Goal: Task Accomplishment & Management: Manage account settings

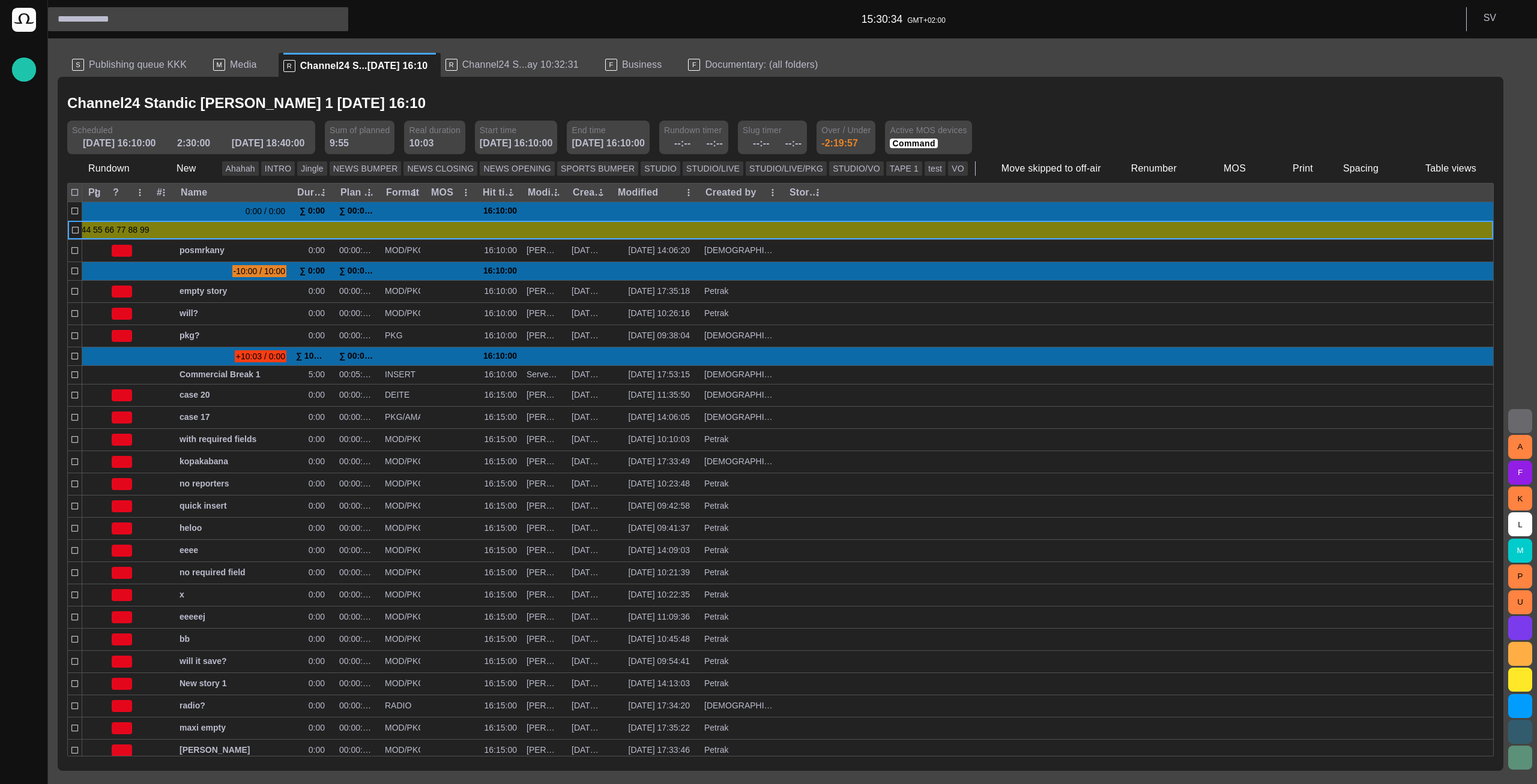
click at [492, 63] on span "Channel24 S...ay 10:32:31" at bounding box center [520, 65] width 116 height 12
click at [705, 67] on span "Documentary: (all folders)" at bounding box center [761, 65] width 113 height 12
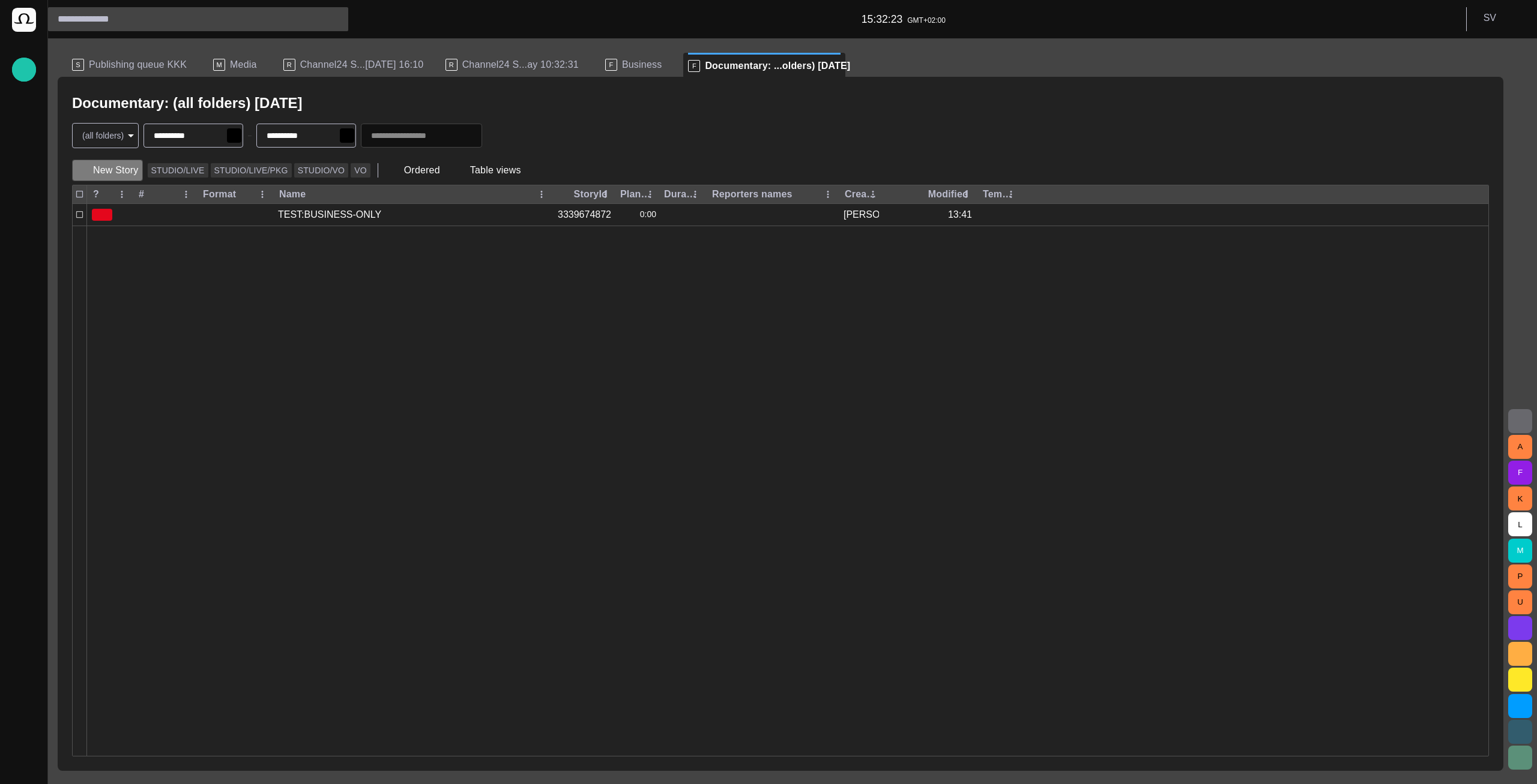
click at [116, 162] on button "New Story" at bounding box center [107, 170] width 71 height 22
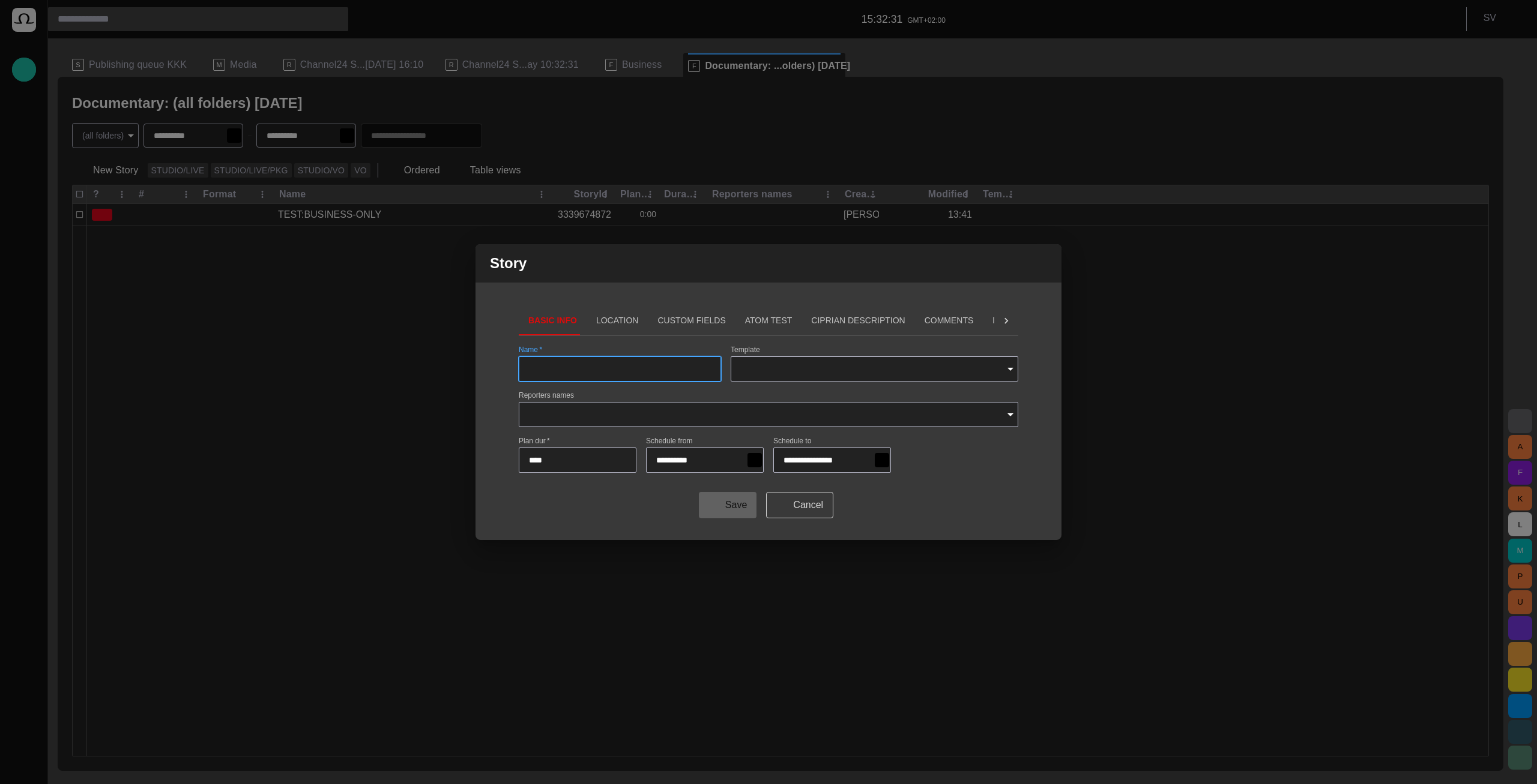
click at [778, 503] on span "button" at bounding box center [778, 505] width 9 height 9
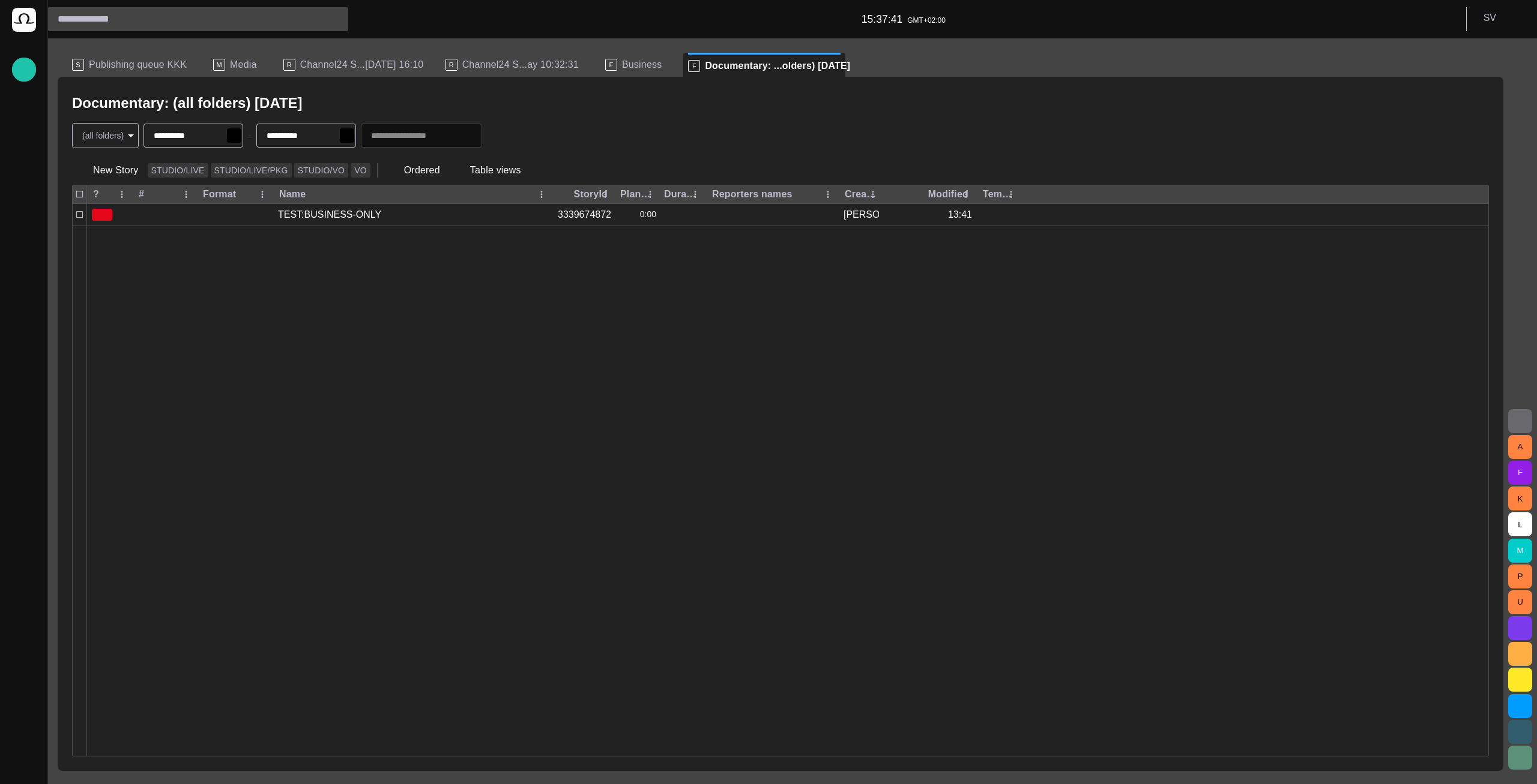
click at [329, 62] on span "Channel24 S...[DATE] 16:10" at bounding box center [362, 65] width 123 height 12
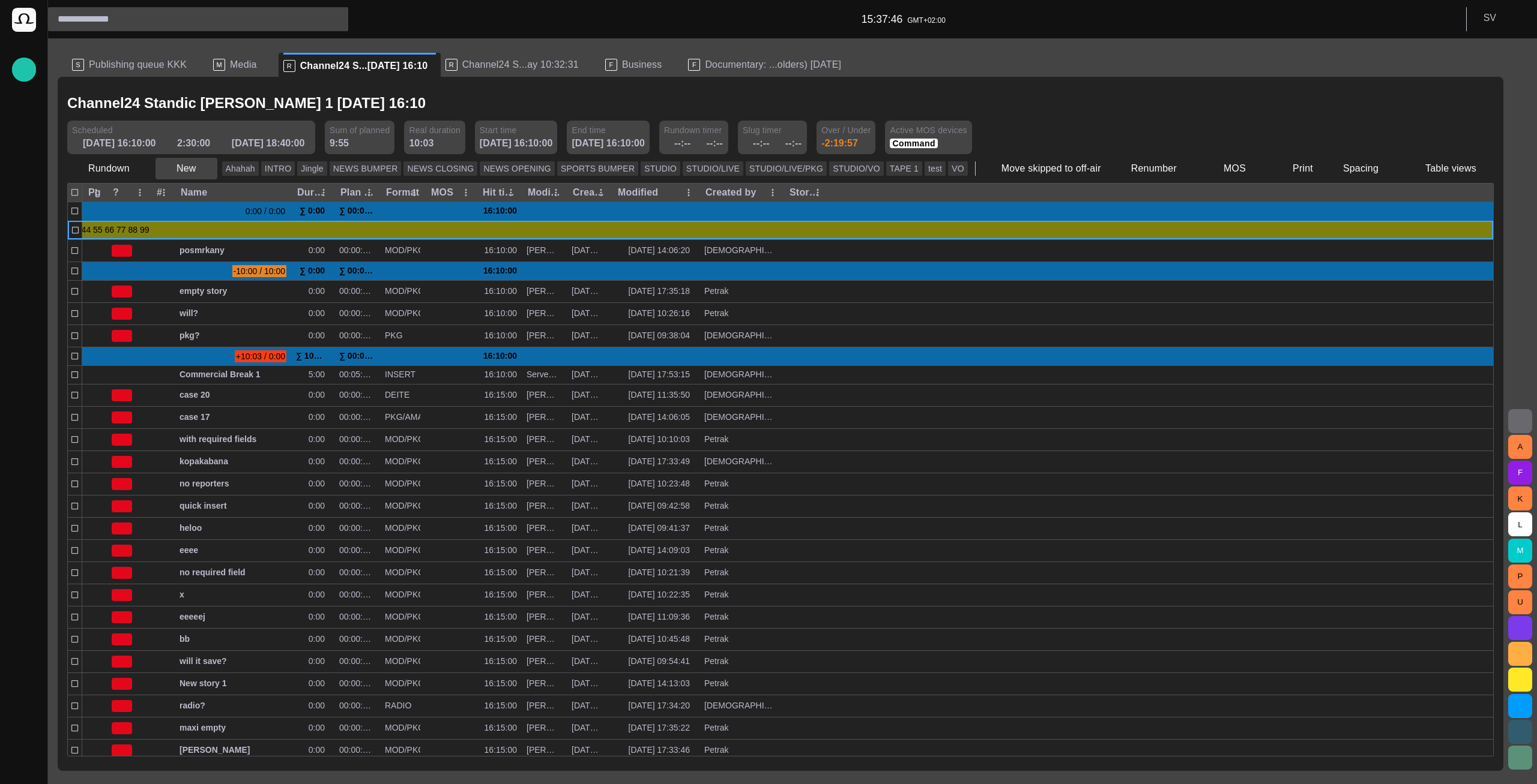
click at [181, 168] on button "New" at bounding box center [186, 169] width 62 height 22
click at [203, 318] on li "Off-air" at bounding box center [210, 325] width 114 height 22
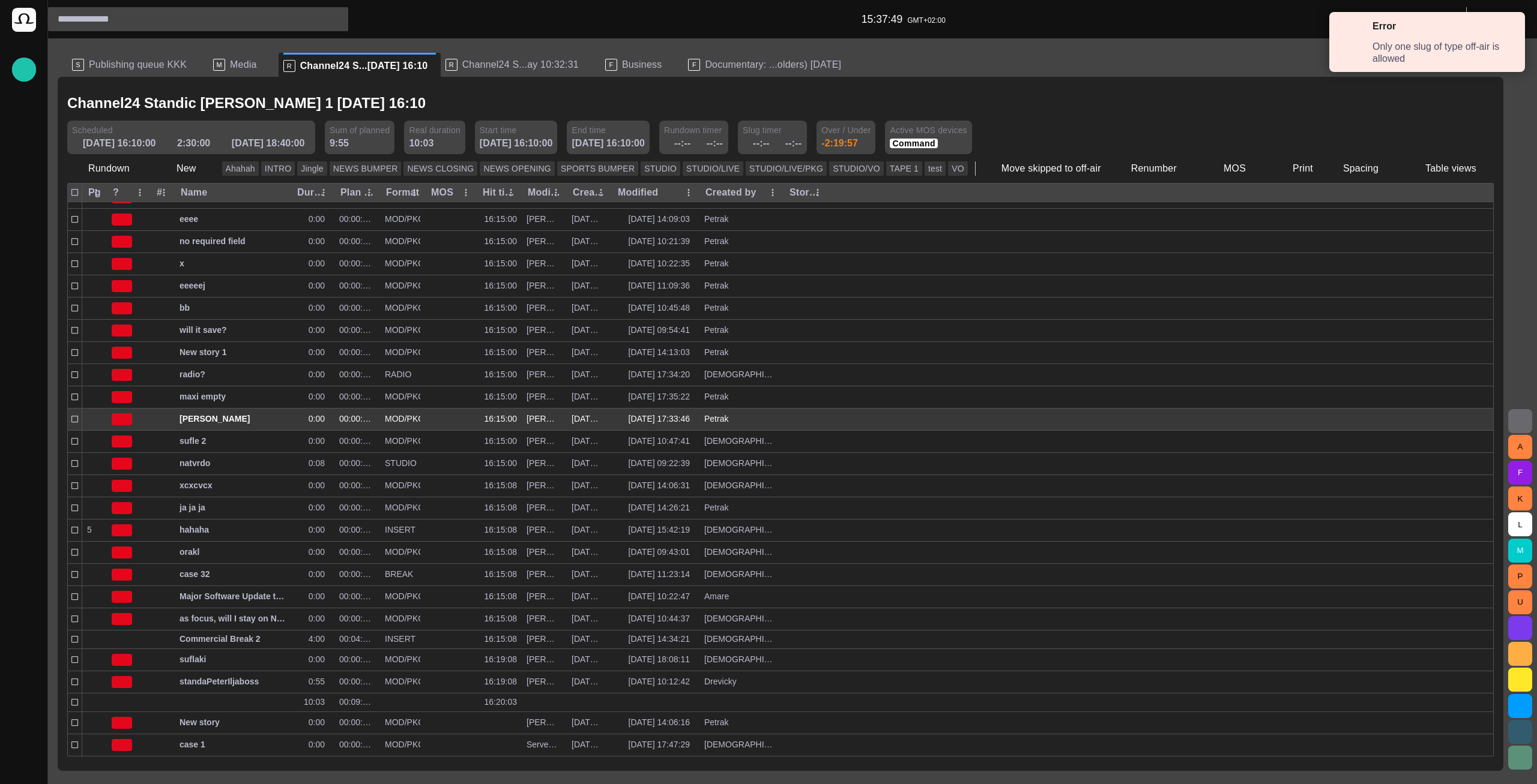
scroll to position [321, 0]
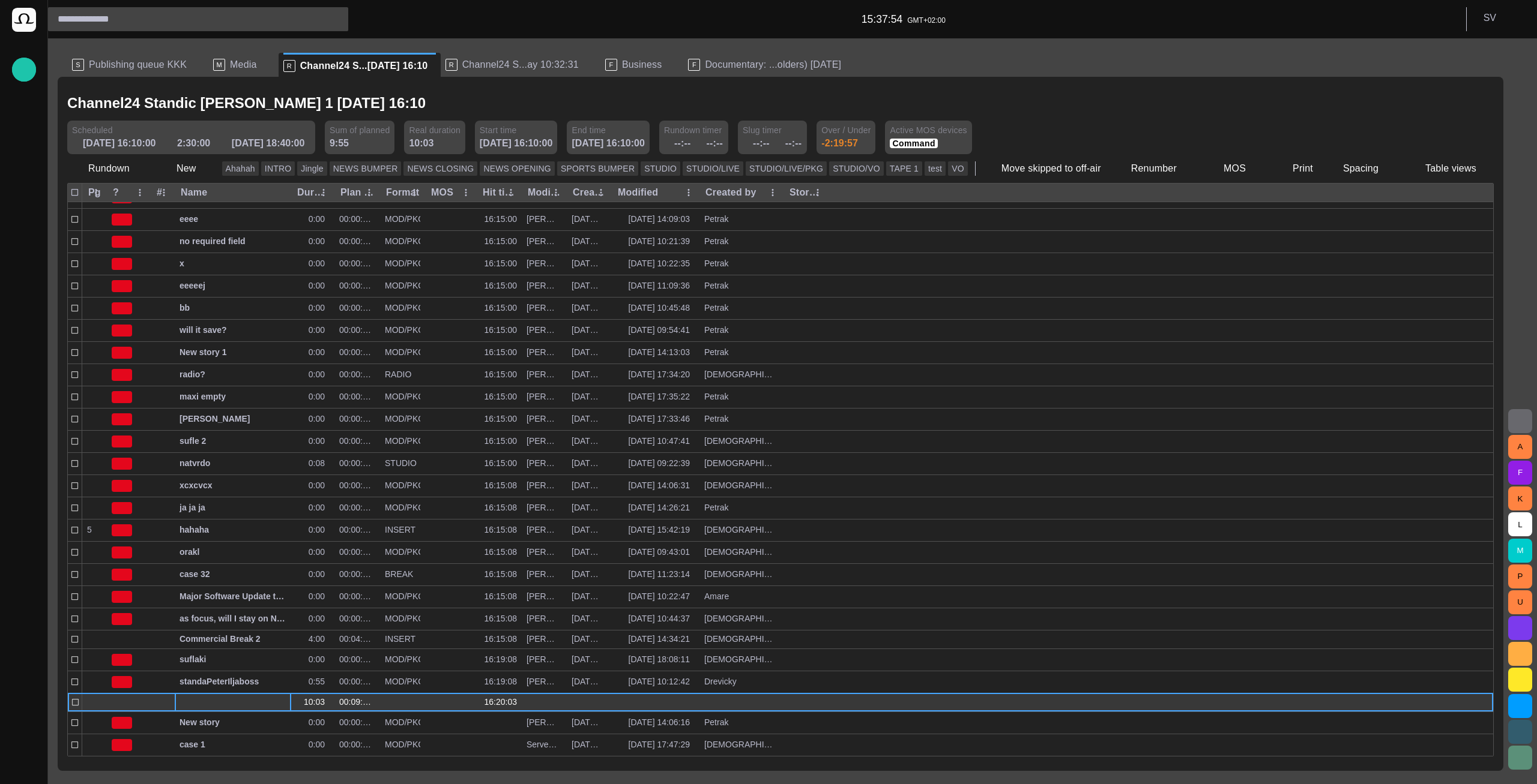
click at [215, 702] on div at bounding box center [232, 702] width 107 height 18
click at [143, 699] on div at bounding box center [128, 702] width 44 height 19
click at [155, 699] on div at bounding box center [163, 702] width 24 height 19
click at [211, 703] on div at bounding box center [232, 702] width 107 height 18
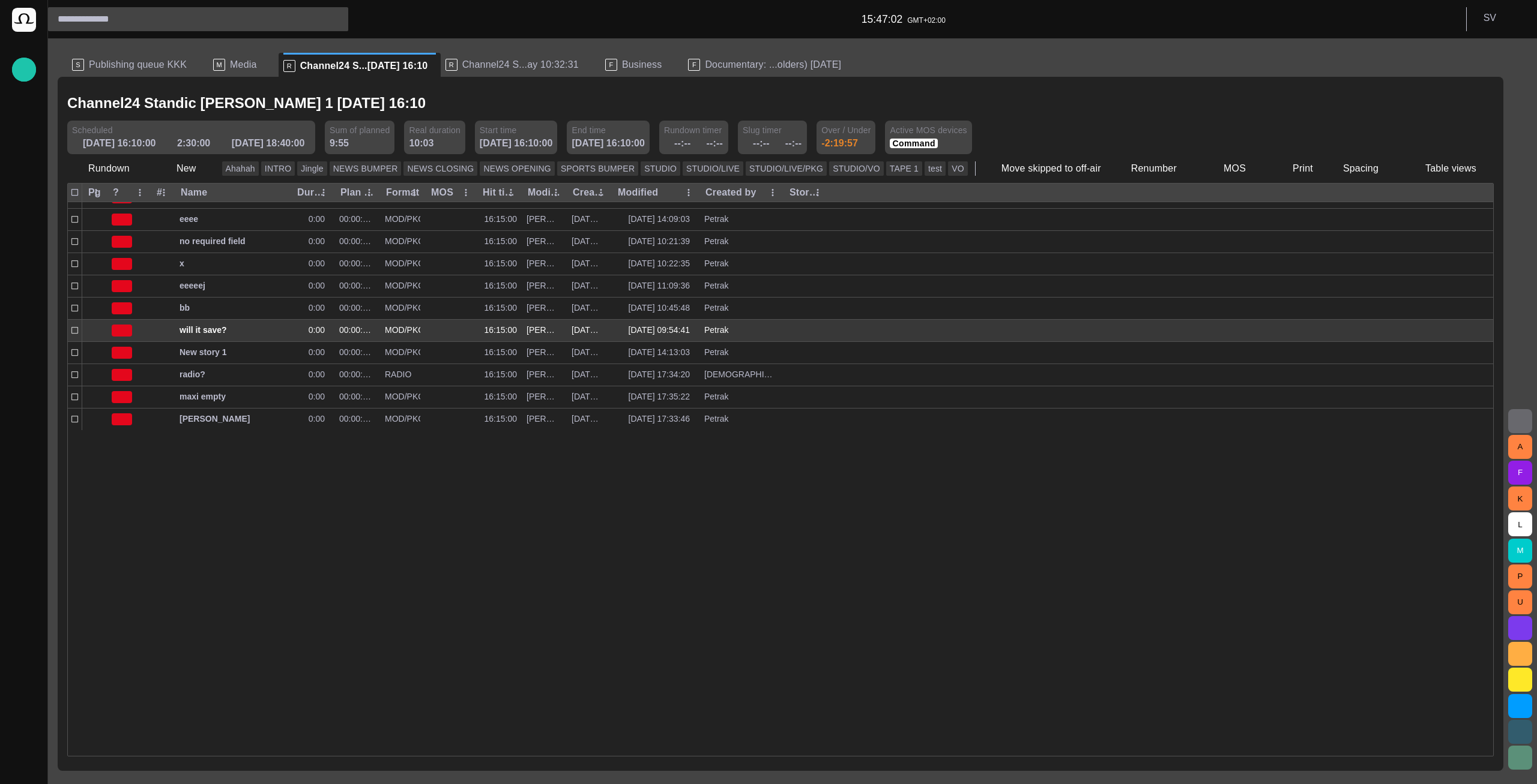
scroll to position [0, 0]
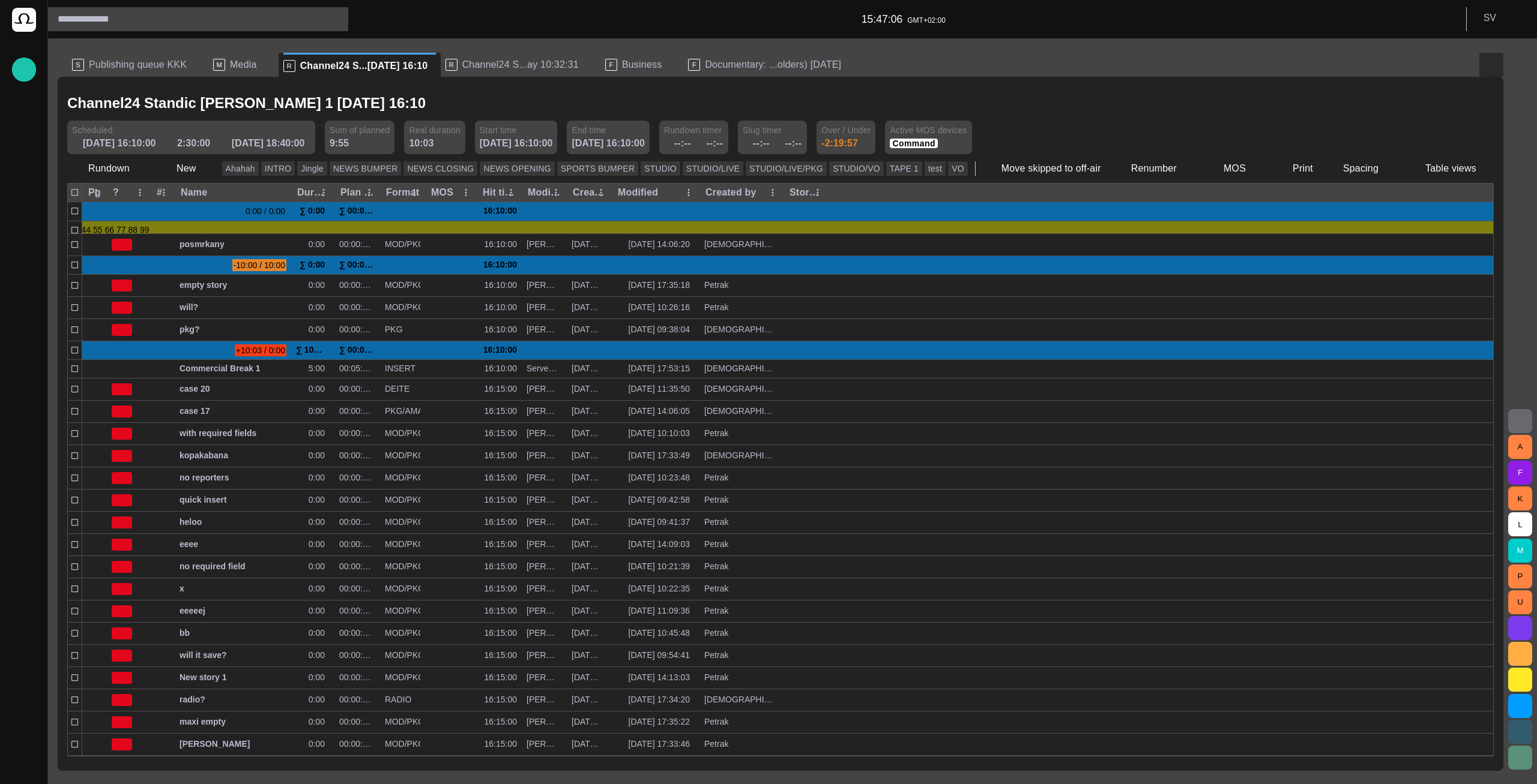
click at [1492, 65] on span "button" at bounding box center [1491, 65] width 15 height 15
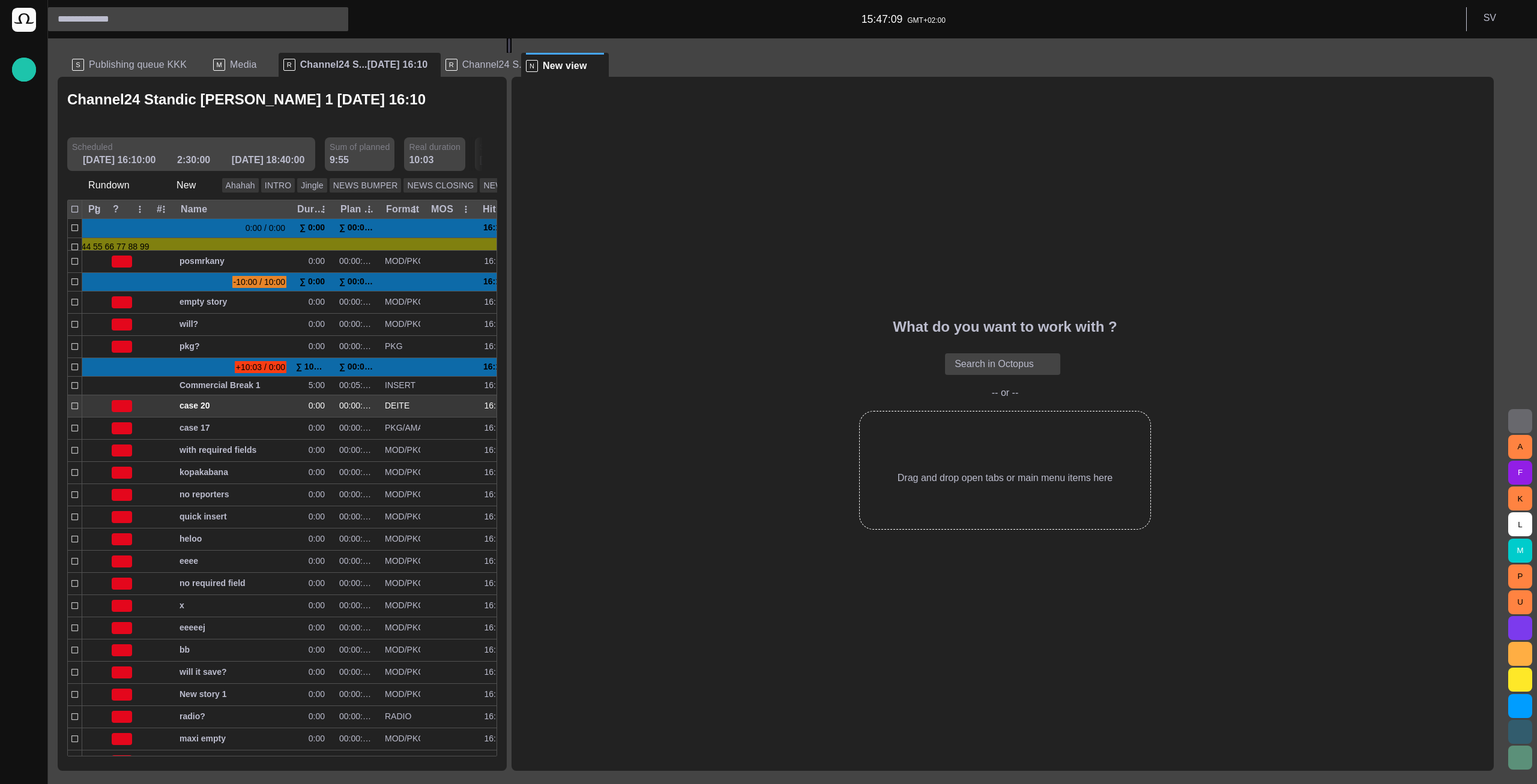
drag, startPoint x: 764, startPoint y: 406, endPoint x: 304, endPoint y: 413, distance: 460.1
click at [507, 53] on div at bounding box center [509, 46] width 5 height 15
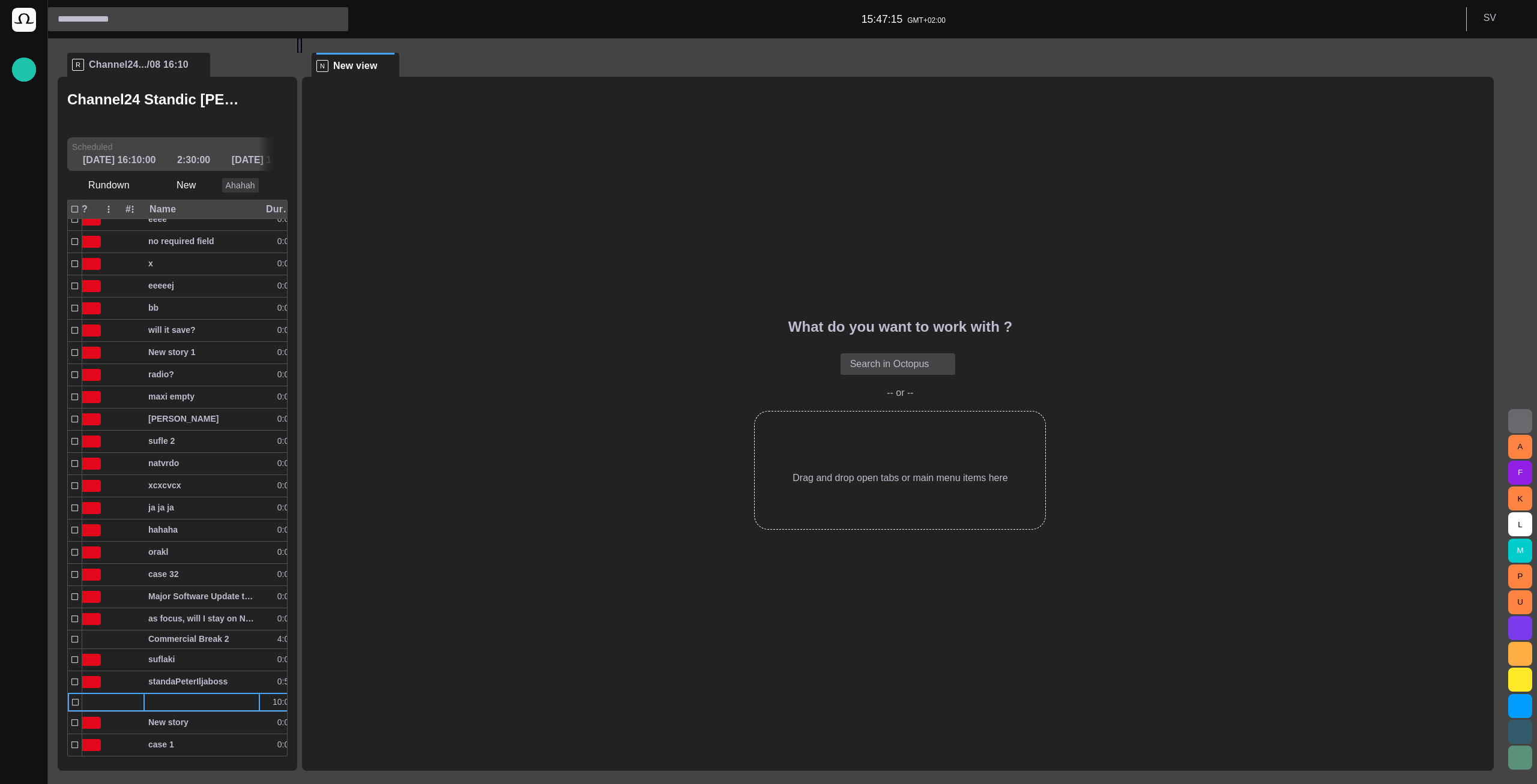
scroll to position [349, 22]
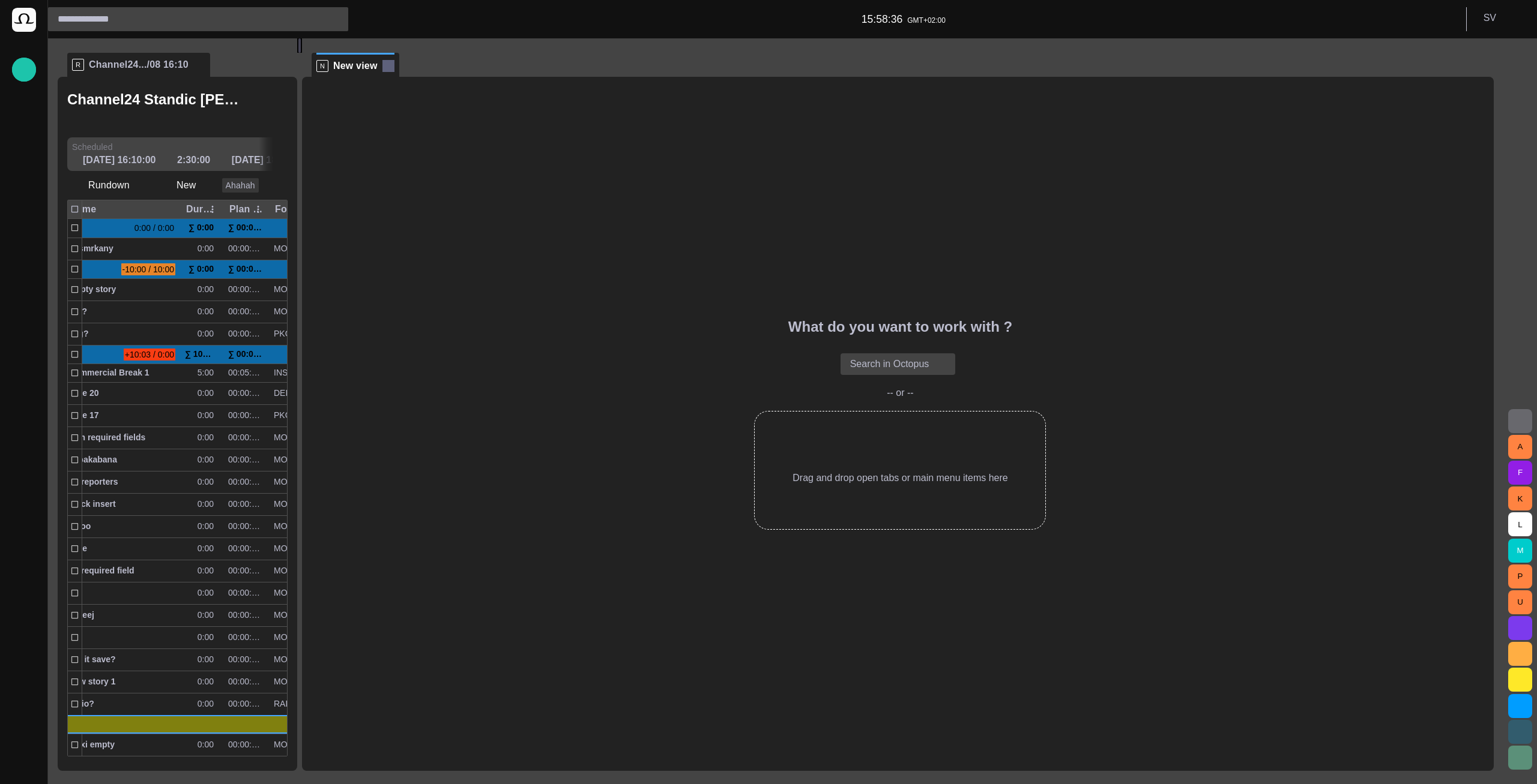
click at [391, 66] on span at bounding box center [388, 66] width 12 height 12
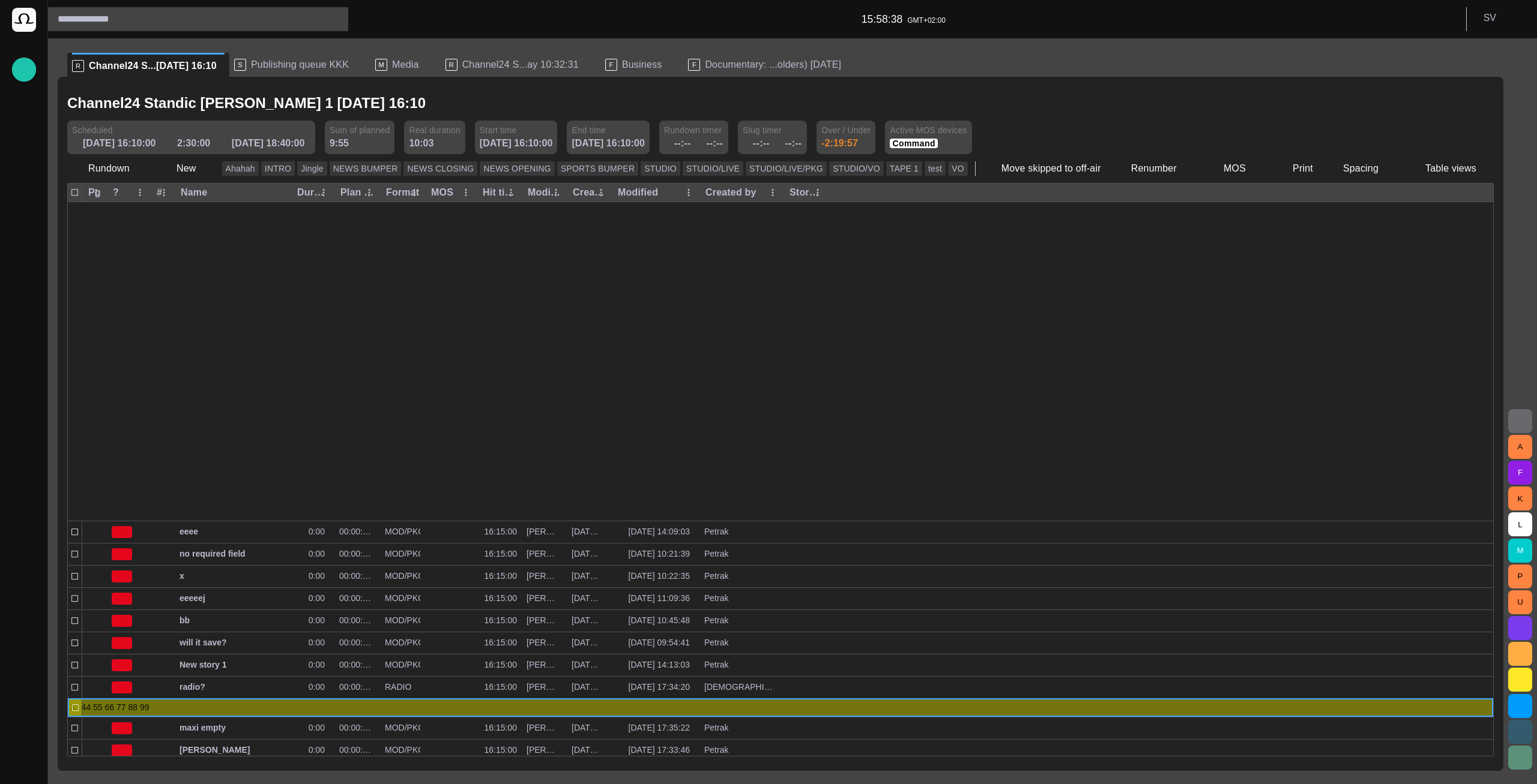
scroll to position [321, 0]
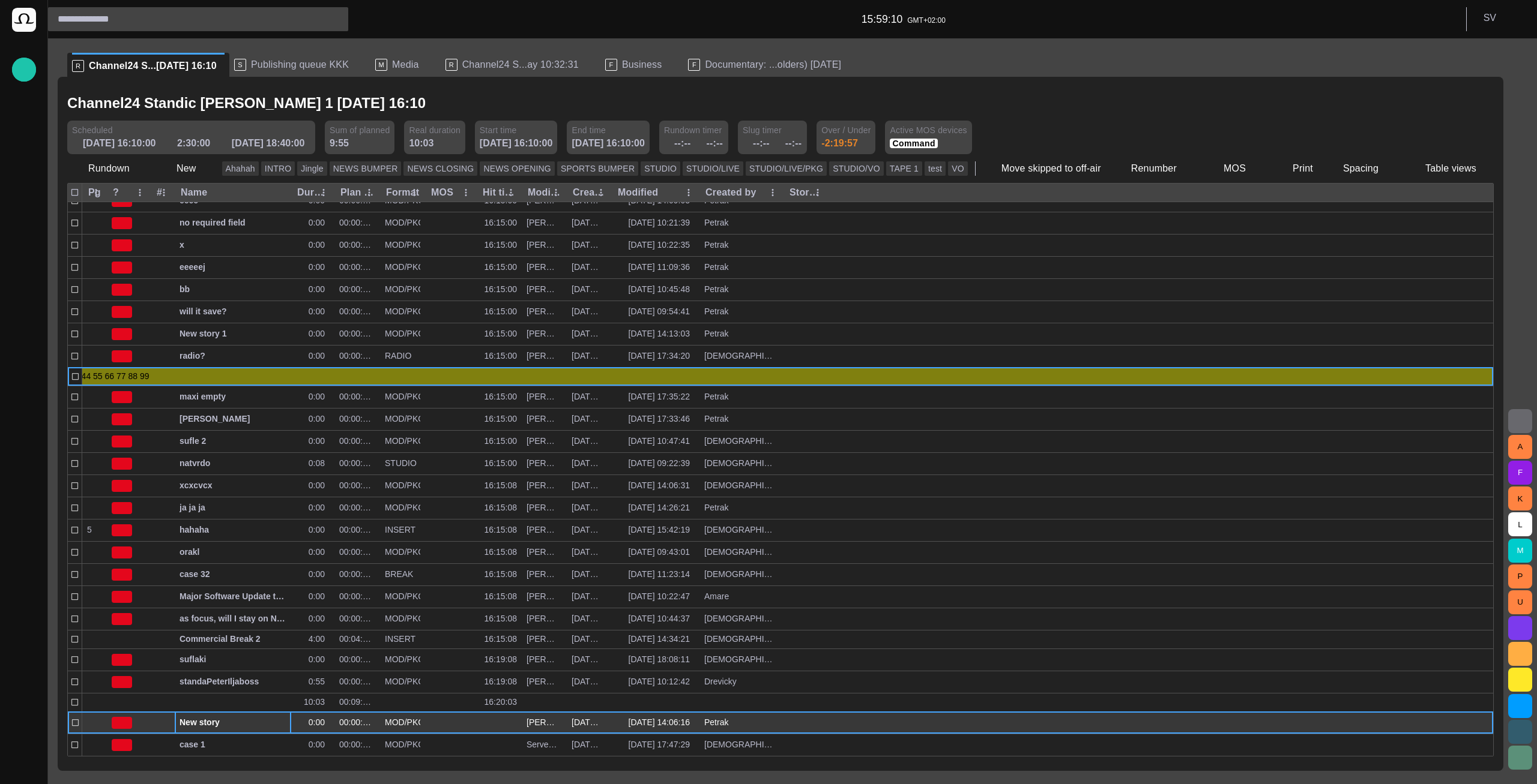
click at [217, 714] on div "New story" at bounding box center [232, 723] width 107 height 22
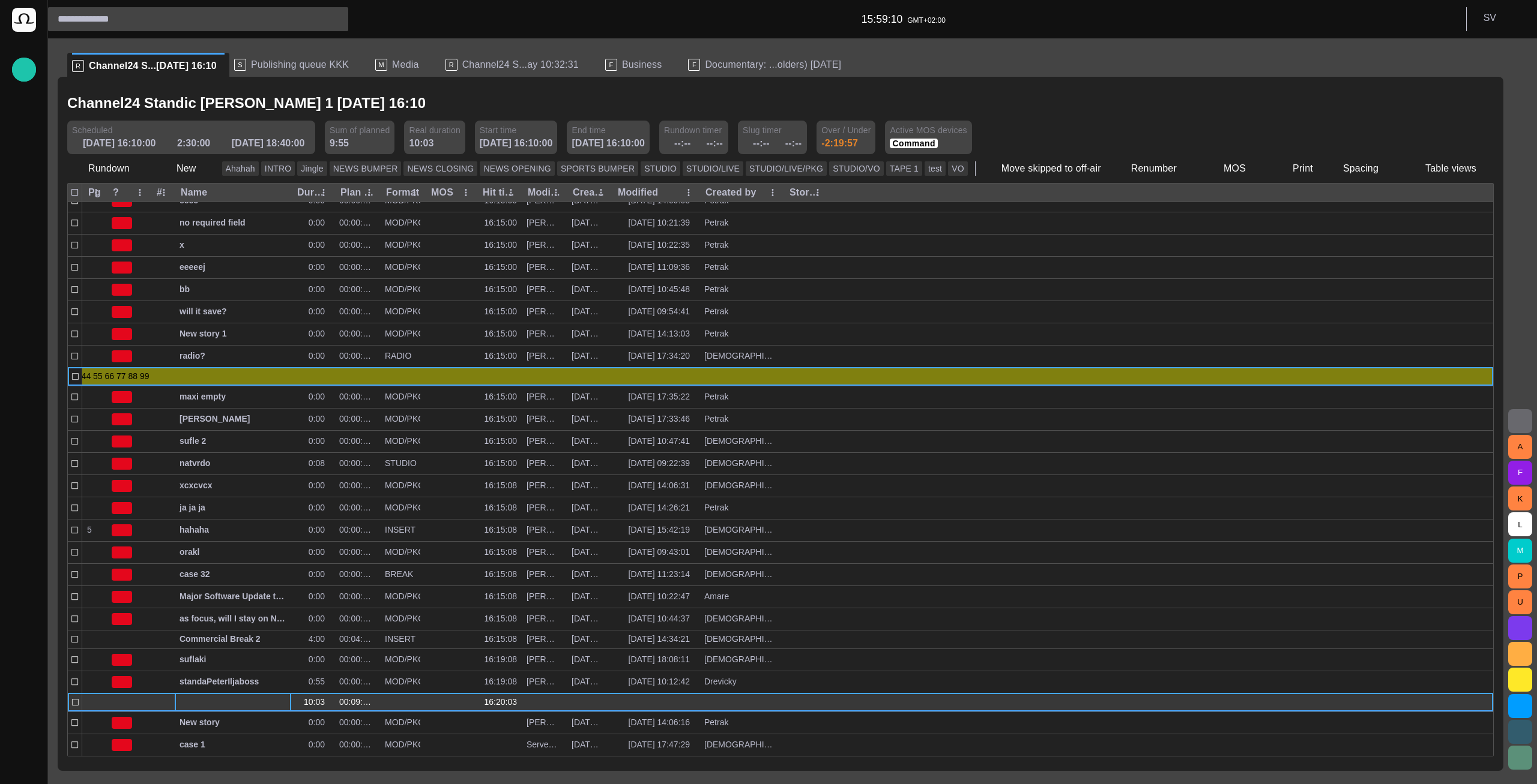
click at [214, 703] on div at bounding box center [232, 702] width 107 height 18
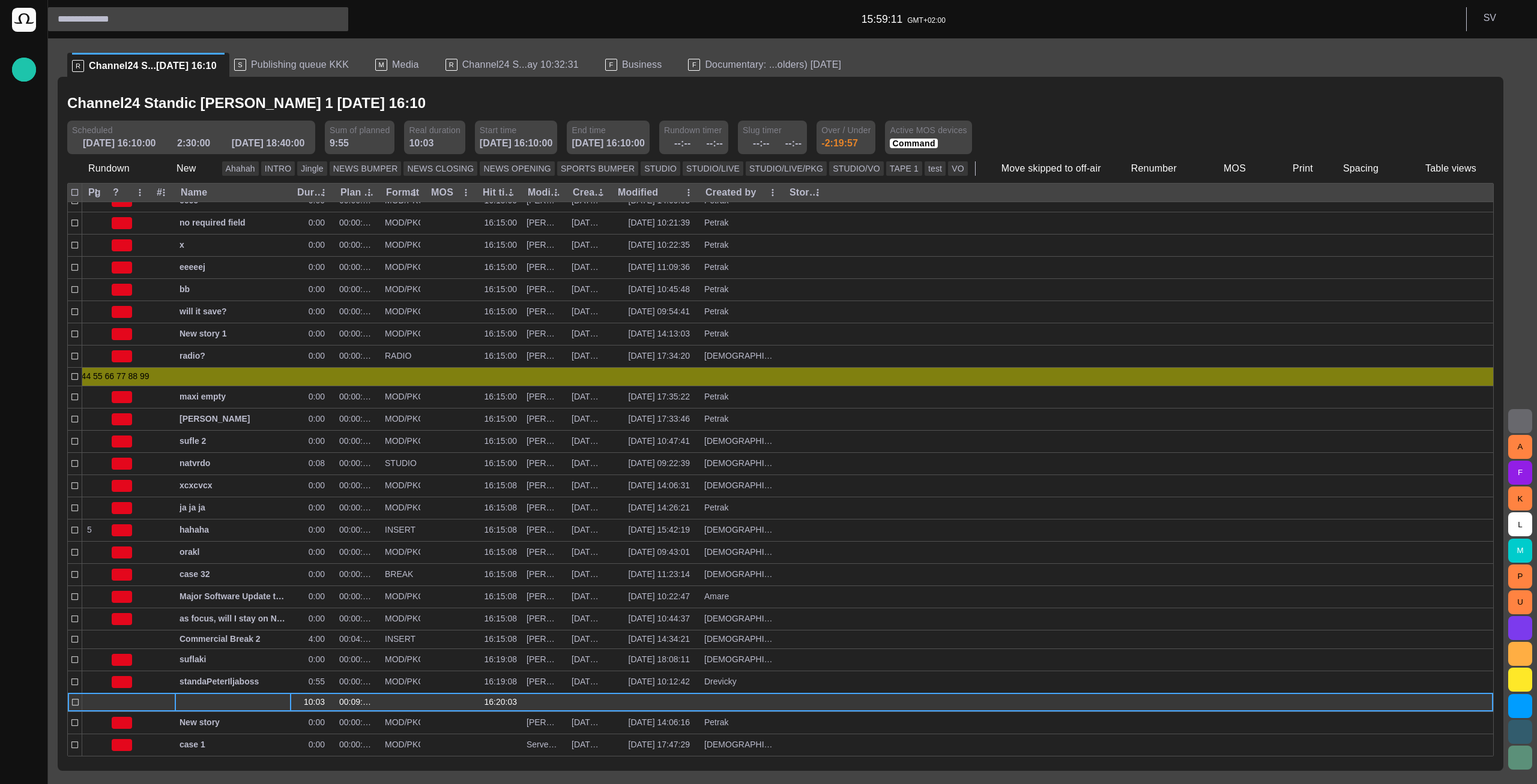
click at [266, 700] on span "button" at bounding box center [268, 702] width 9 height 9
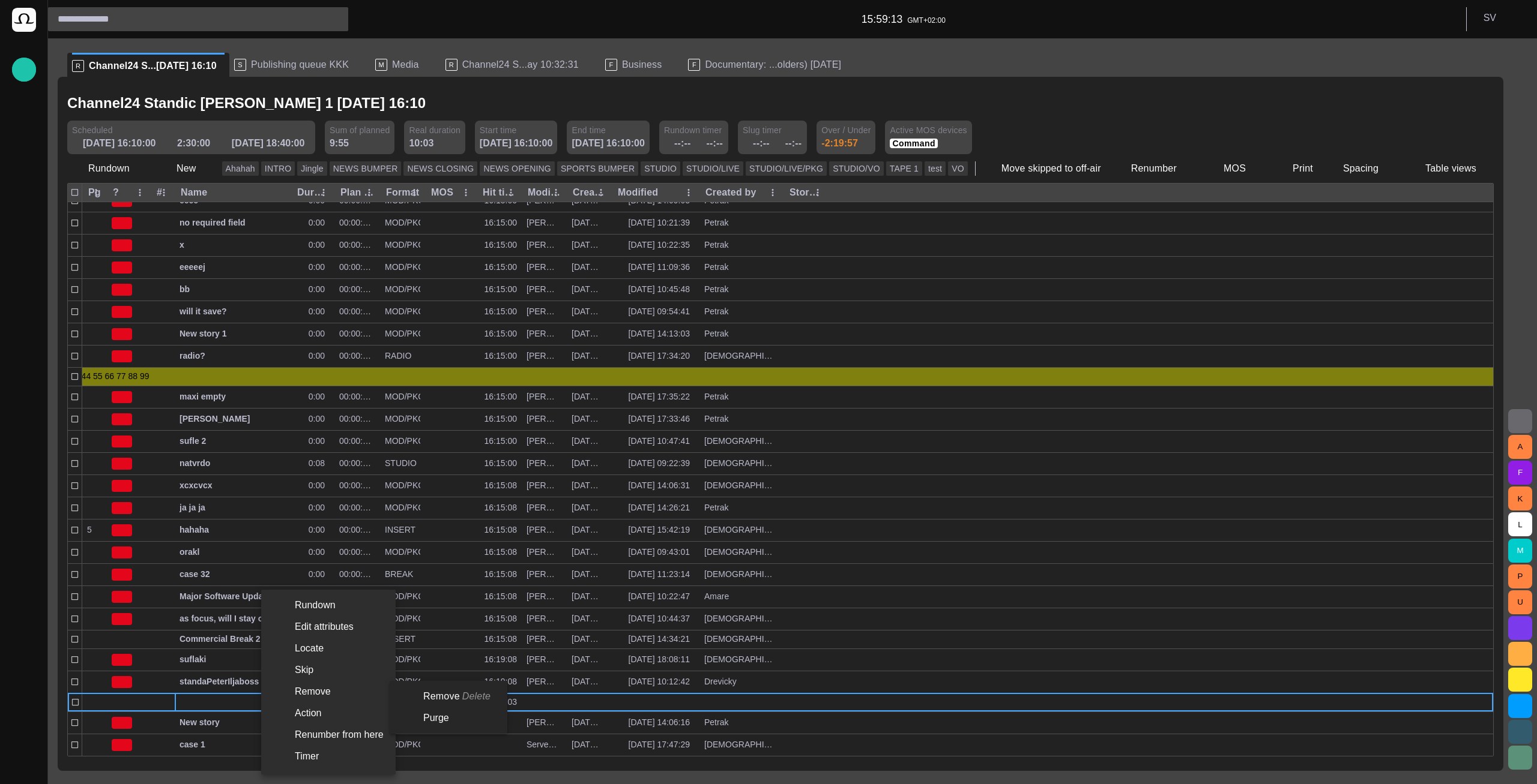
click at [407, 694] on li "Remove Delete" at bounding box center [446, 696] width 113 height 22
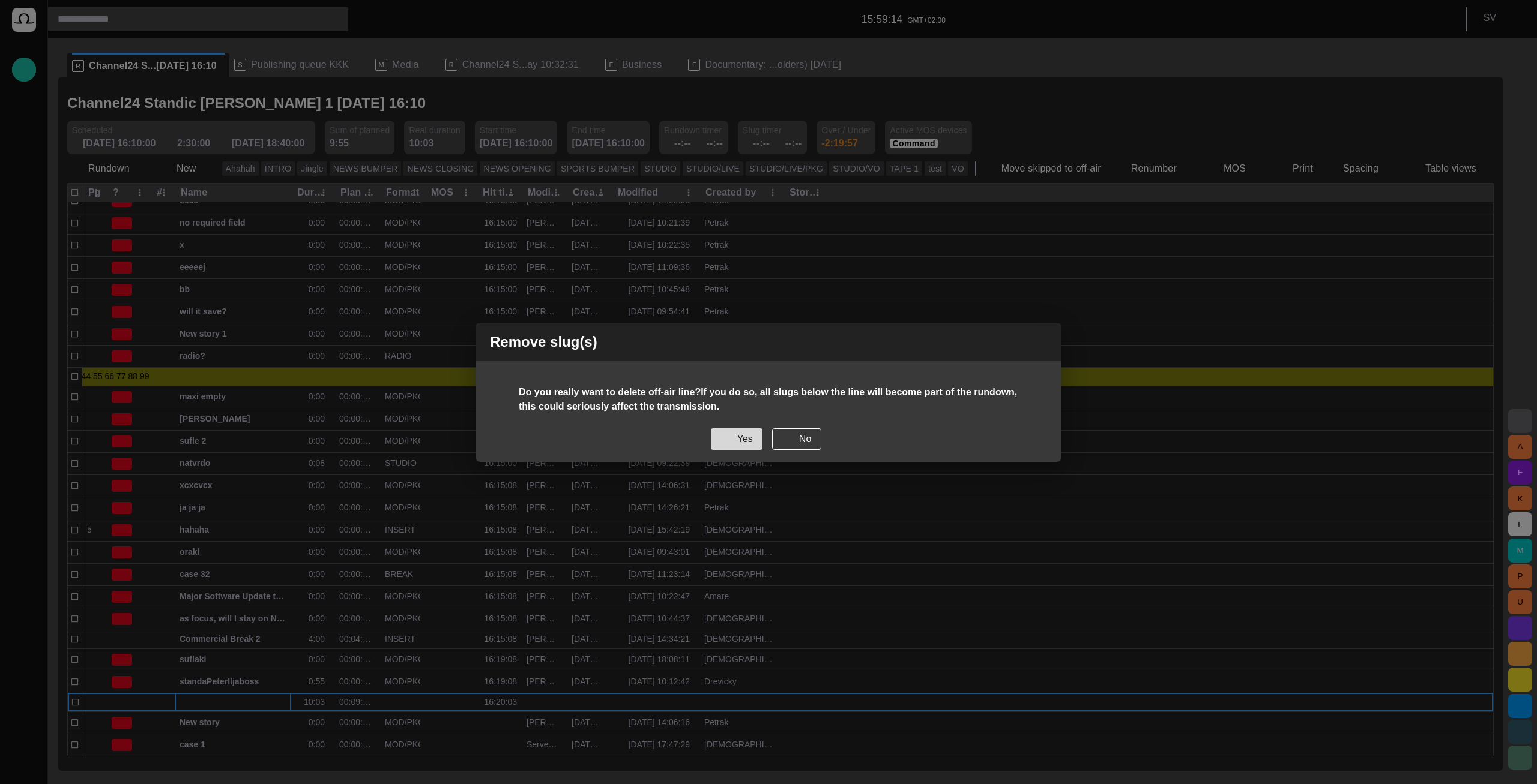
click at [758, 434] on button "Yes" at bounding box center [736, 440] width 52 height 22
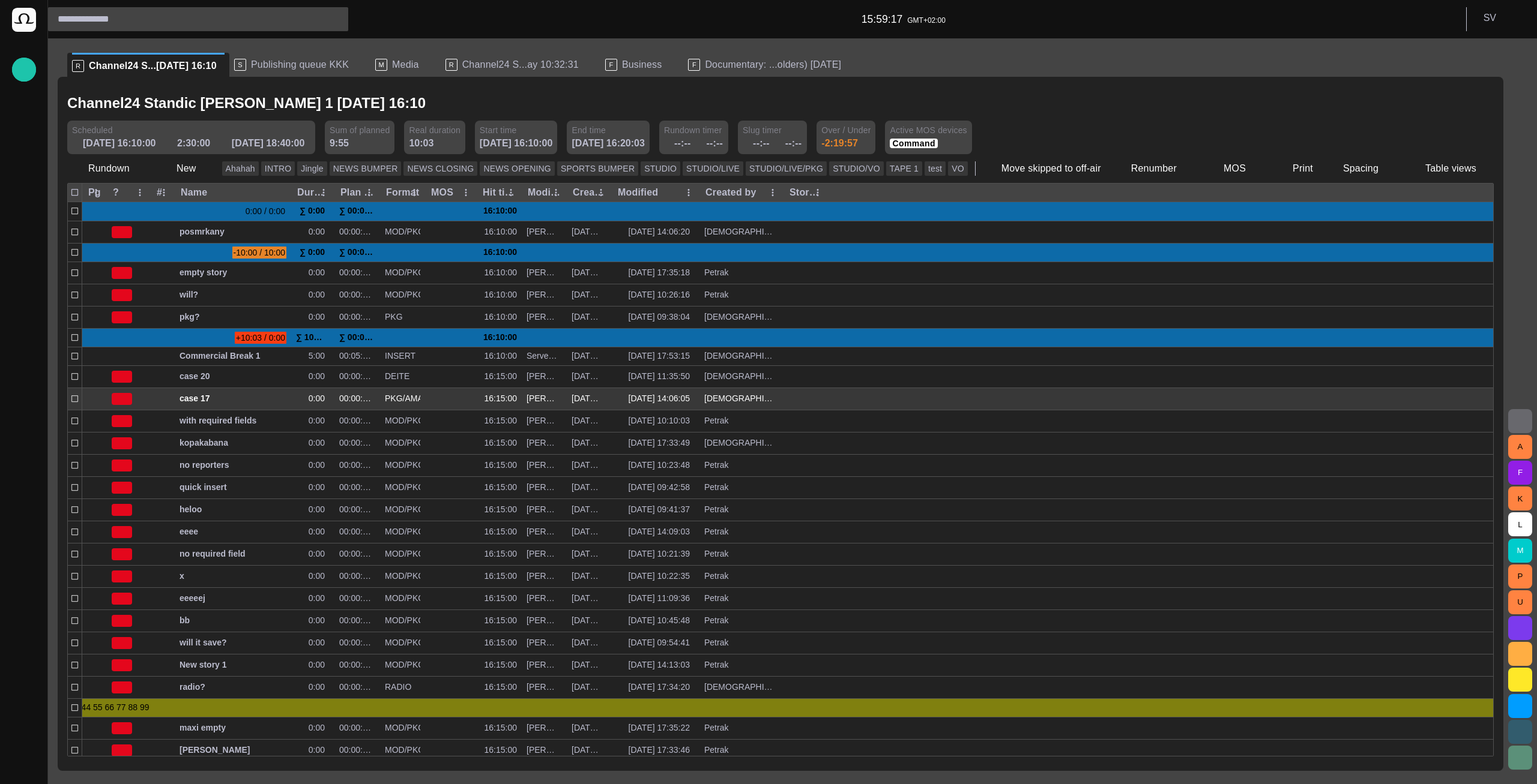
scroll to position [0, 0]
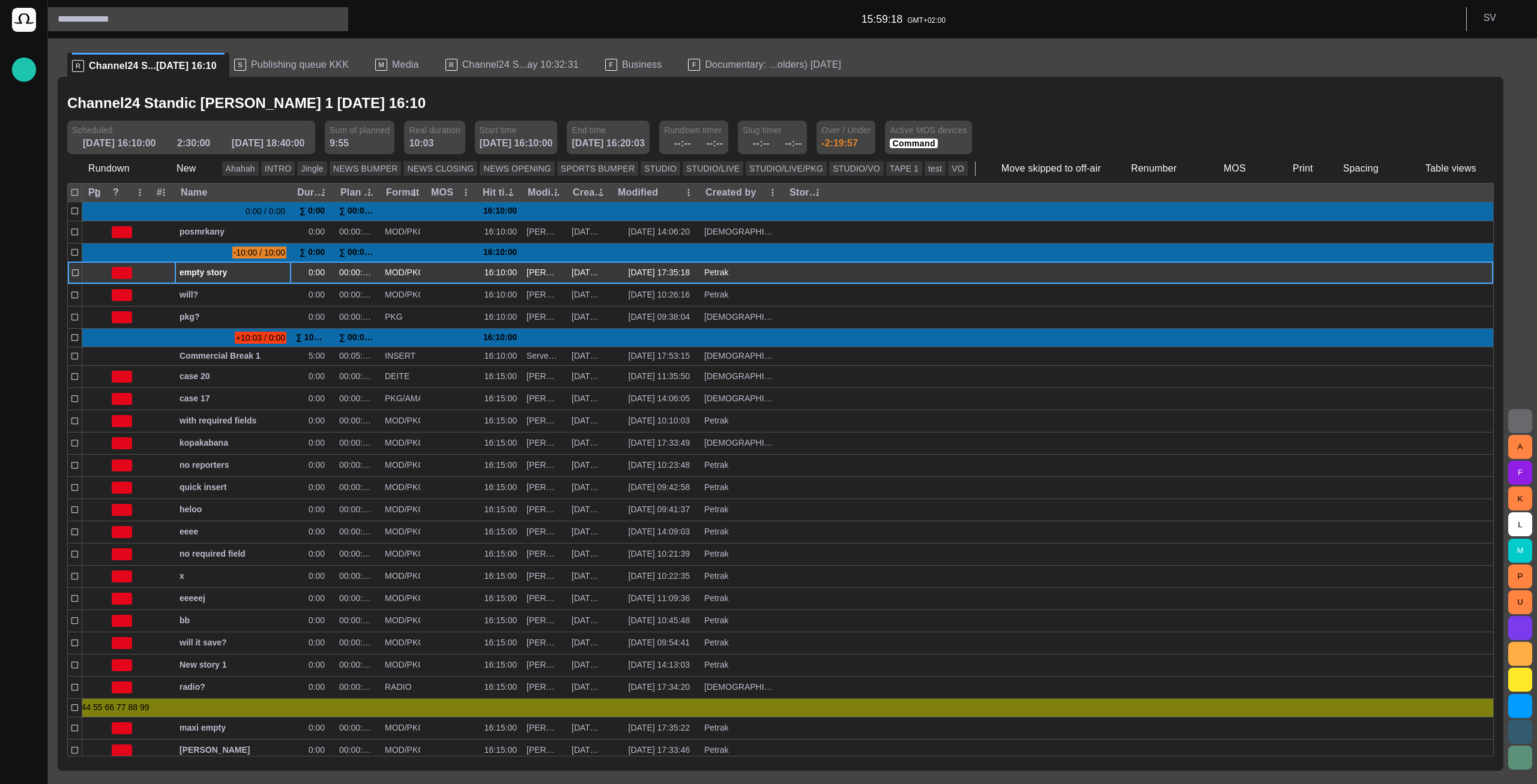
click at [232, 282] on div "empty story" at bounding box center [232, 273] width 107 height 22
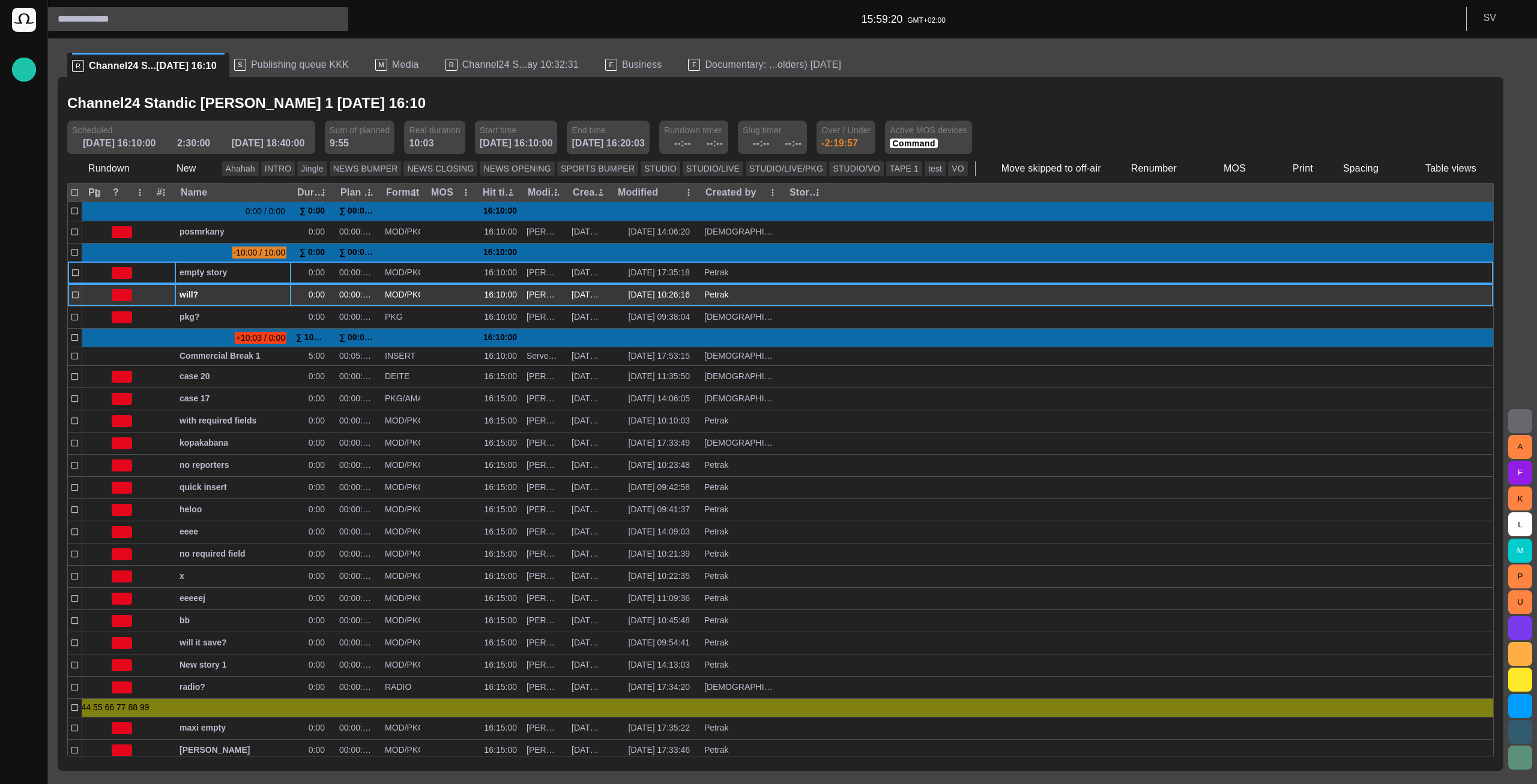
click at [212, 297] on span "will?" at bounding box center [232, 295] width 107 height 12
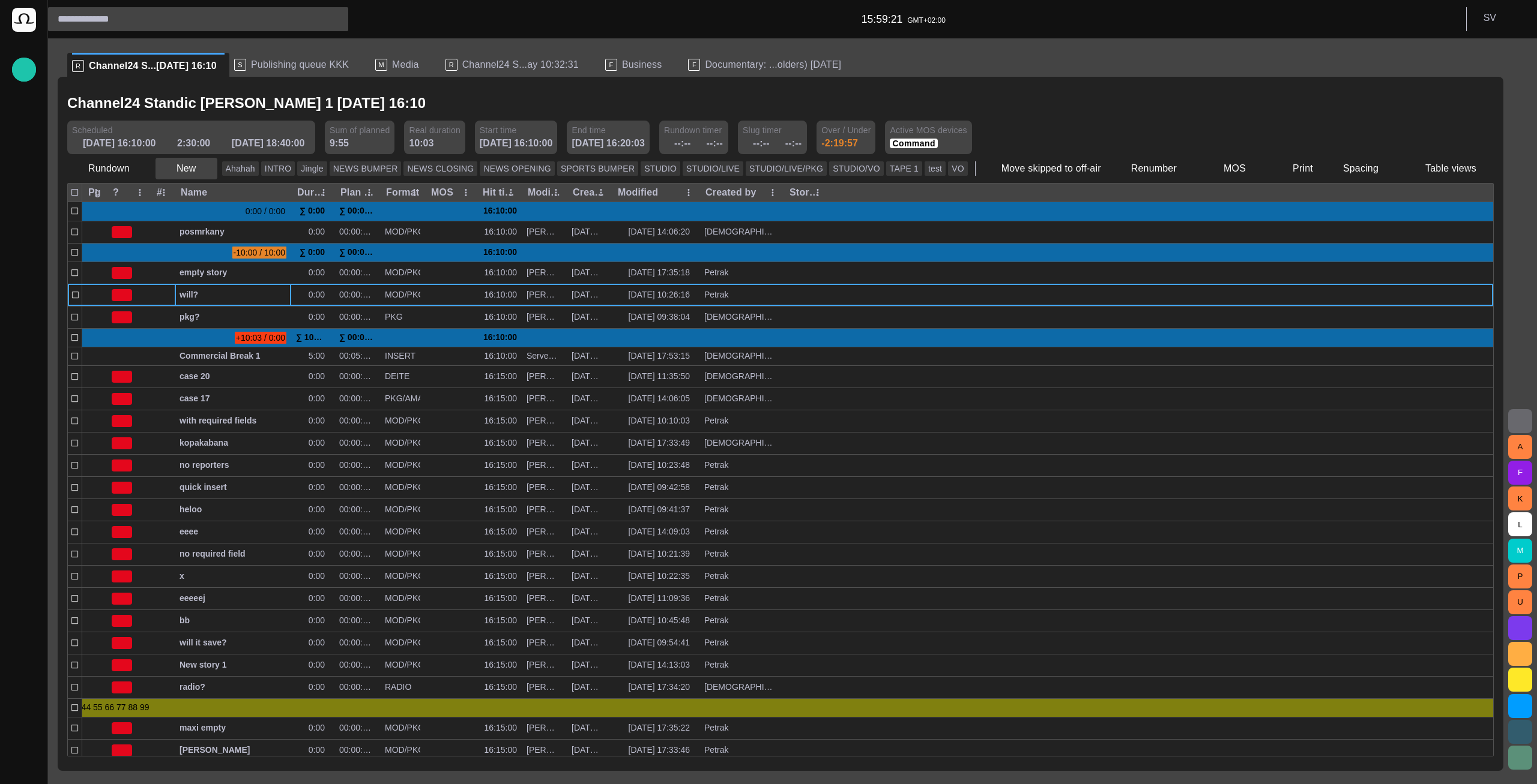
click at [194, 168] on button "New" at bounding box center [186, 169] width 62 height 22
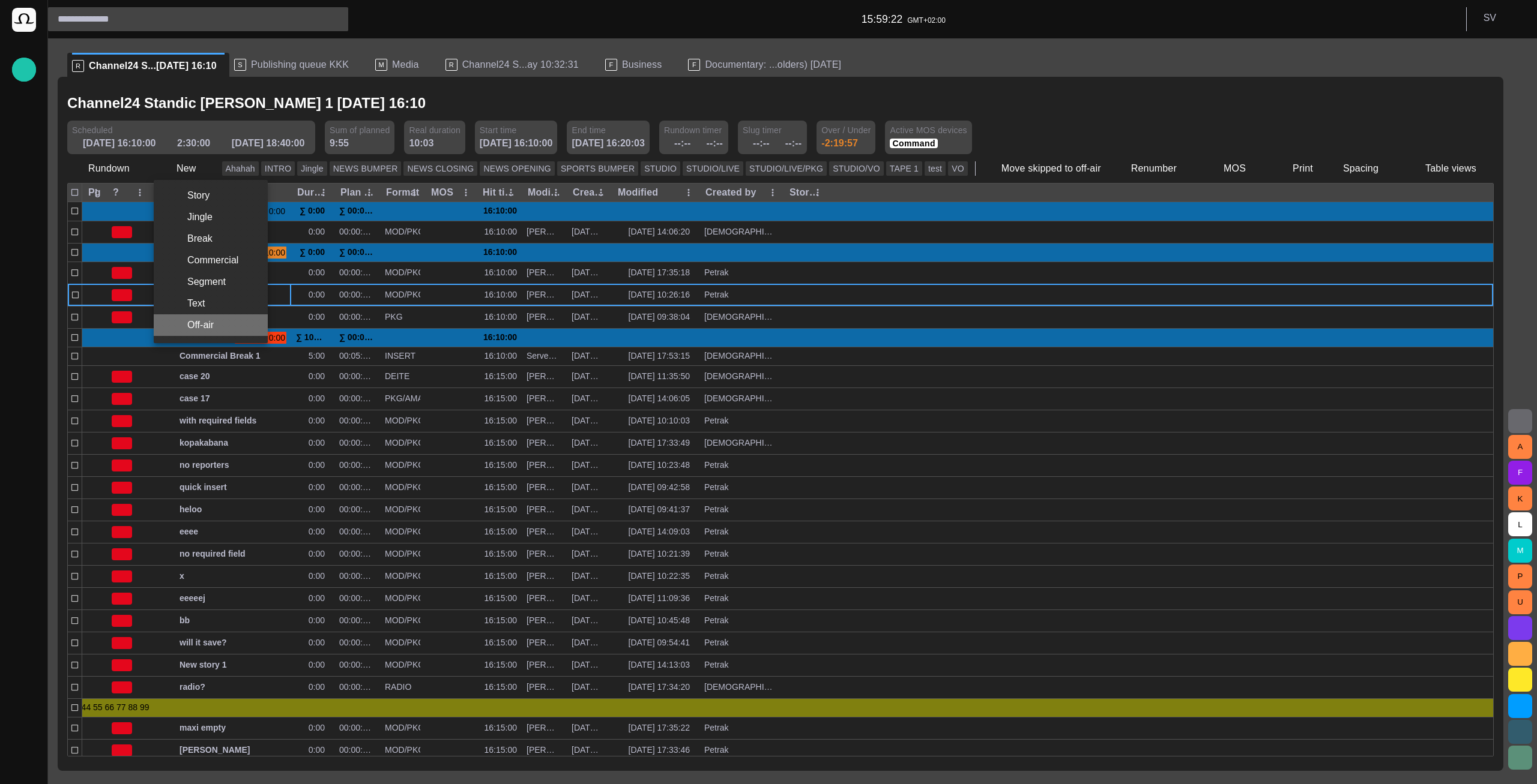
click at [218, 323] on li "Off-air" at bounding box center [210, 325] width 114 height 22
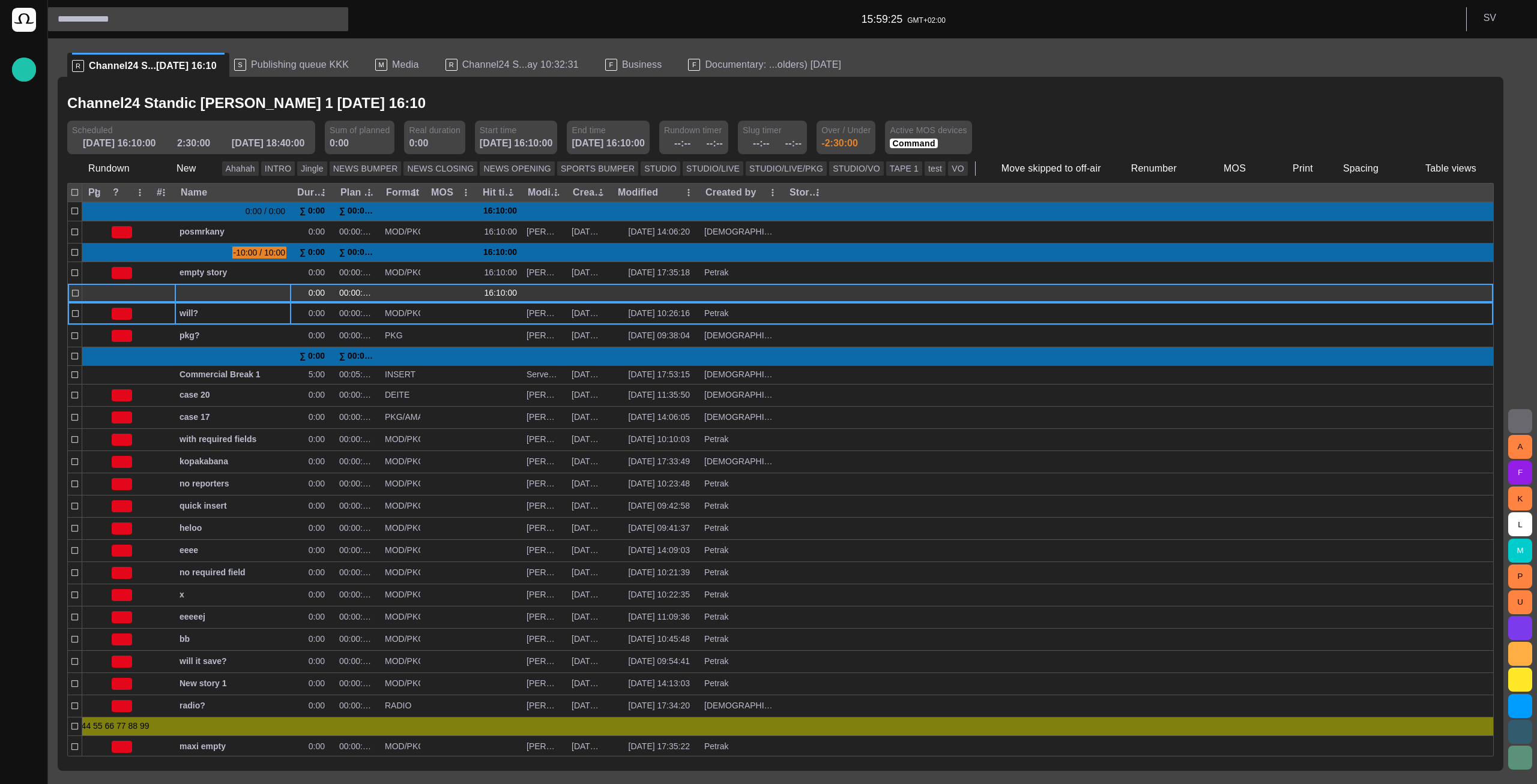
click at [220, 298] on div at bounding box center [232, 293] width 107 height 18
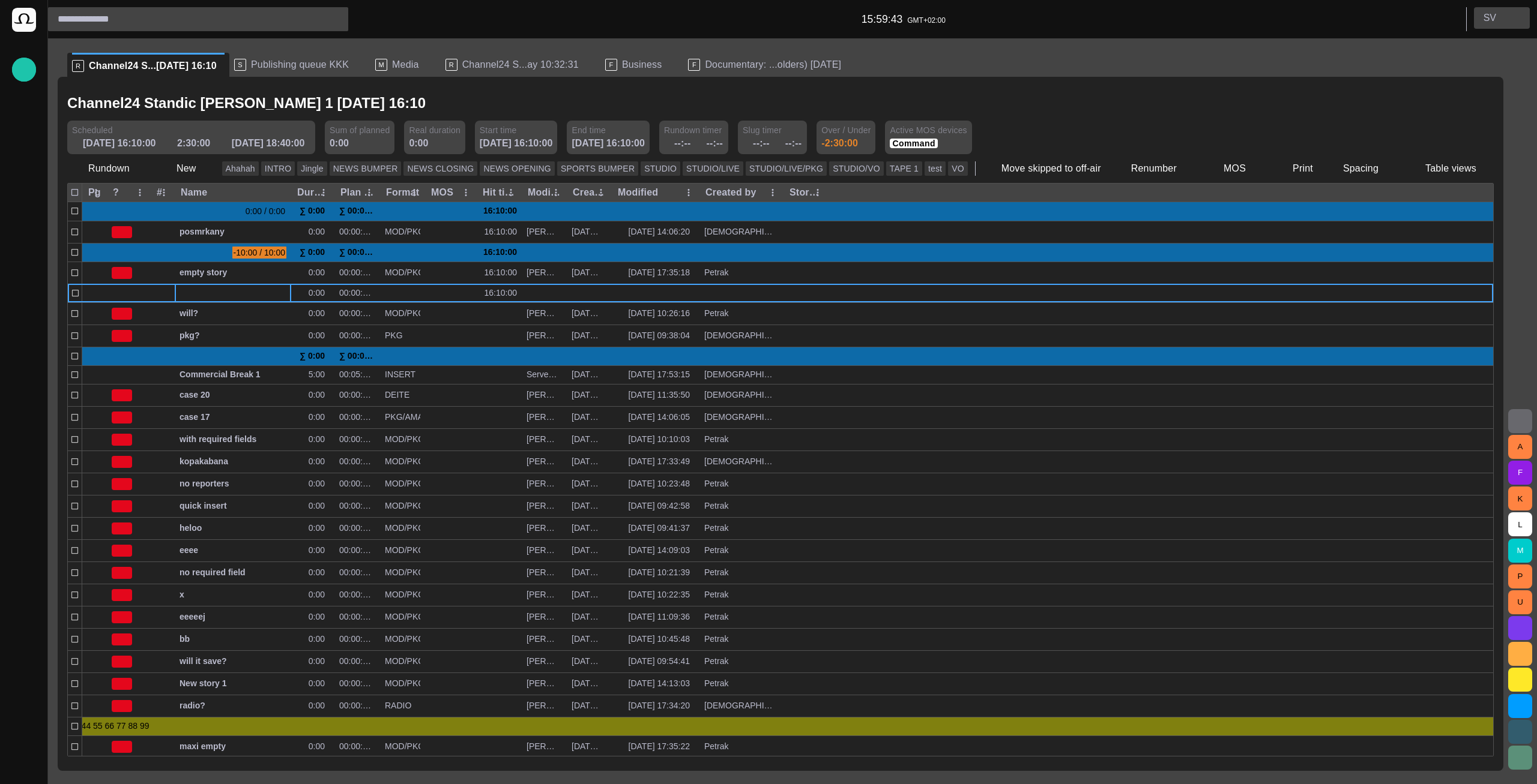
click at [1493, 15] on p "S V" at bounding box center [1489, 18] width 12 height 15
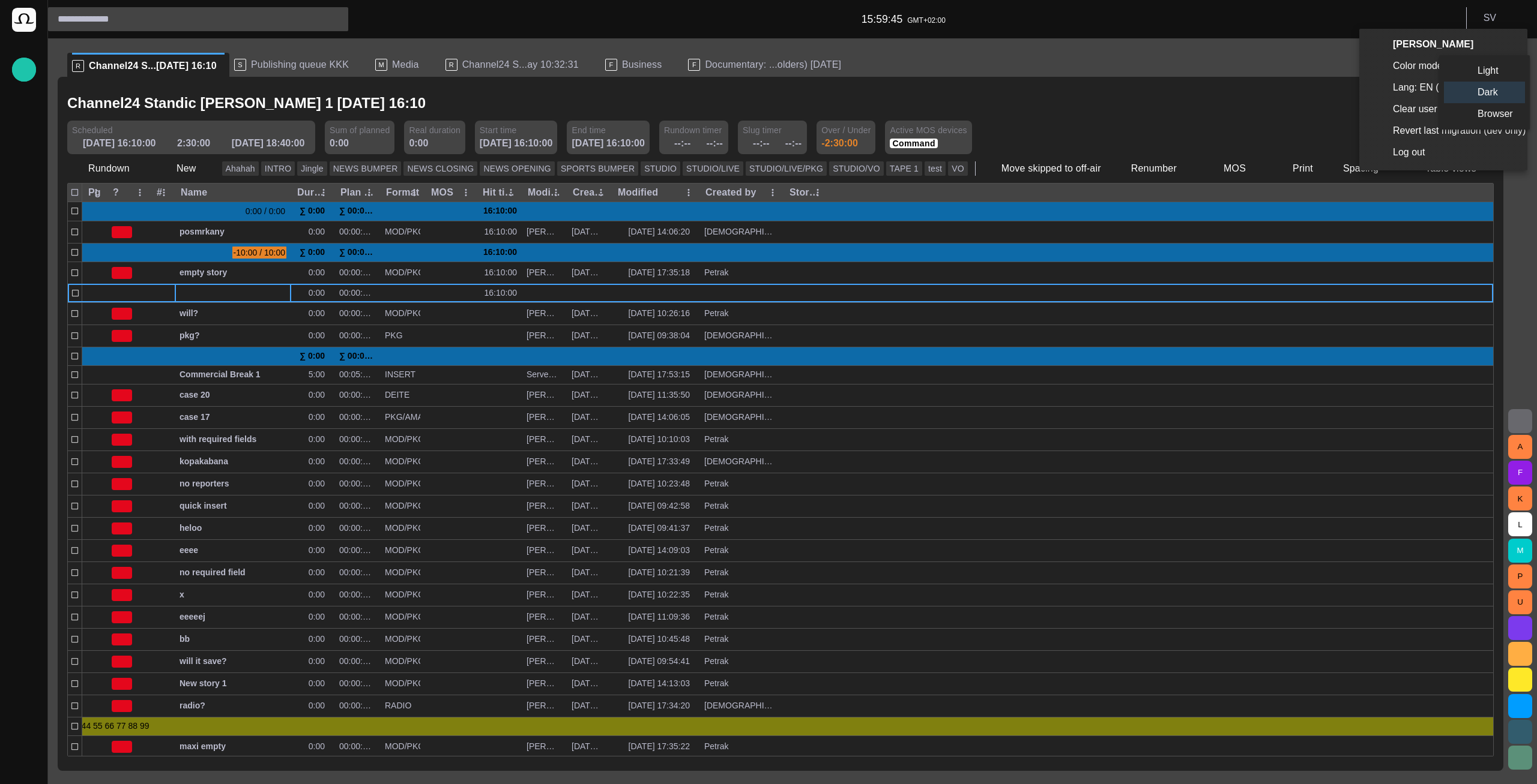
click at [1478, 65] on li "Light" at bounding box center [1484, 71] width 81 height 22
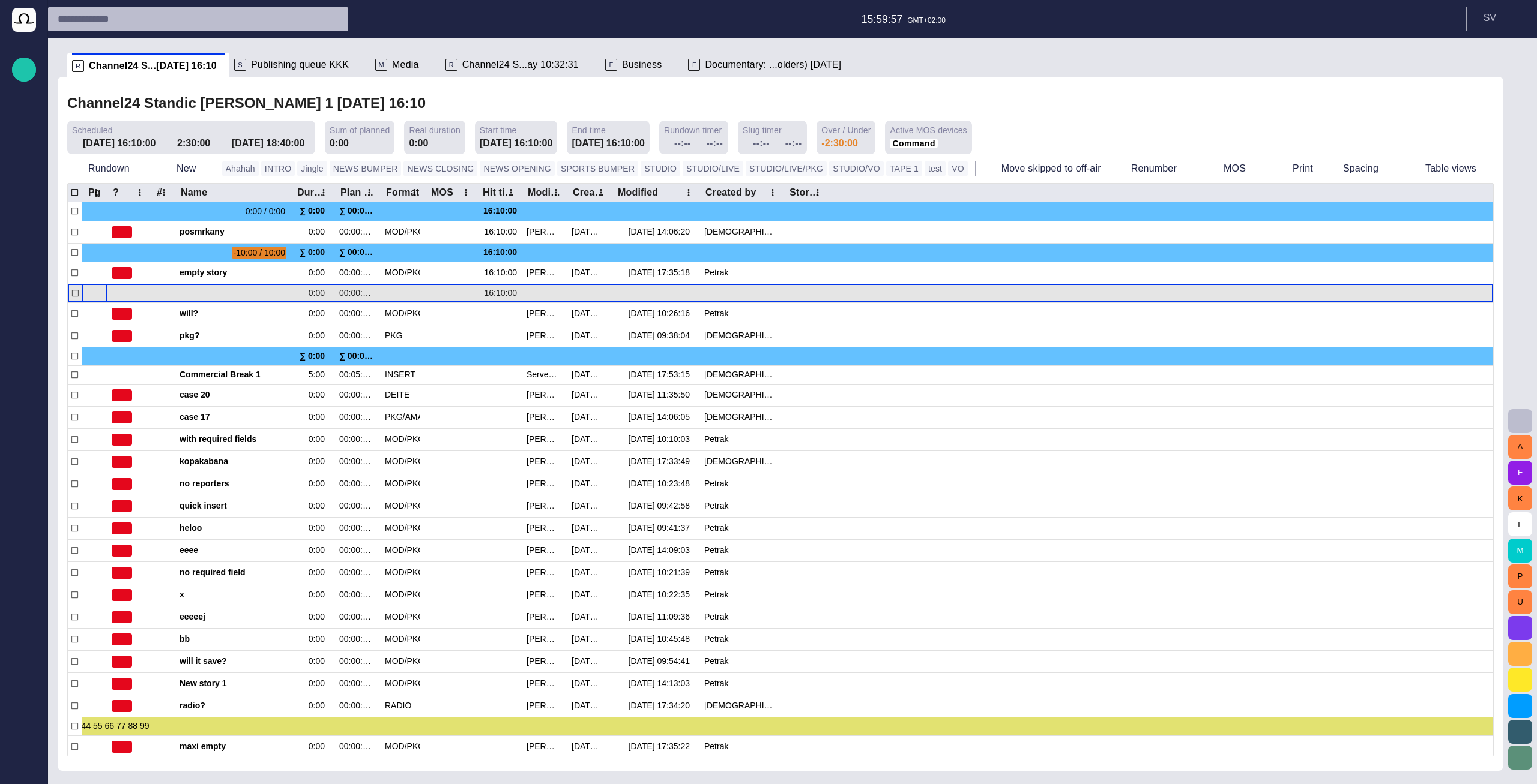
drag, startPoint x: 92, startPoint y: 296, endPoint x: 126, endPoint y: 299, distance: 34.1
click at [126, 299] on div "0:00 00:00:00:00 16:10:00" at bounding box center [780, 293] width 1425 height 19
click at [99, 296] on span "button" at bounding box center [98, 293] width 9 height 9
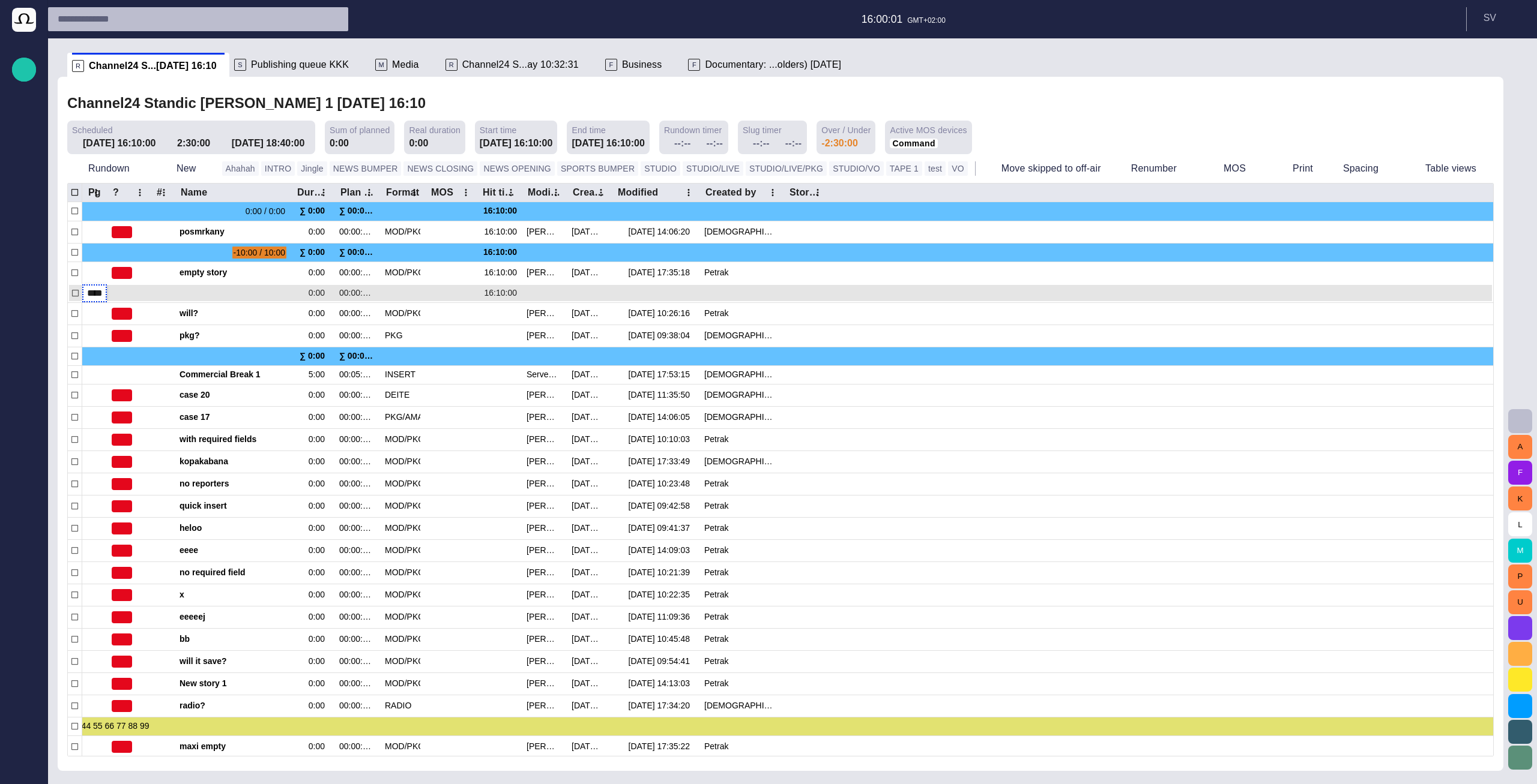
type input "*****"
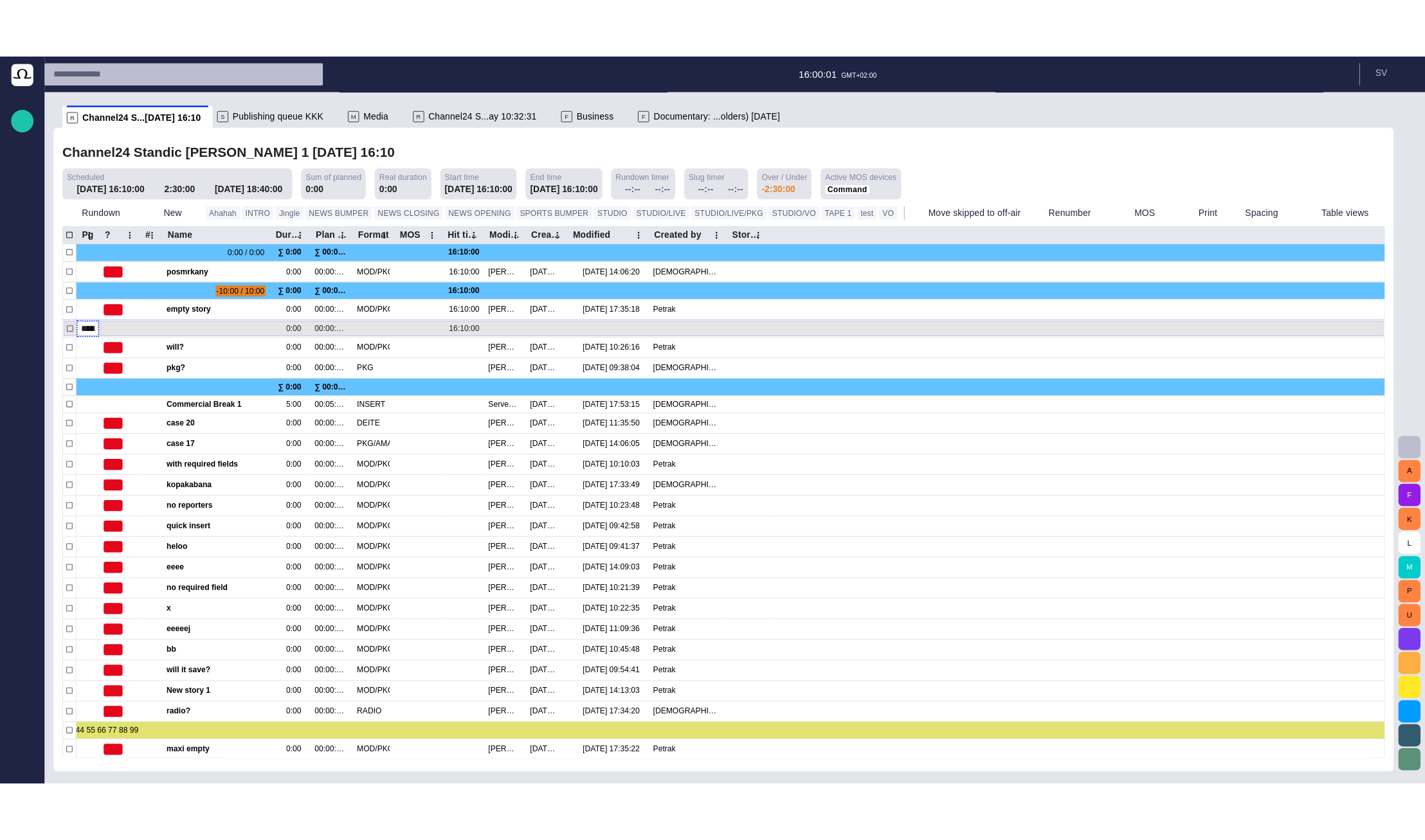
scroll to position [0, 5]
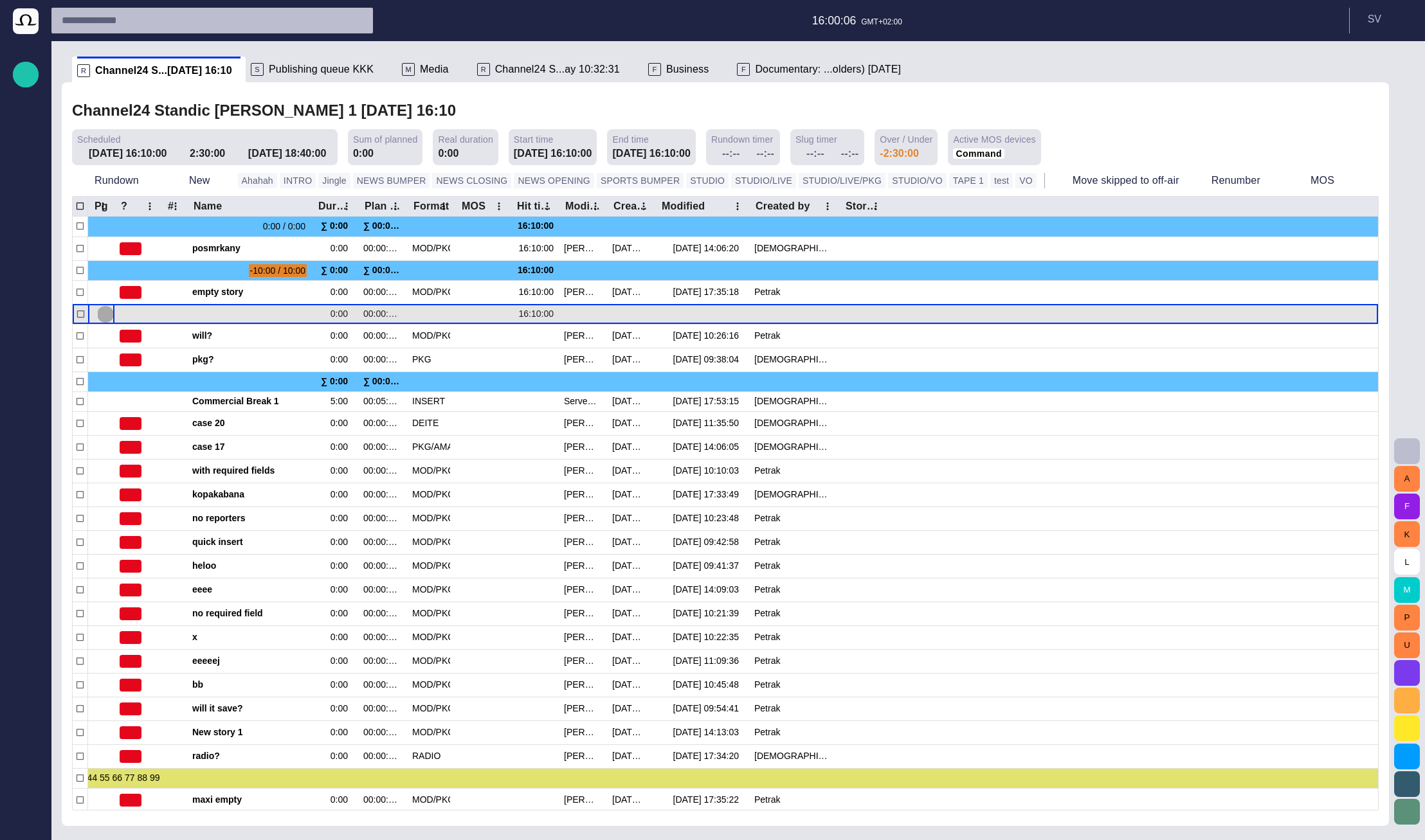
click at [107, 309] on button "button" at bounding box center [106, 314] width 16 height 19
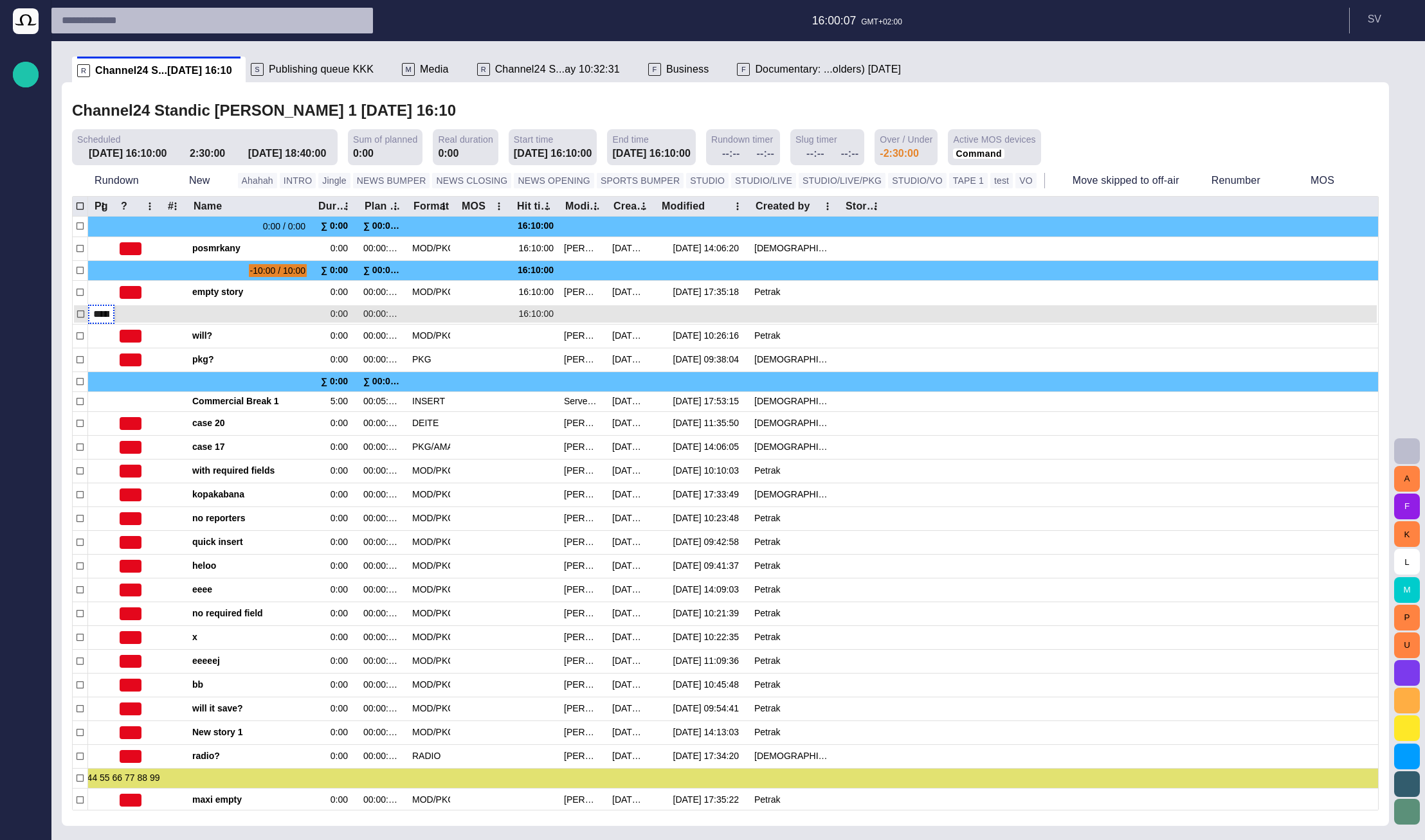
type input "******"
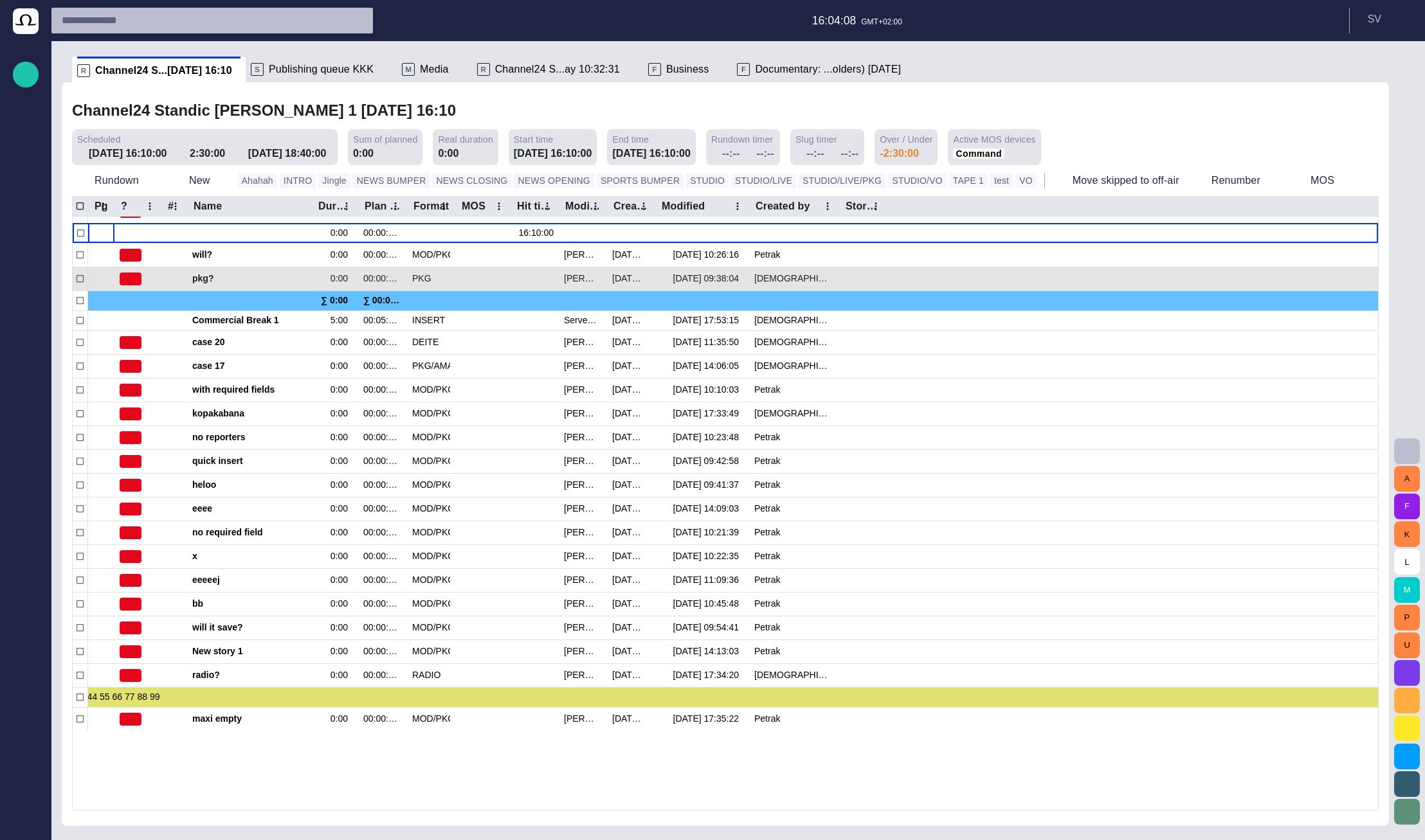
scroll to position [0, 0]
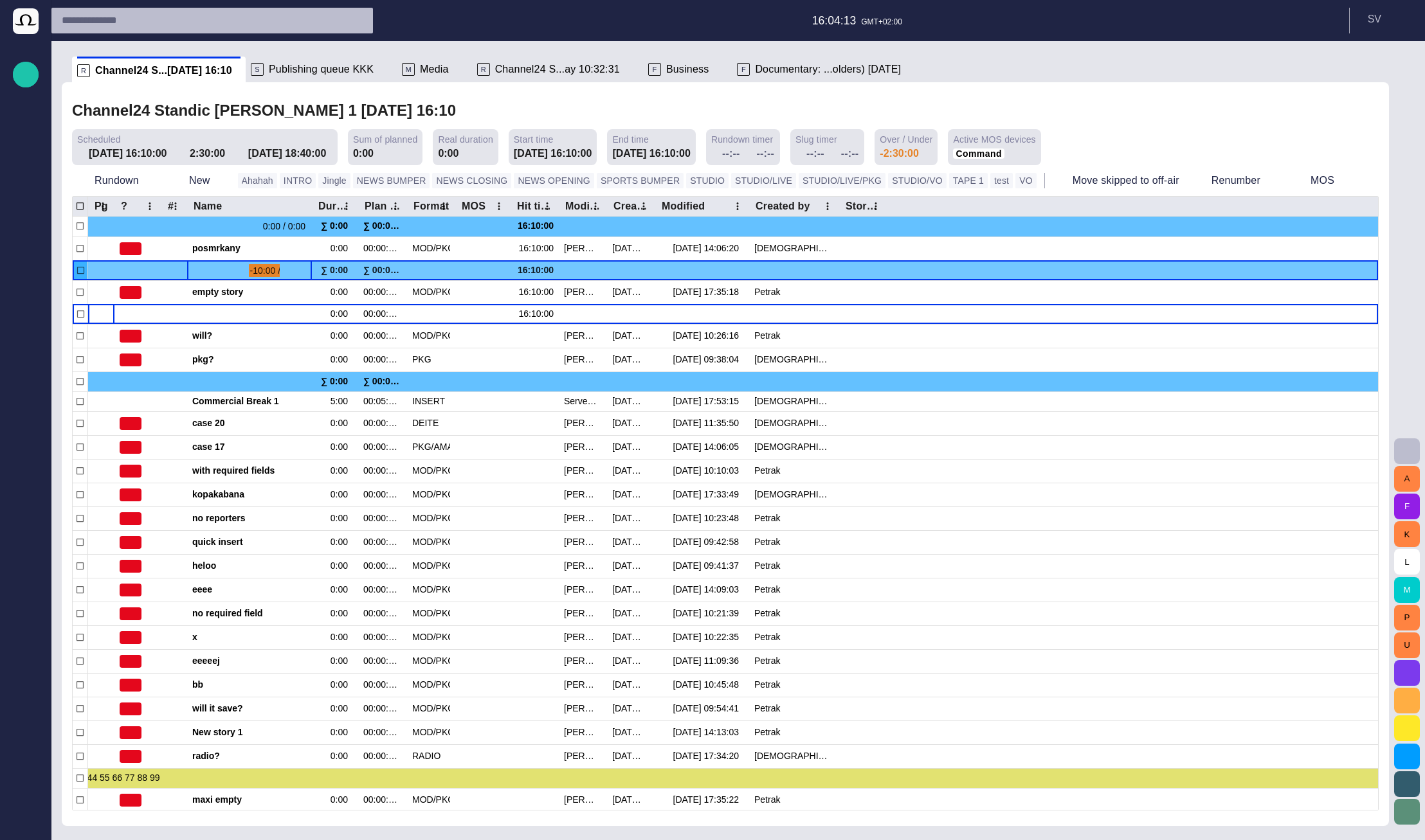
click at [303, 275] on span "button" at bounding box center [302, 270] width 10 height 10
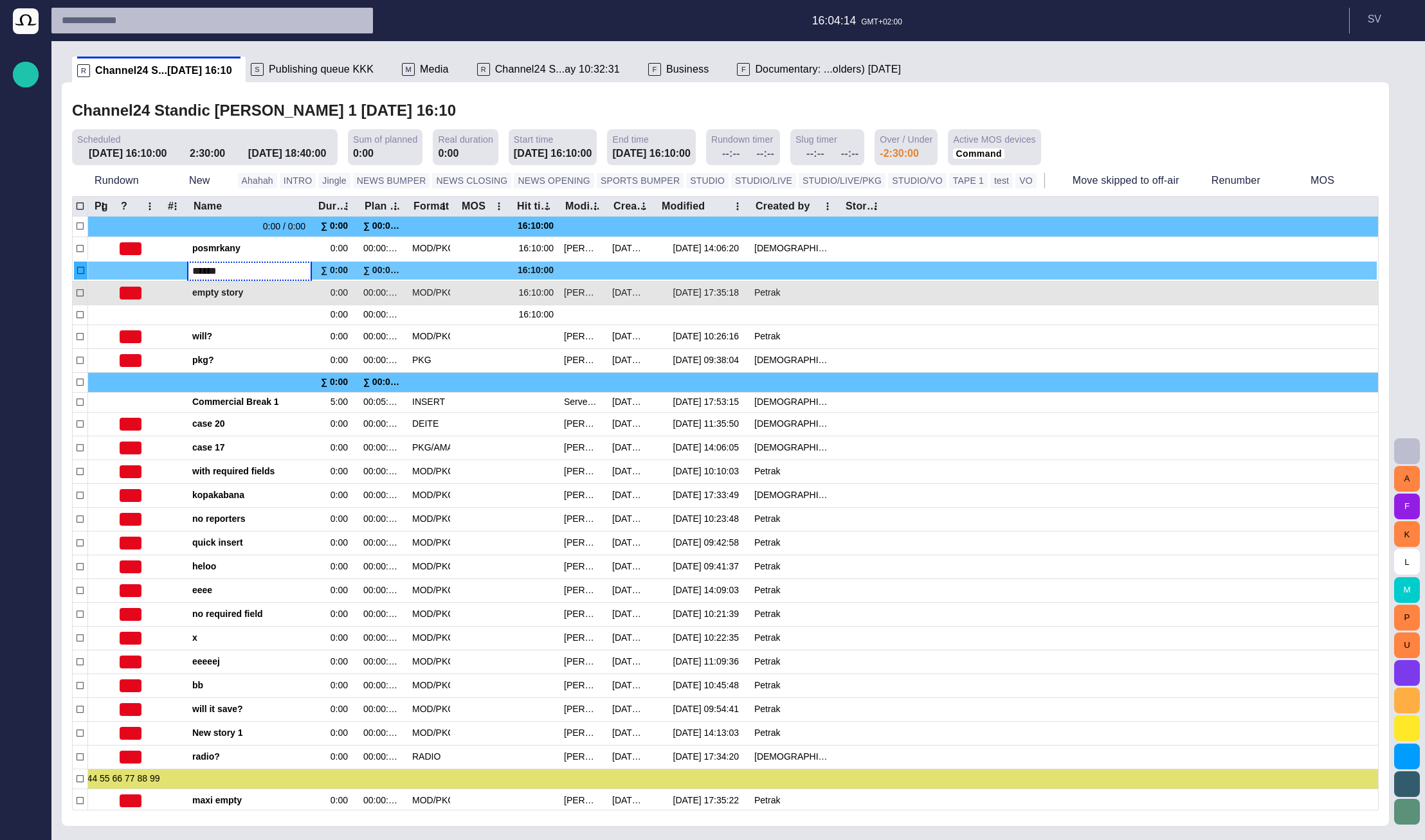
type input "*******"
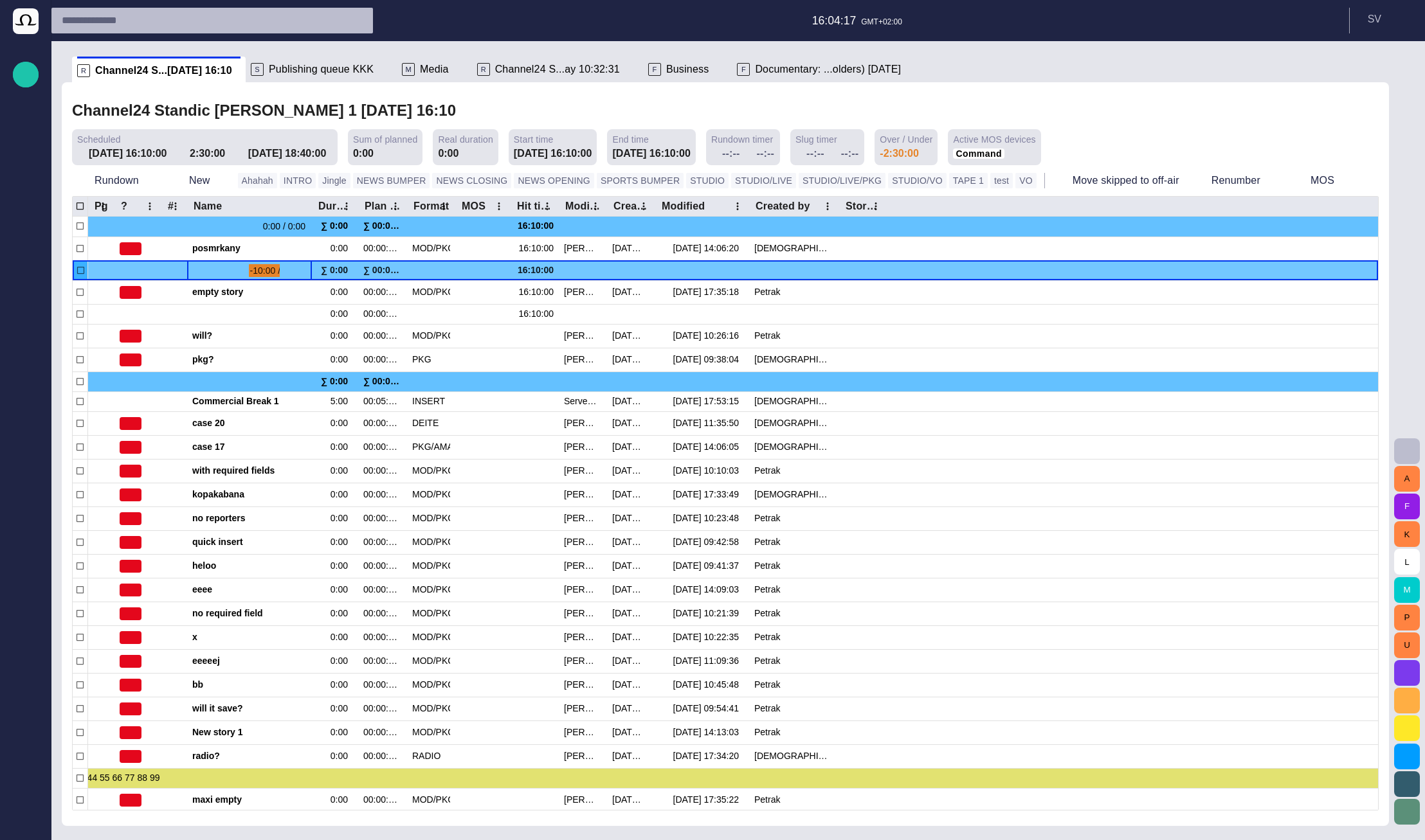
click at [302, 270] on span "button" at bounding box center [302, 270] width 10 height 10
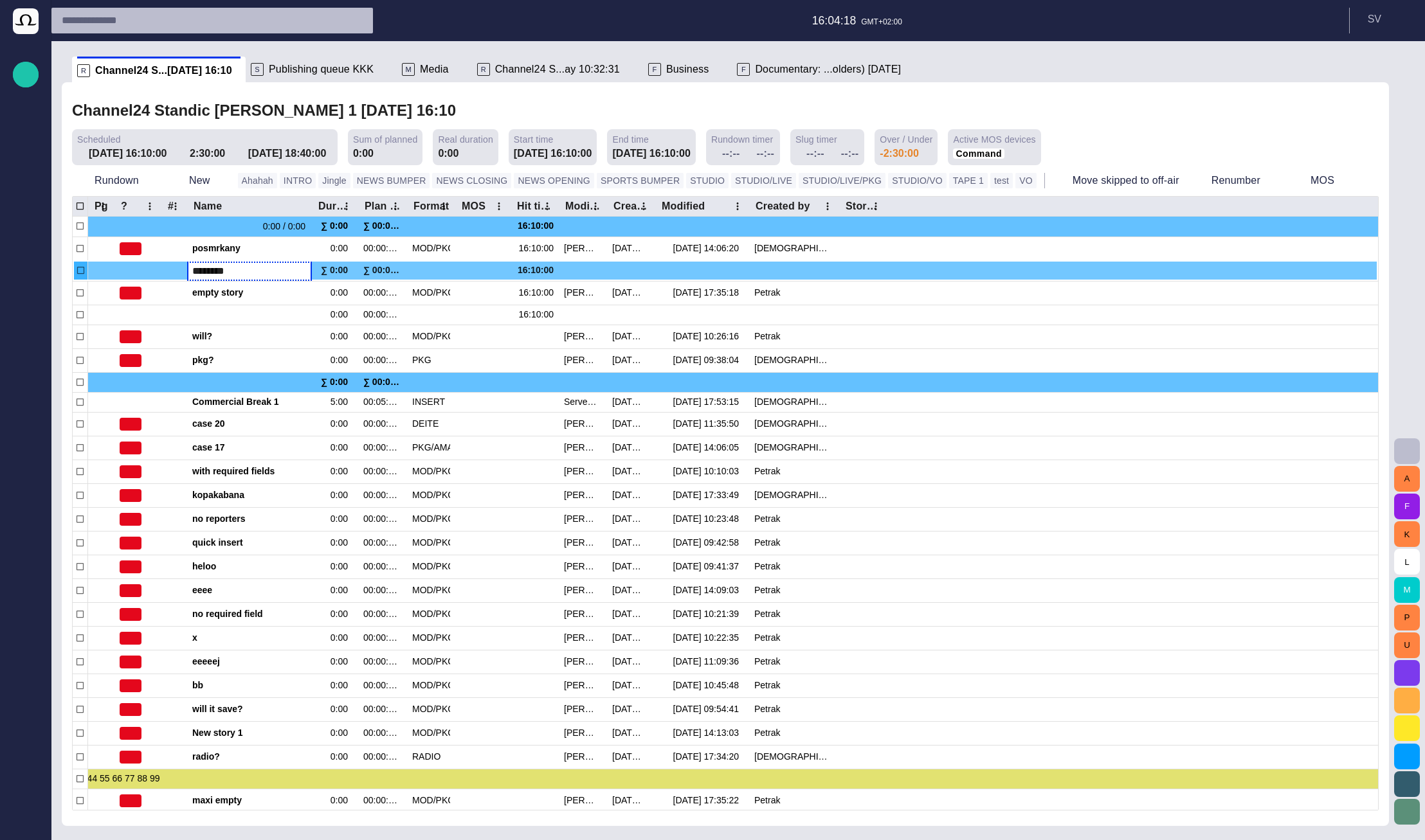
type input "*********"
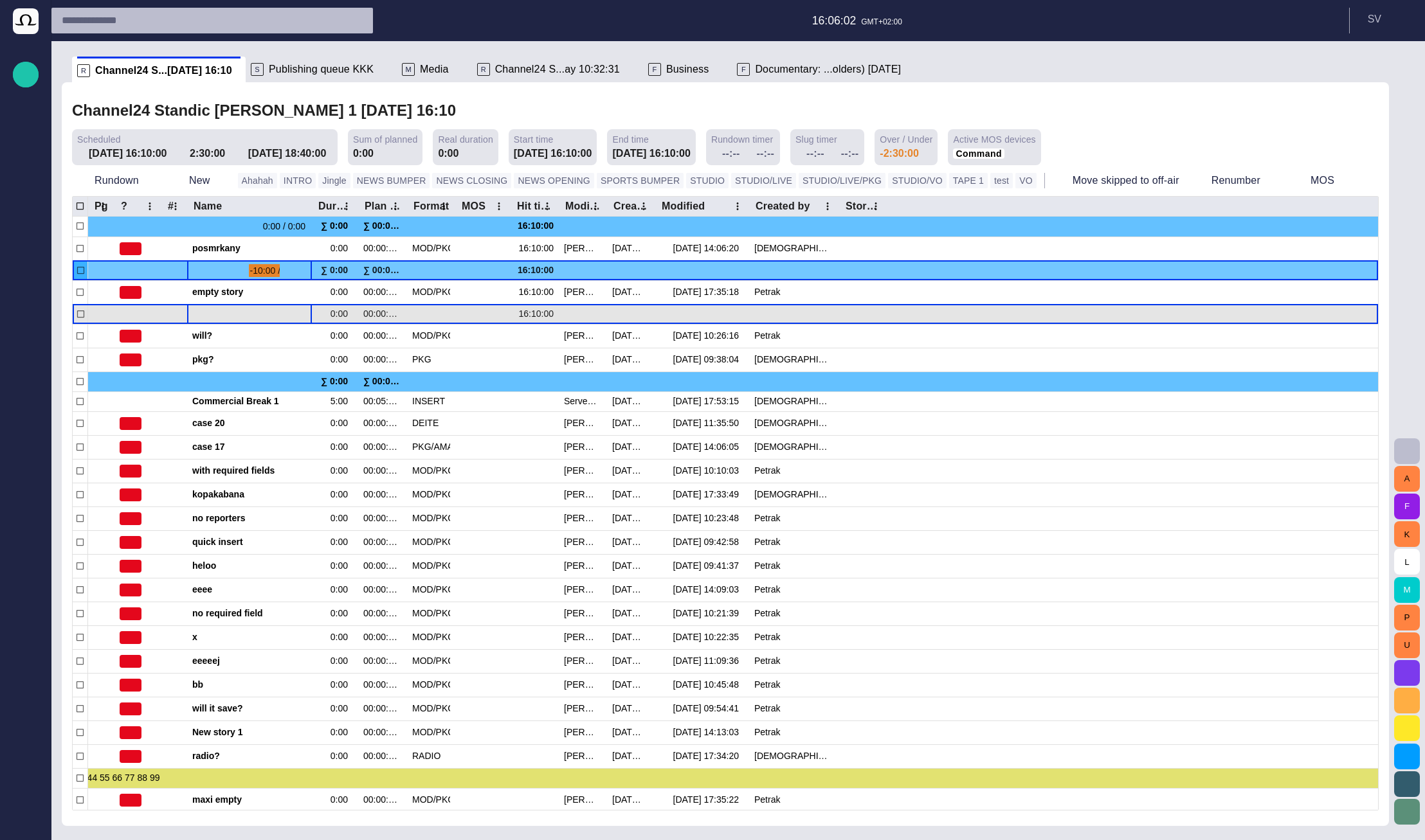
click at [212, 311] on div at bounding box center [249, 314] width 114 height 19
click at [288, 319] on span "button" at bounding box center [287, 314] width 10 height 10
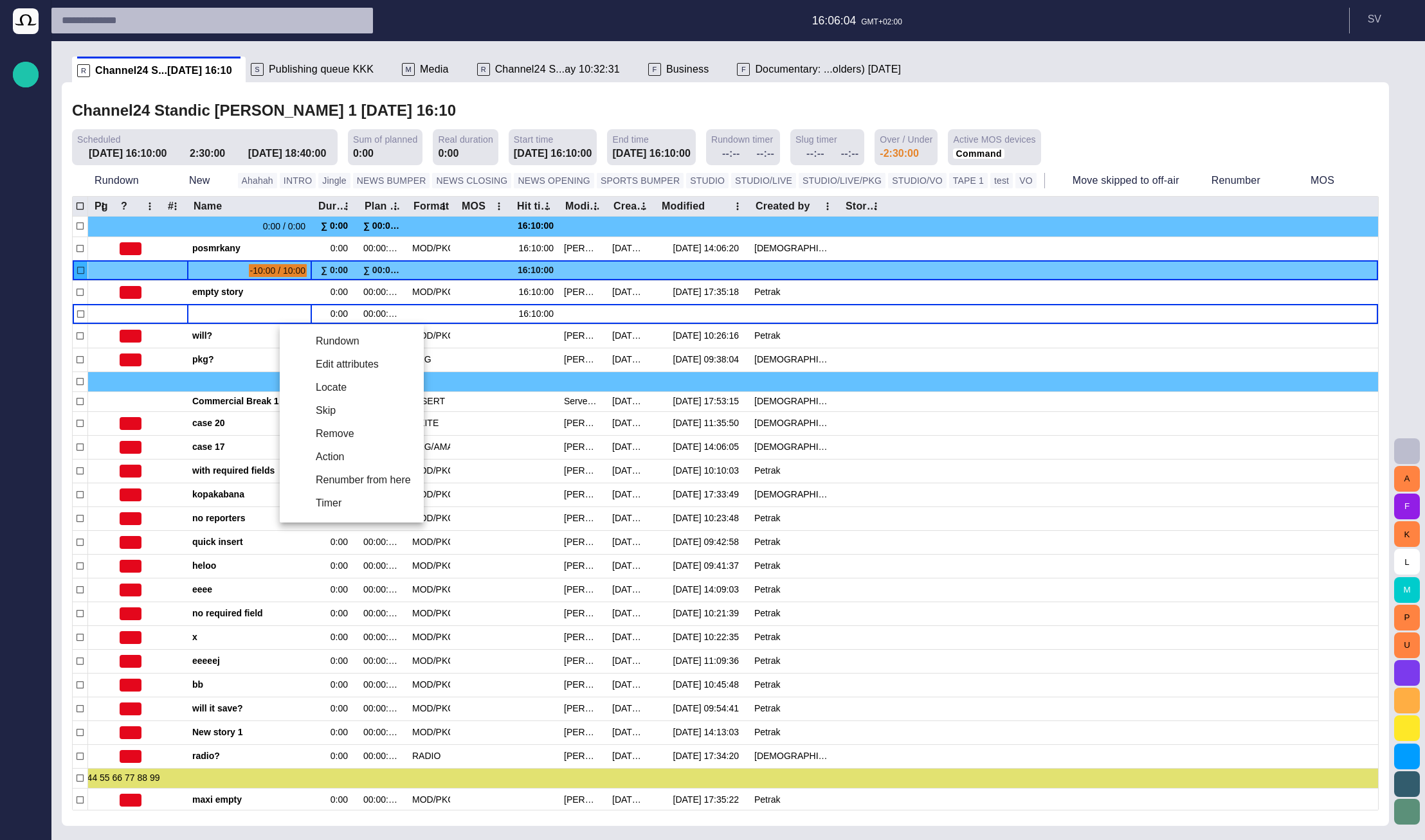
click at [287, 317] on div at bounding box center [712, 420] width 1425 height 840
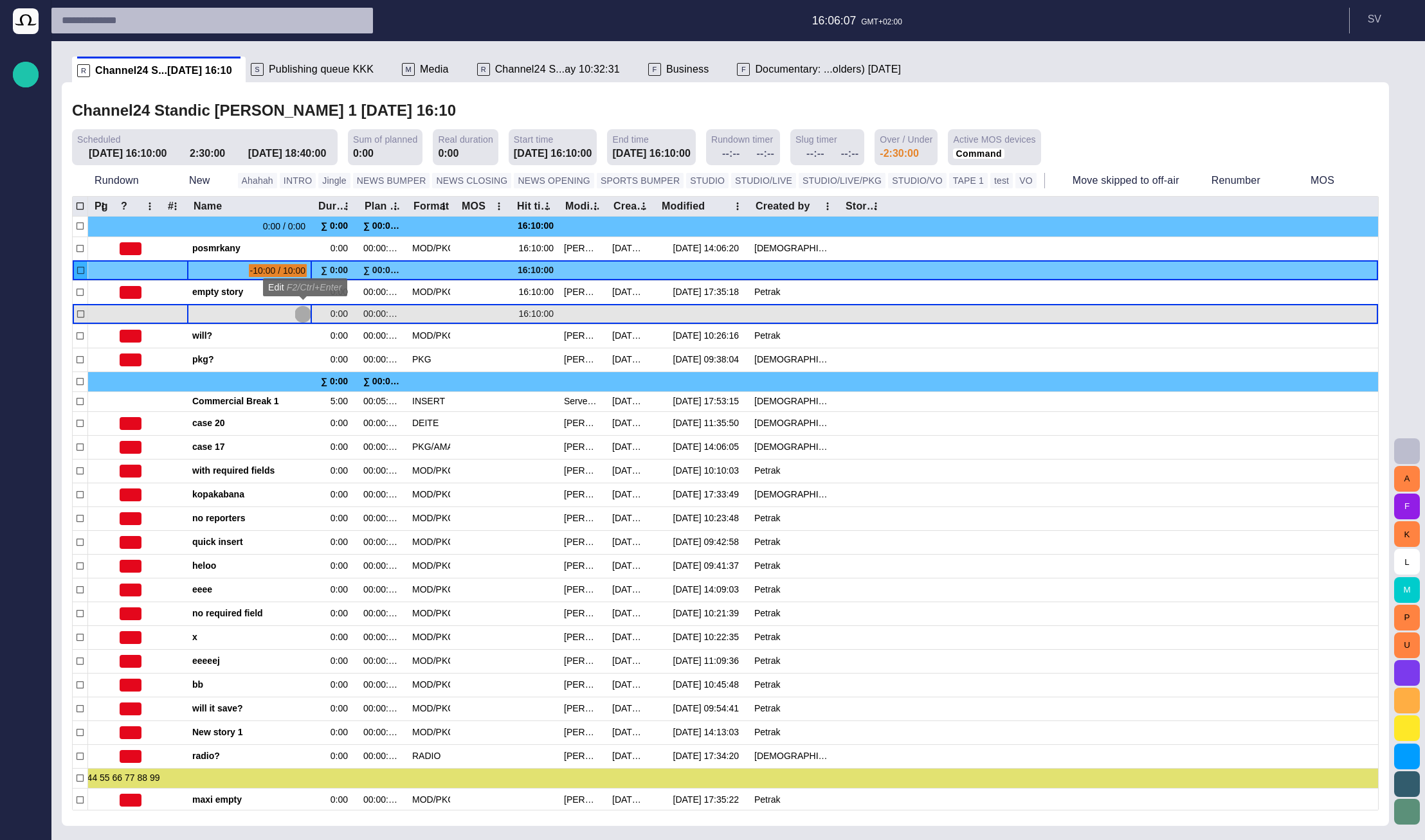
click at [299, 314] on span "button" at bounding box center [302, 314] width 10 height 10
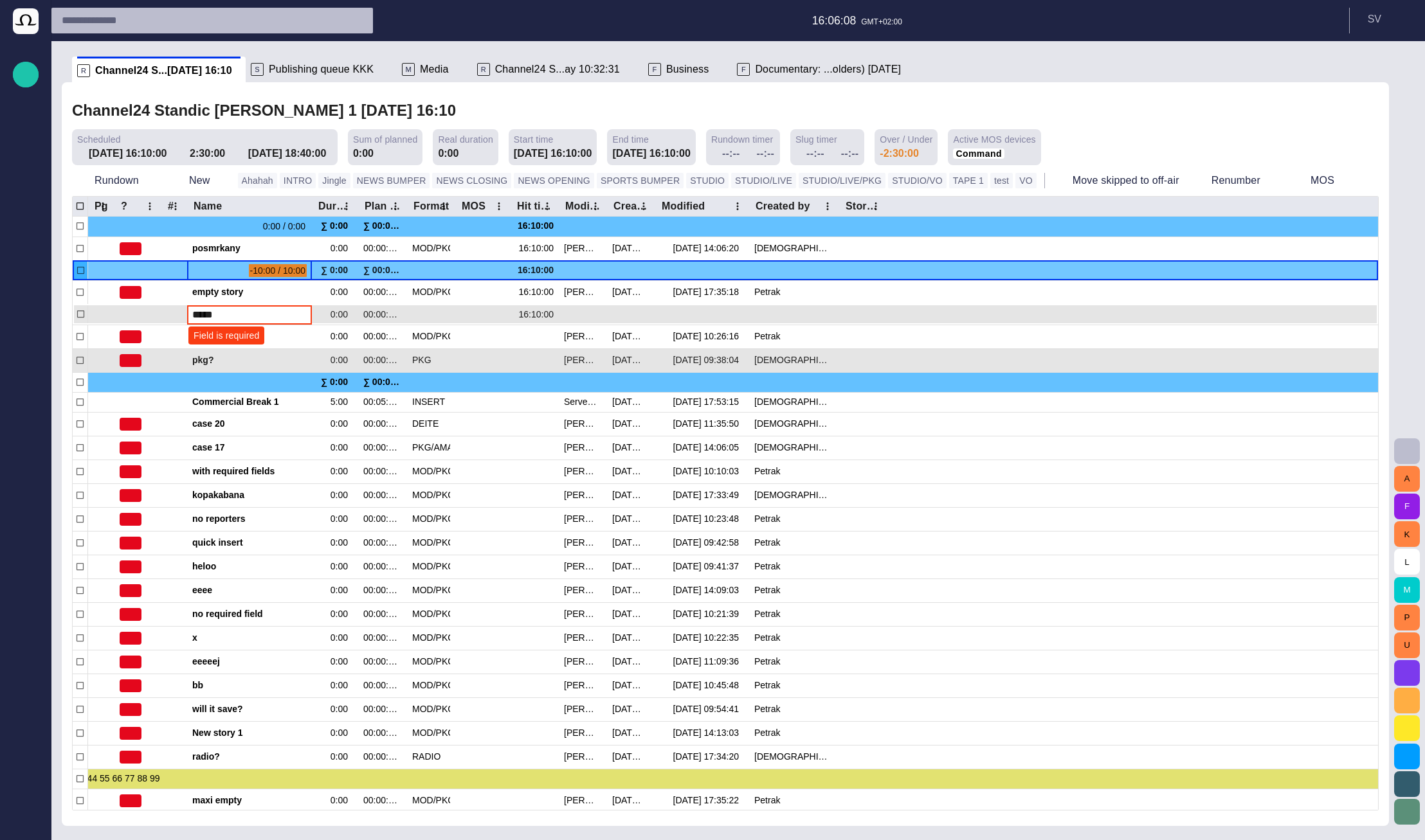
type input "******"
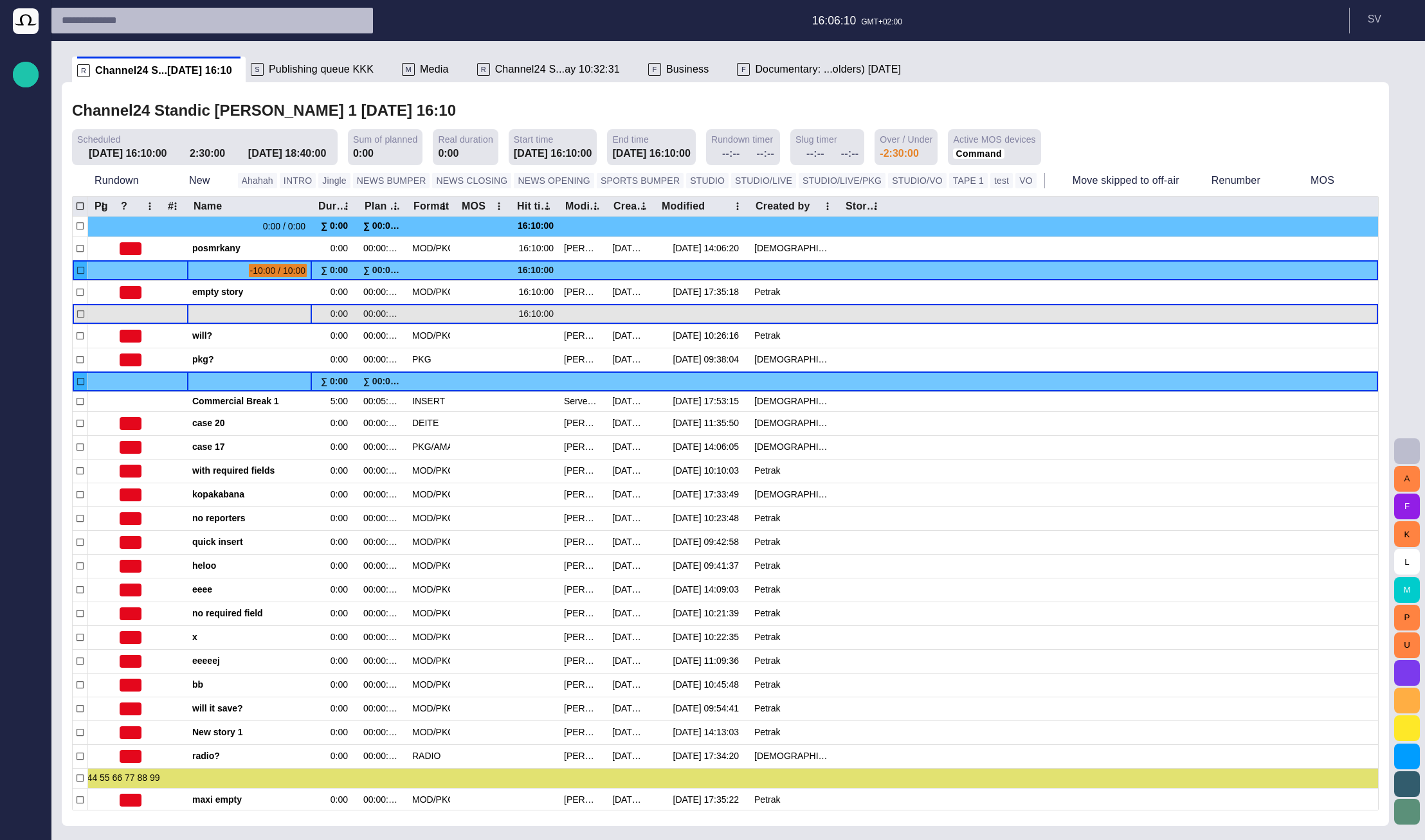
click at [304, 379] on span "button" at bounding box center [302, 382] width 10 height 10
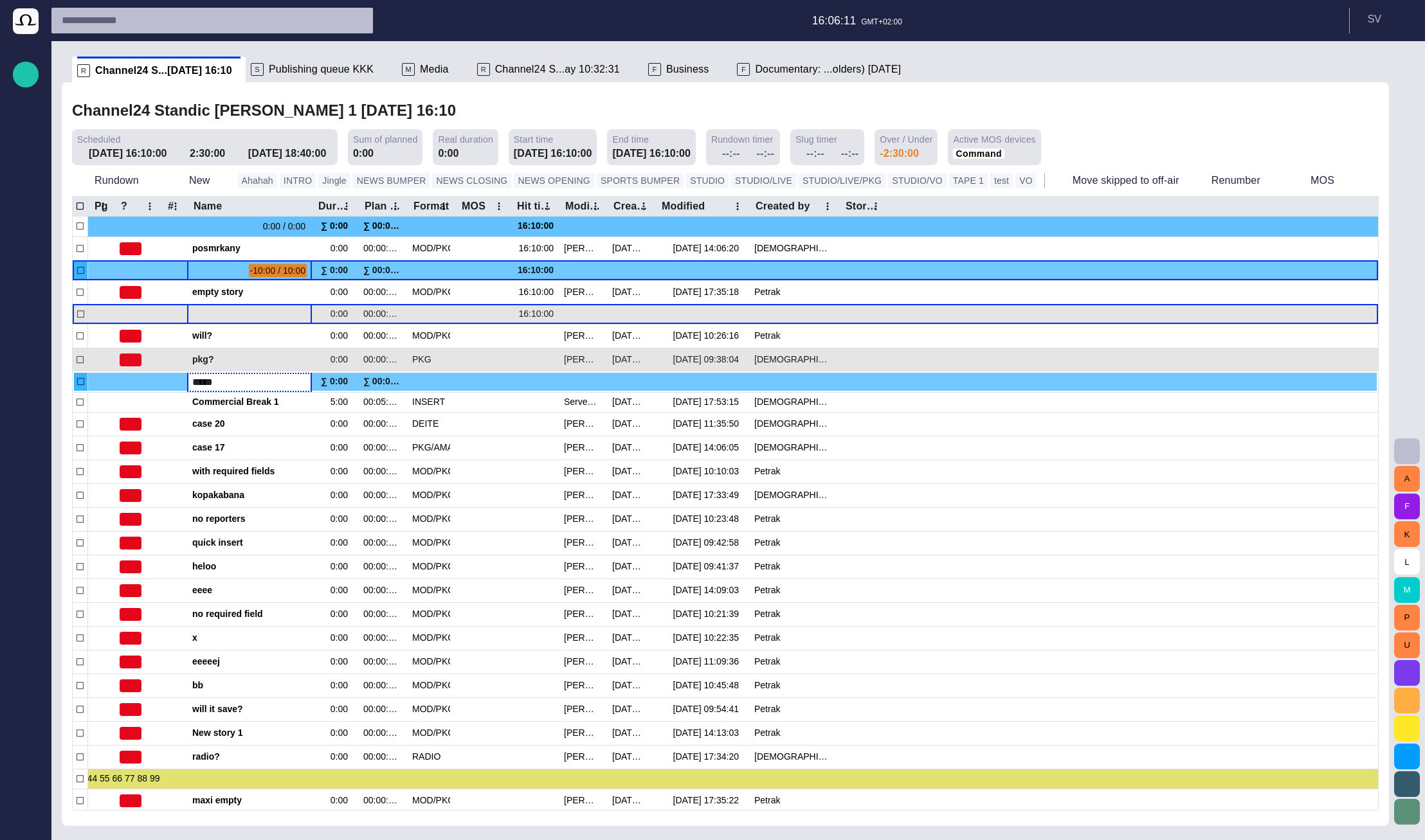
type input "******"
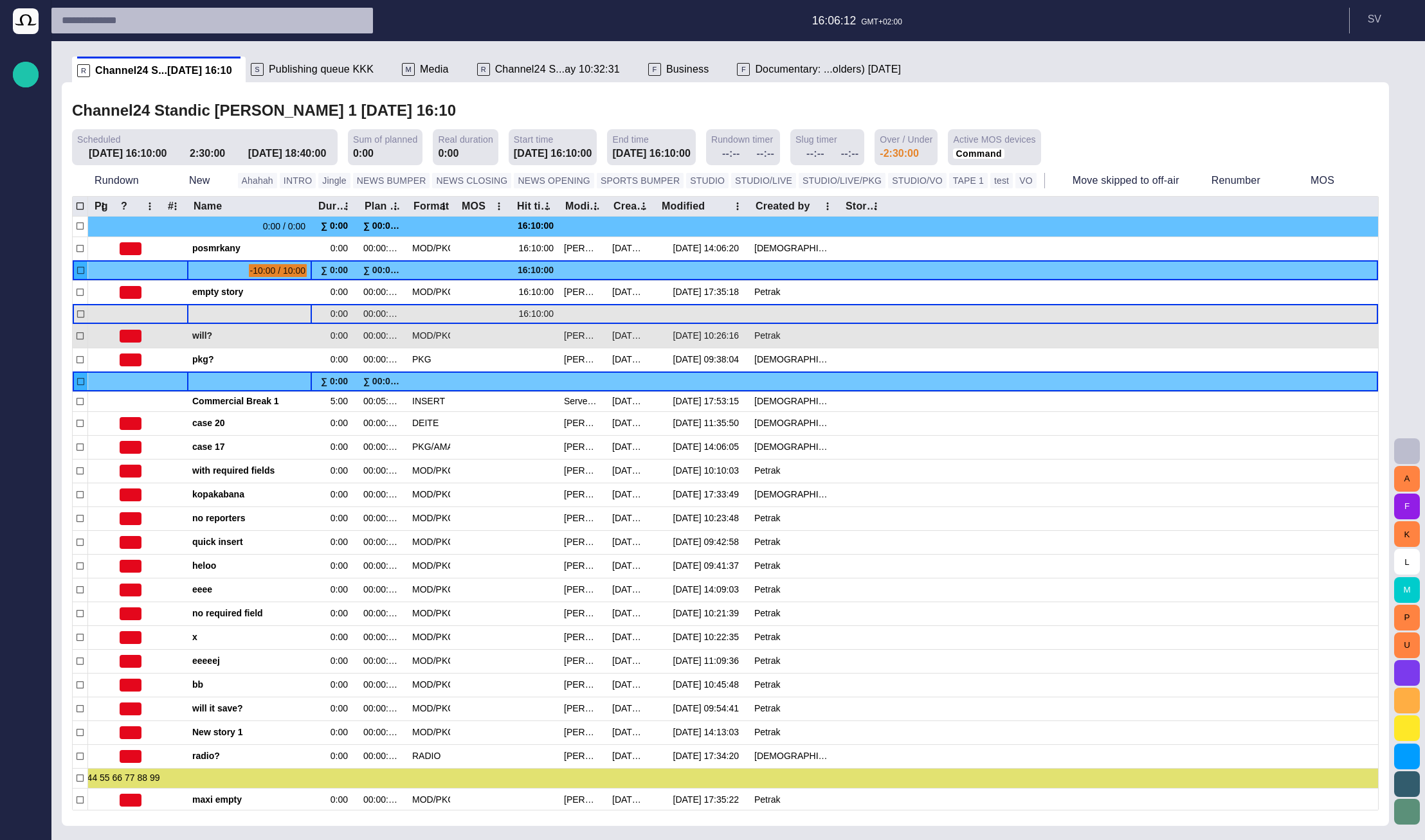
click at [288, 384] on span "button" at bounding box center [287, 382] width 10 height 10
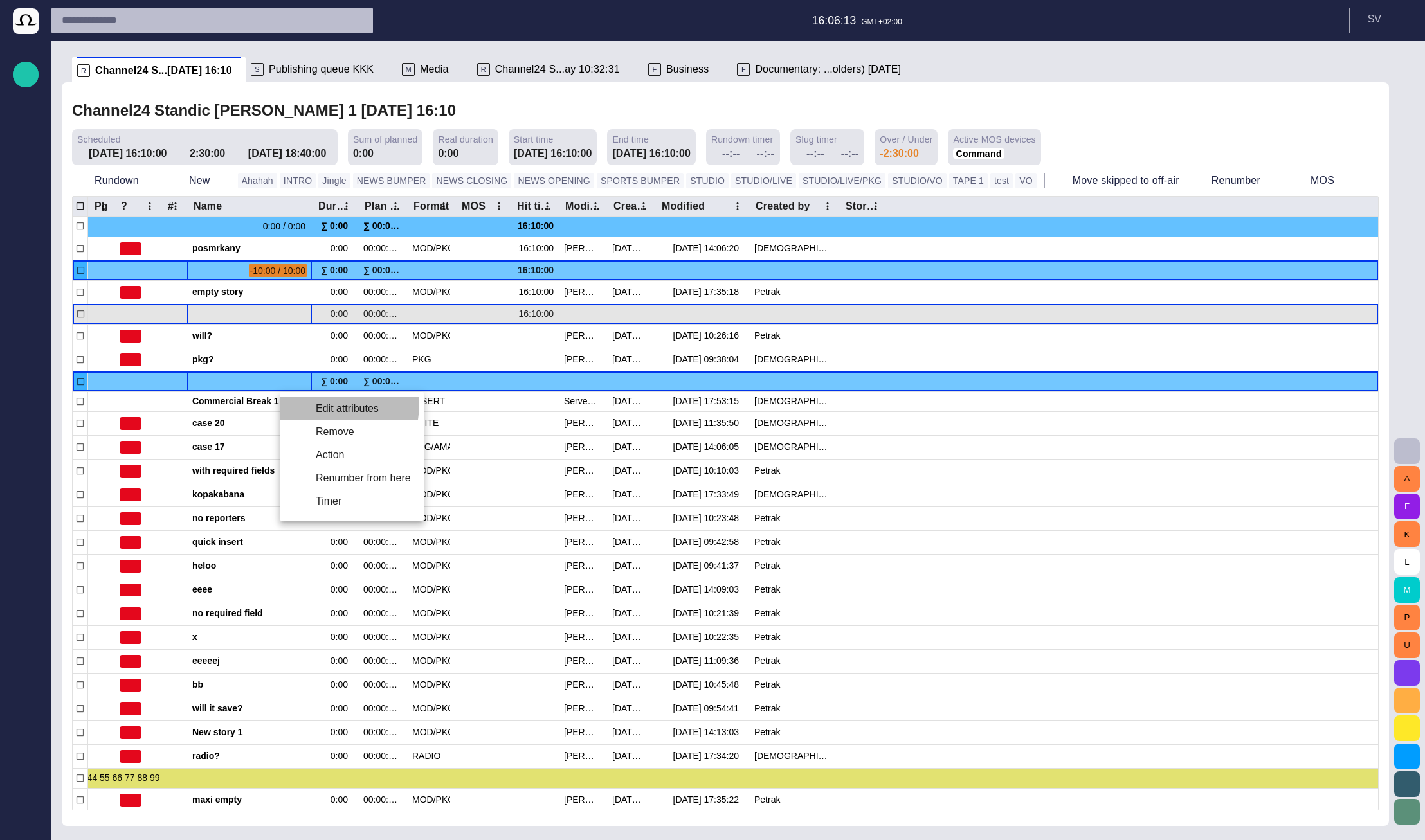
click at [315, 403] on li "Edit attributes" at bounding box center [351, 409] width 144 height 23
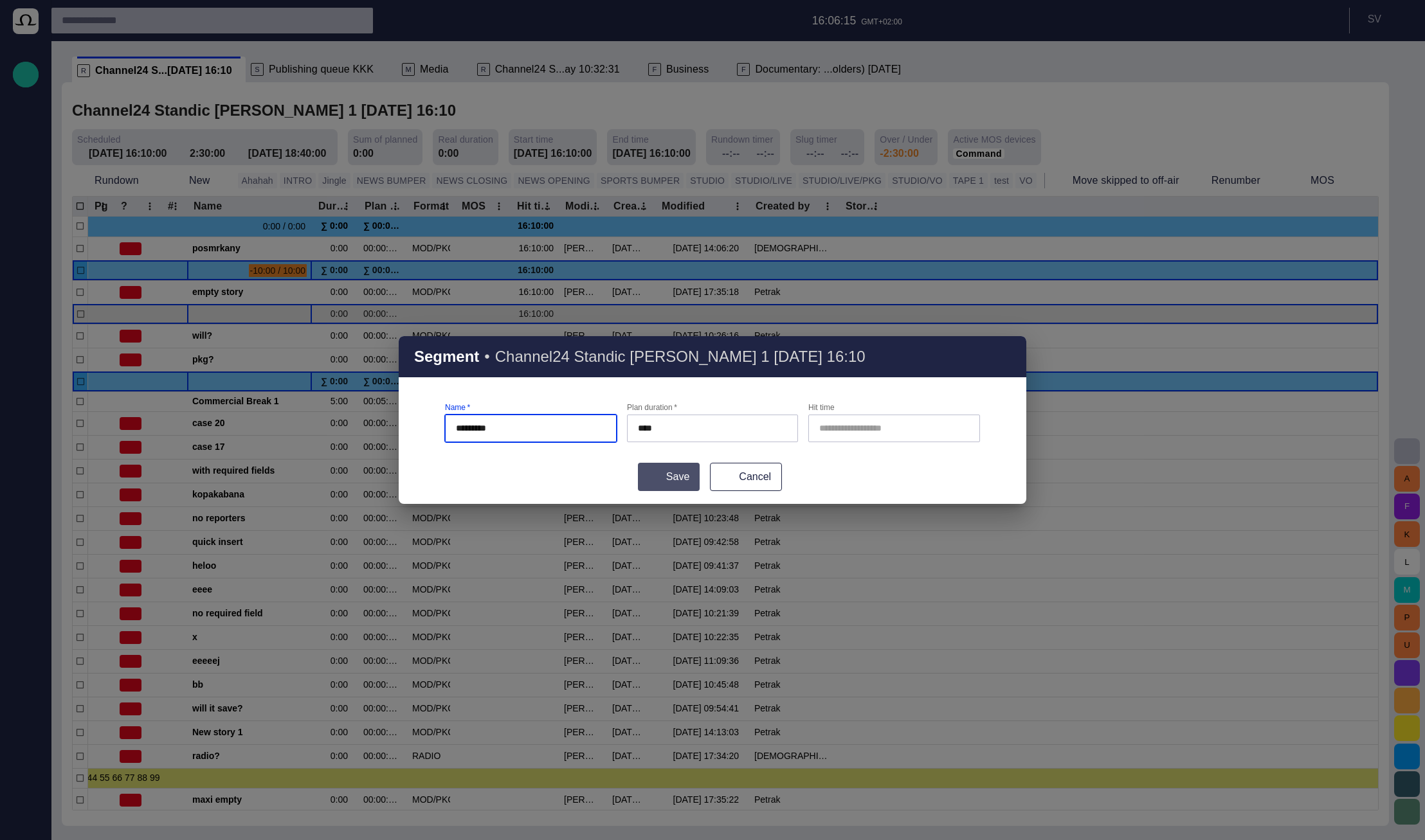
type input "*********"
click at [651, 469] on button "Save" at bounding box center [669, 477] width 61 height 28
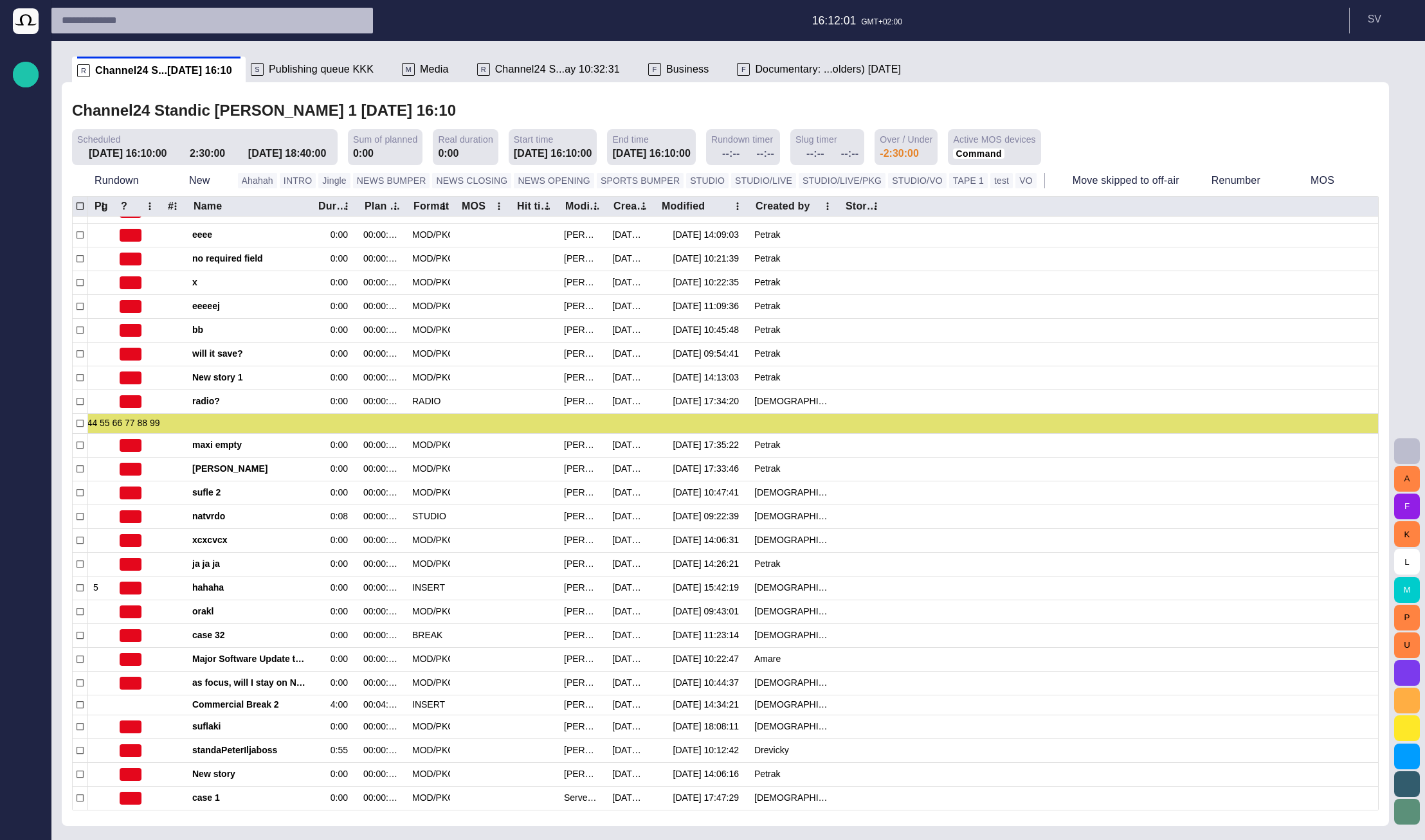
scroll to position [9, 0]
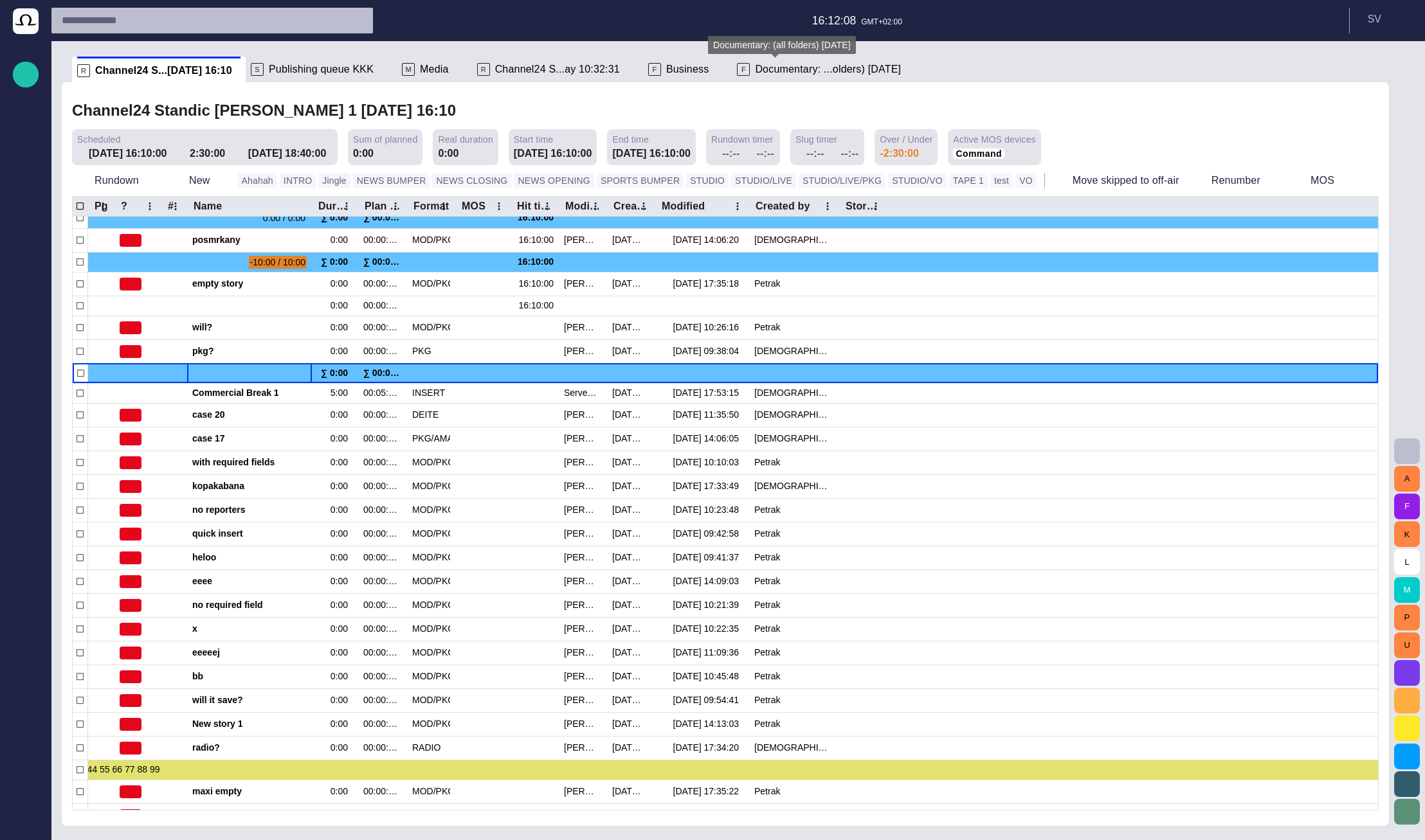
click at [755, 68] on span "Documentary: ...olders) [DATE]" at bounding box center [828, 69] width 146 height 13
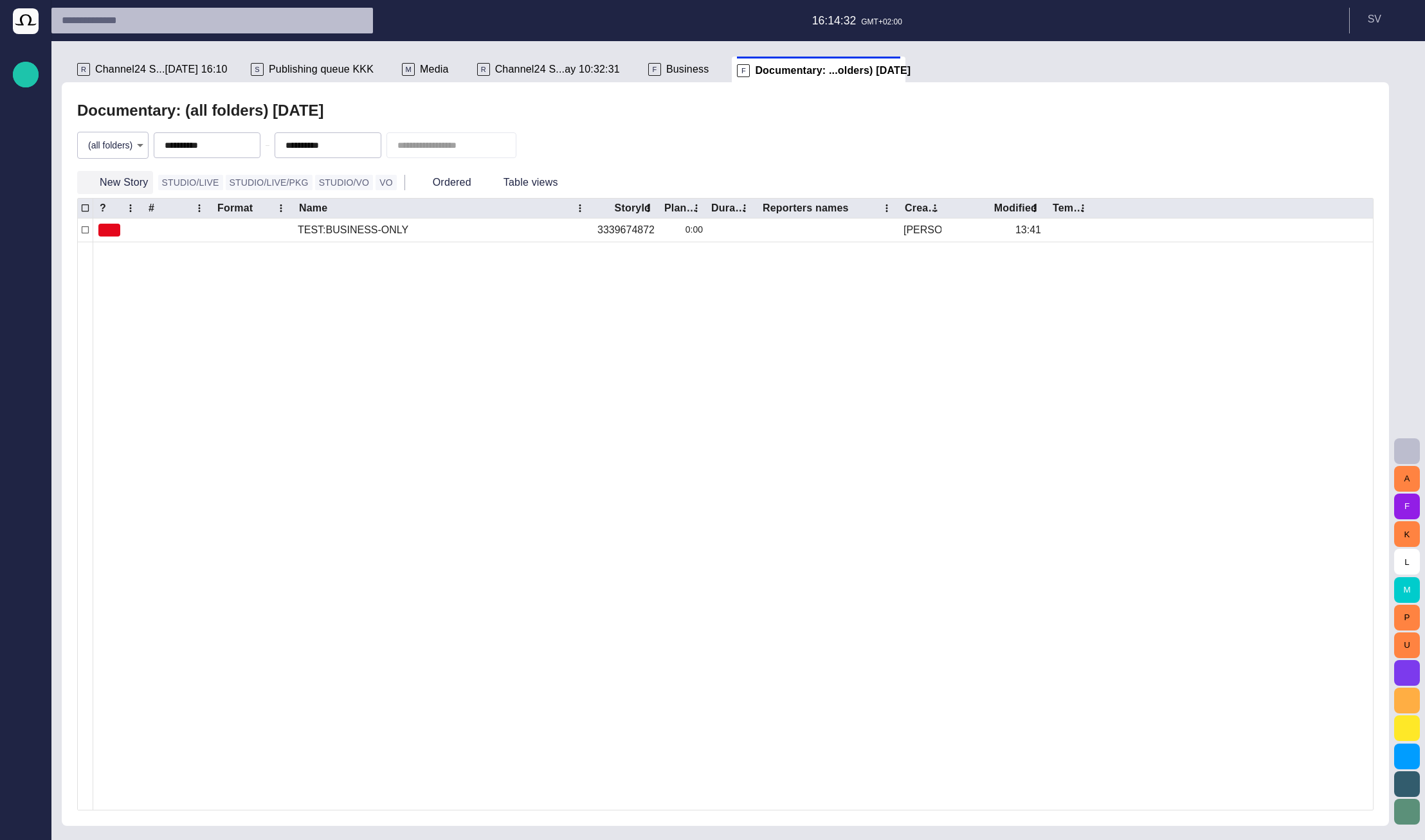
click at [118, 189] on button "New Story" at bounding box center [115, 183] width 76 height 23
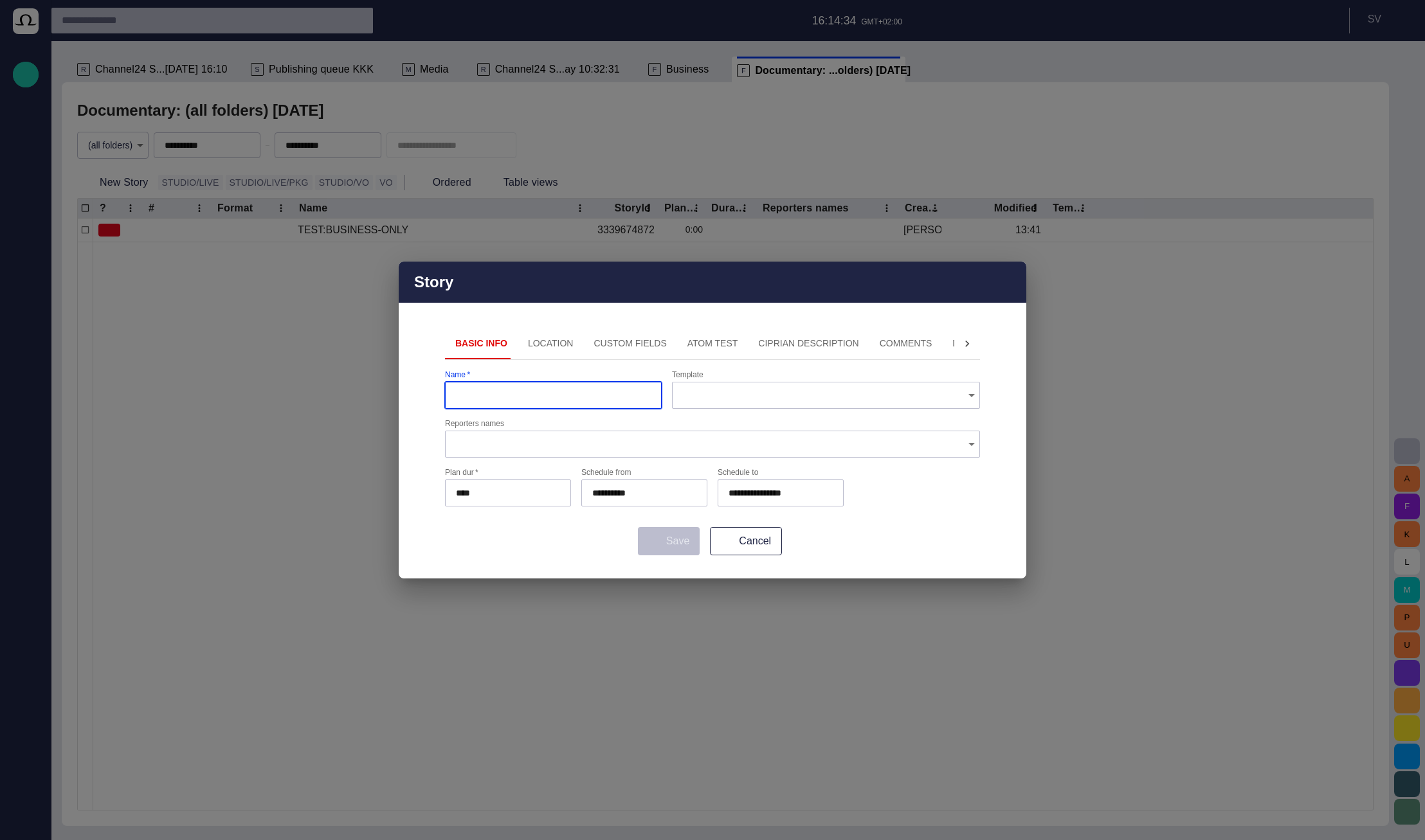
click at [533, 340] on button "Location" at bounding box center [550, 344] width 66 height 31
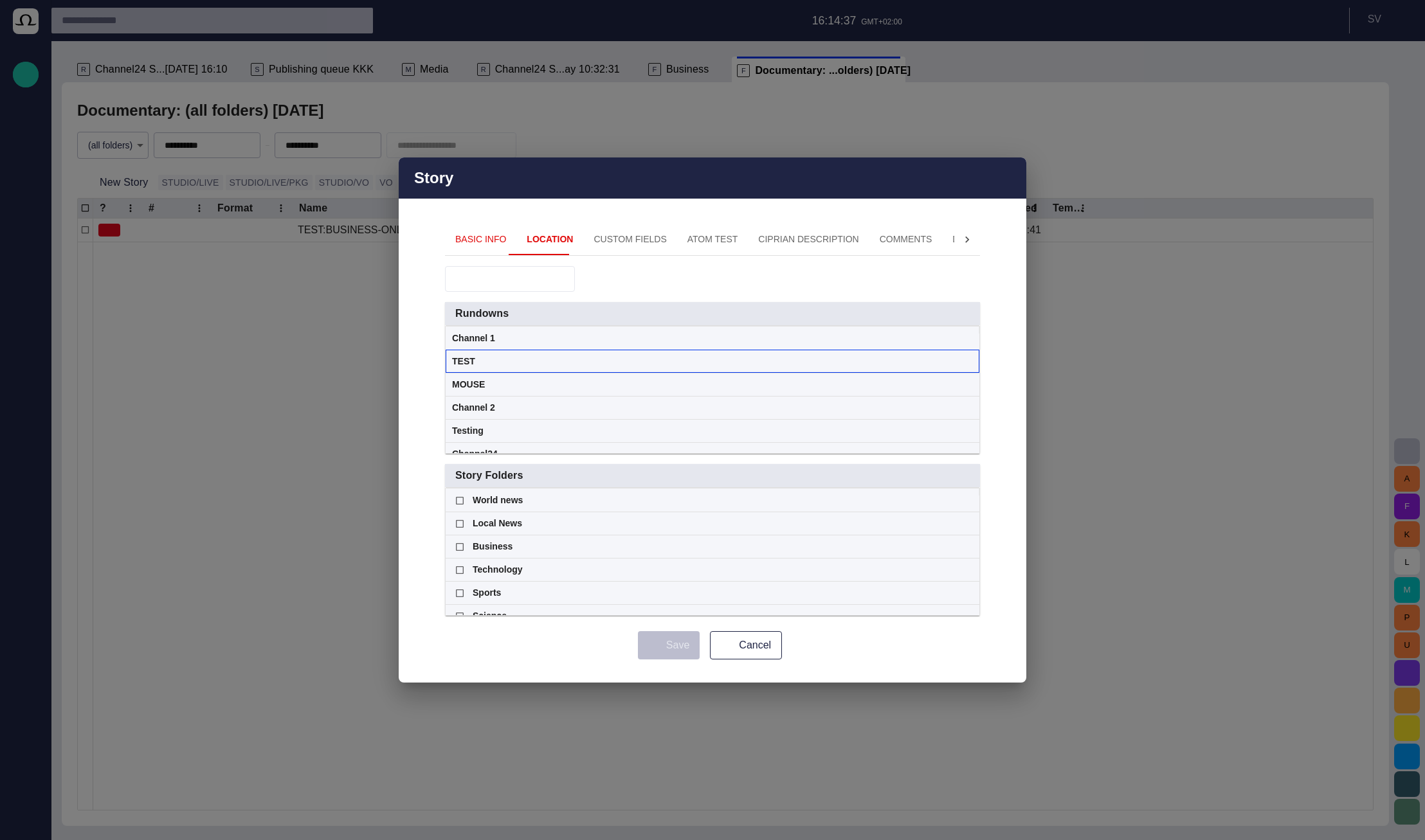
click at [966, 362] on span at bounding box center [967, 361] width 10 height 10
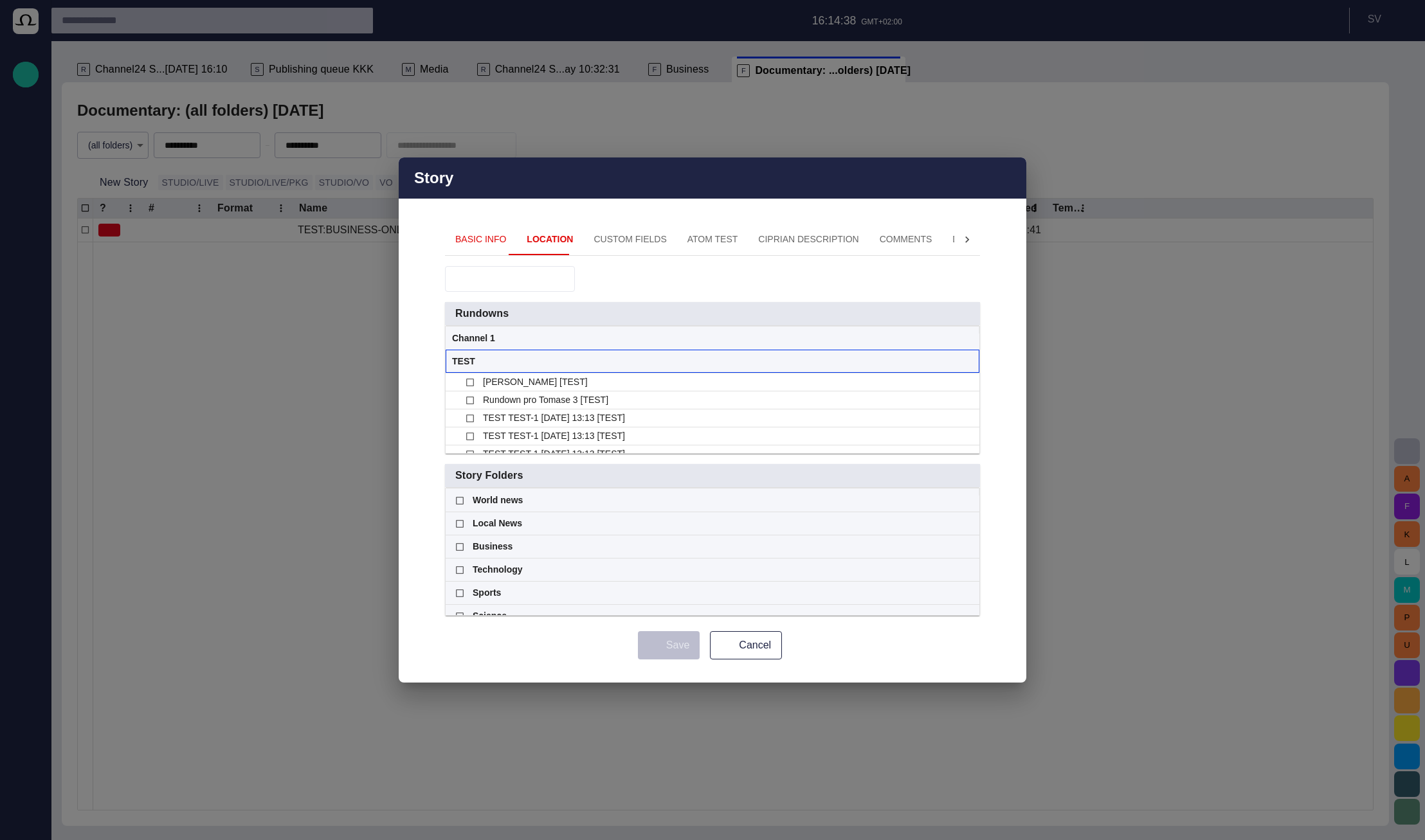
click at [966, 362] on span at bounding box center [967, 361] width 10 height 10
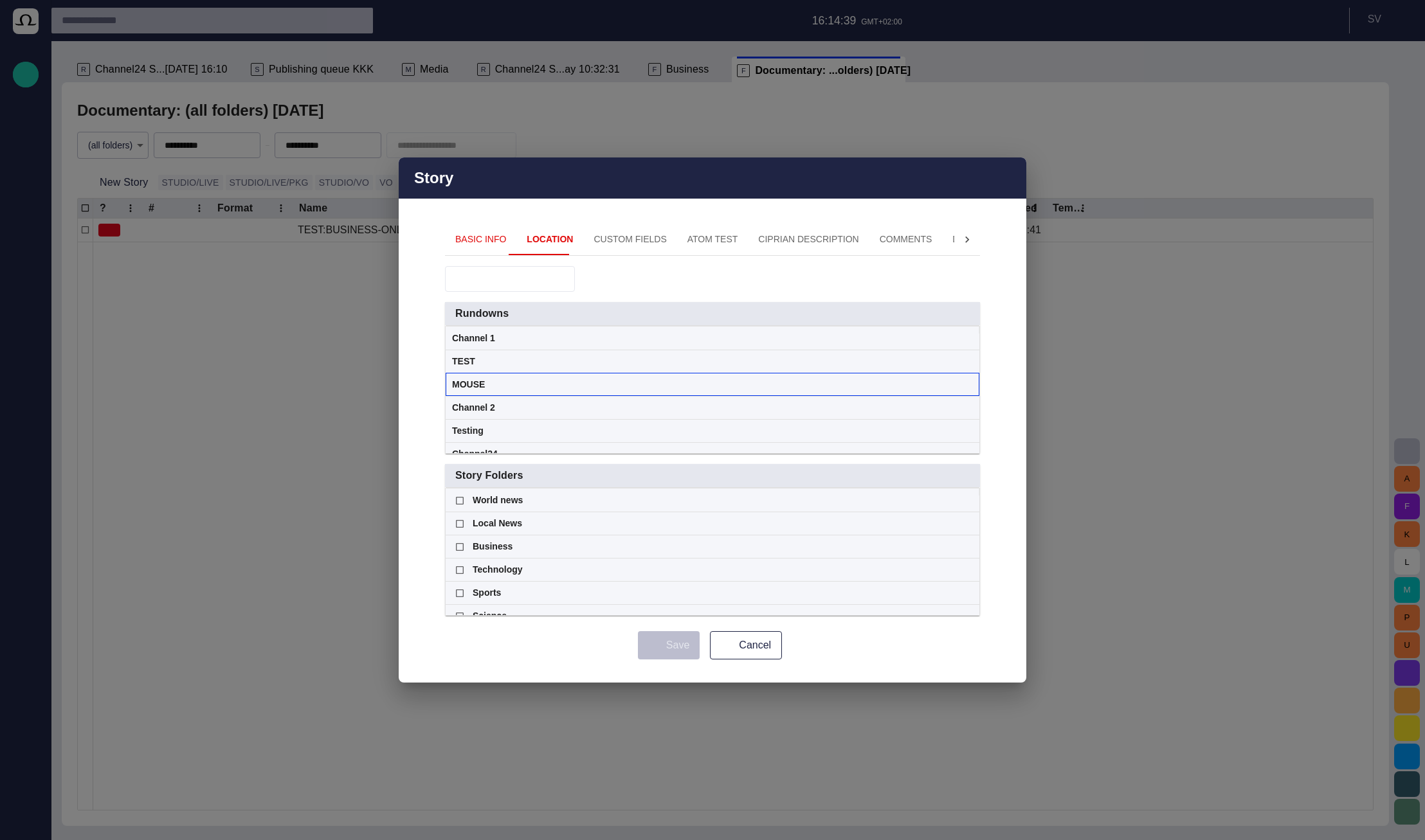
click at [966, 385] on span at bounding box center [967, 385] width 10 height 10
click at [968, 405] on span at bounding box center [967, 408] width 10 height 10
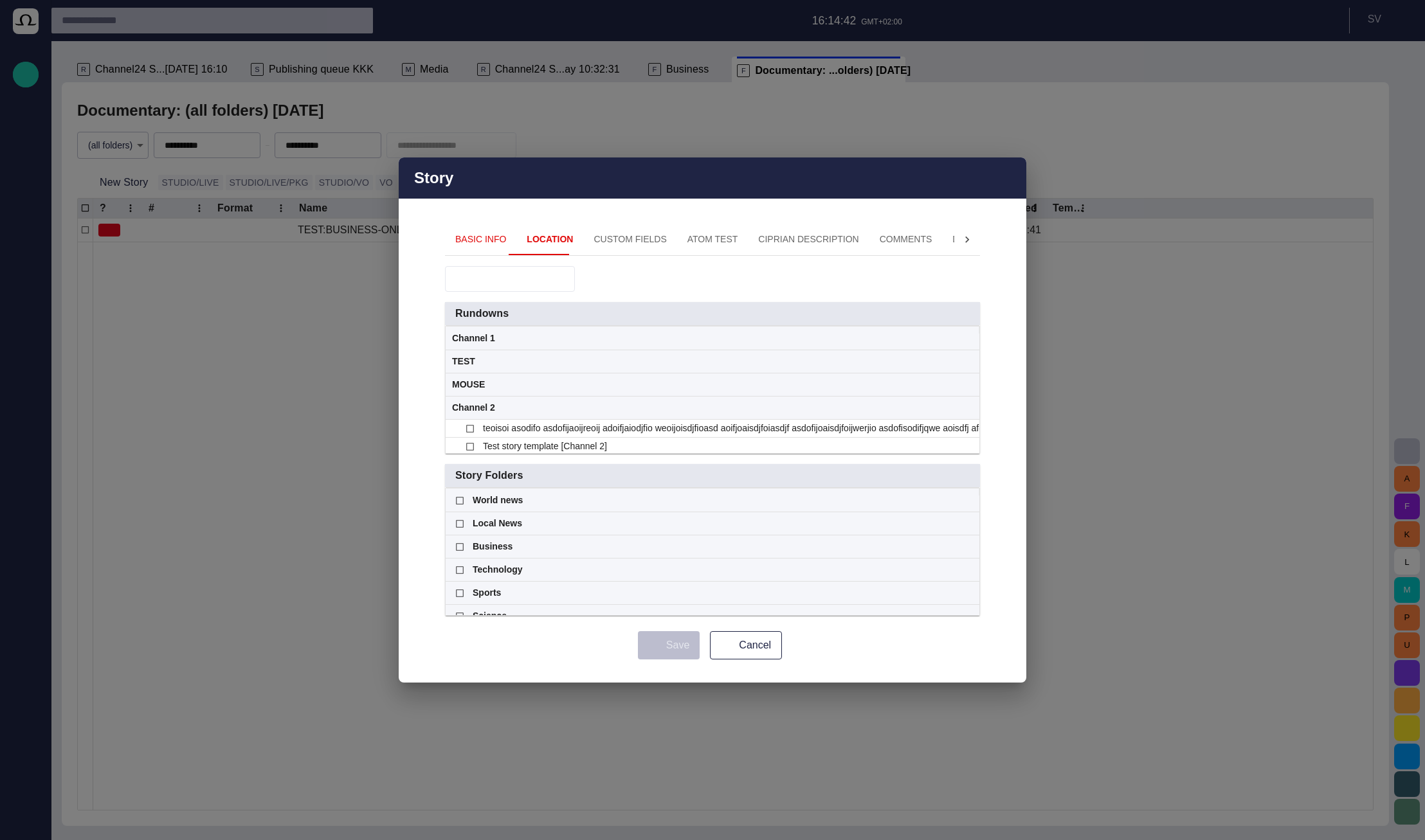
click at [966, 409] on span at bounding box center [967, 408] width 10 height 10
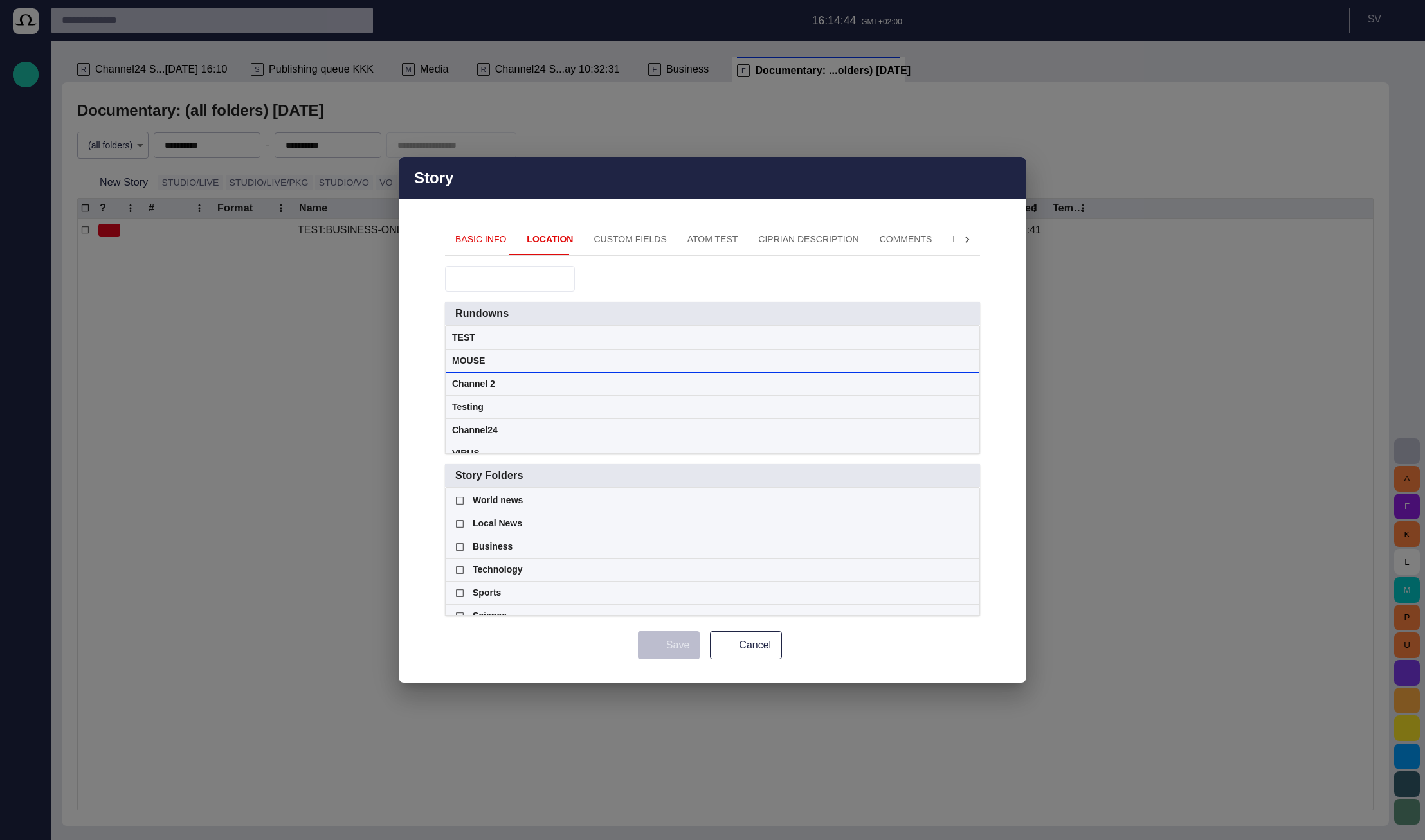
scroll to position [35, 0]
click at [967, 393] on span at bounding box center [967, 396] width 10 height 10
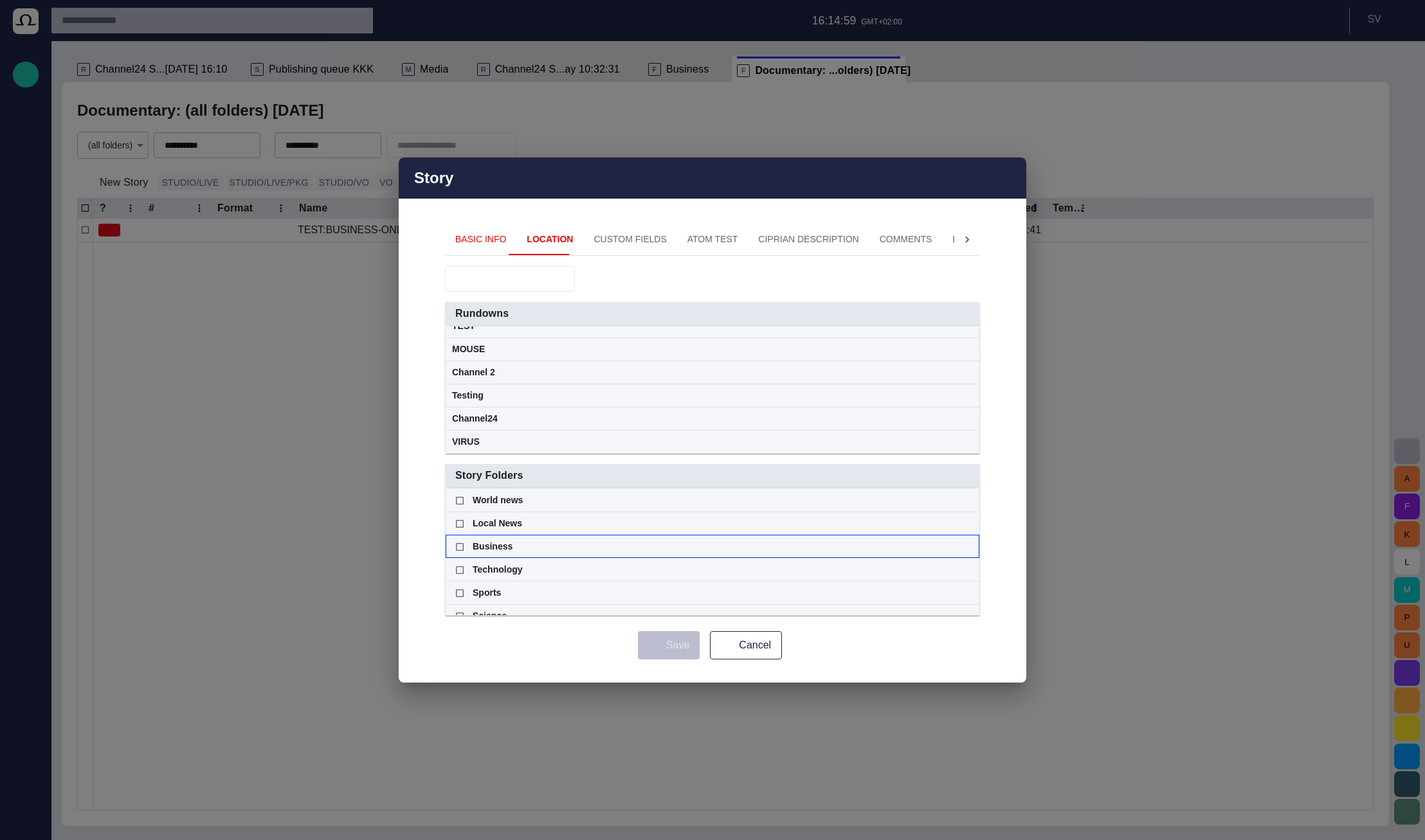
click at [969, 355] on span at bounding box center [967, 349] width 10 height 10
click at [462, 244] on button "Basic Info" at bounding box center [480, 240] width 72 height 31
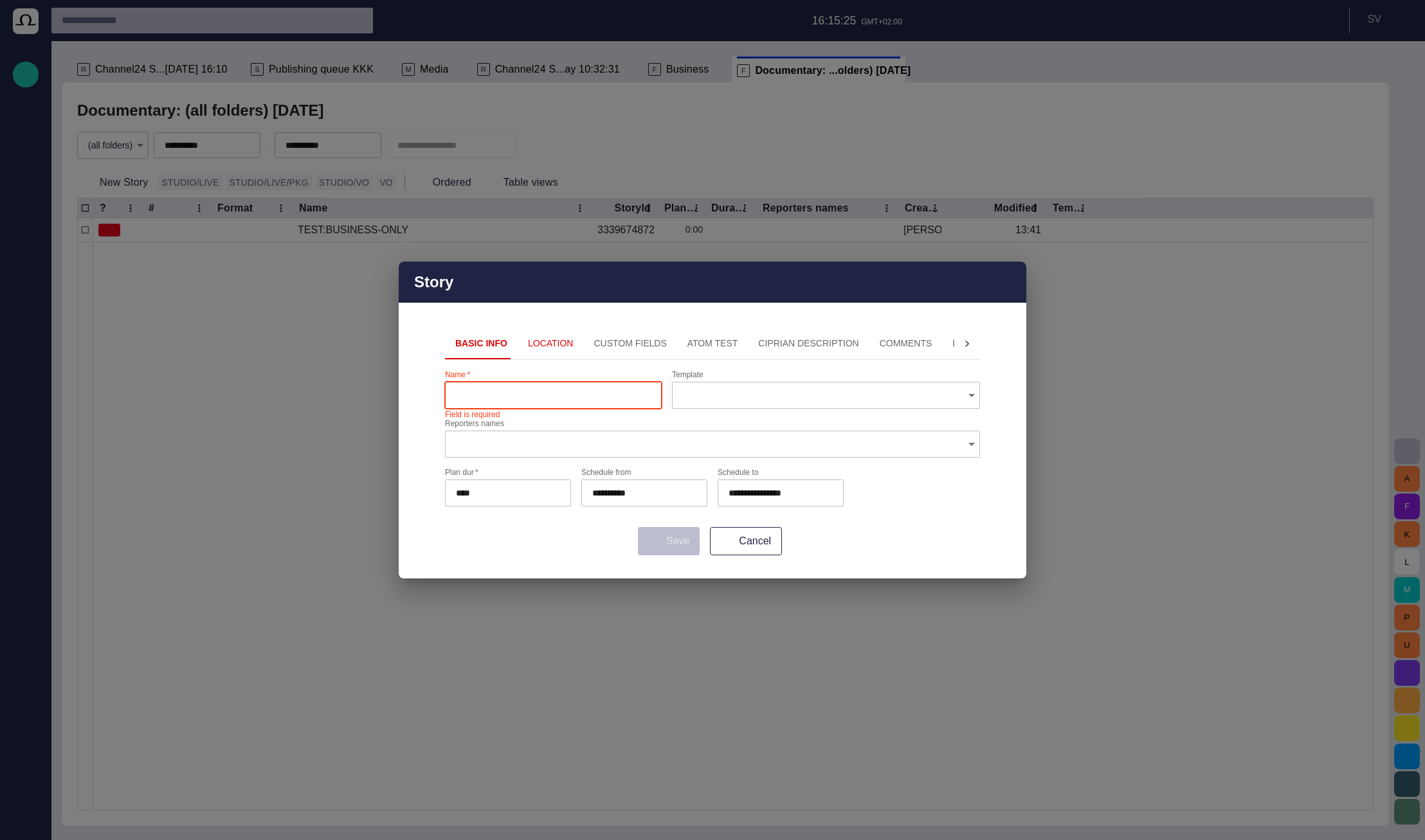
click at [588, 338] on button "Custom Fields" at bounding box center [630, 344] width 93 height 31
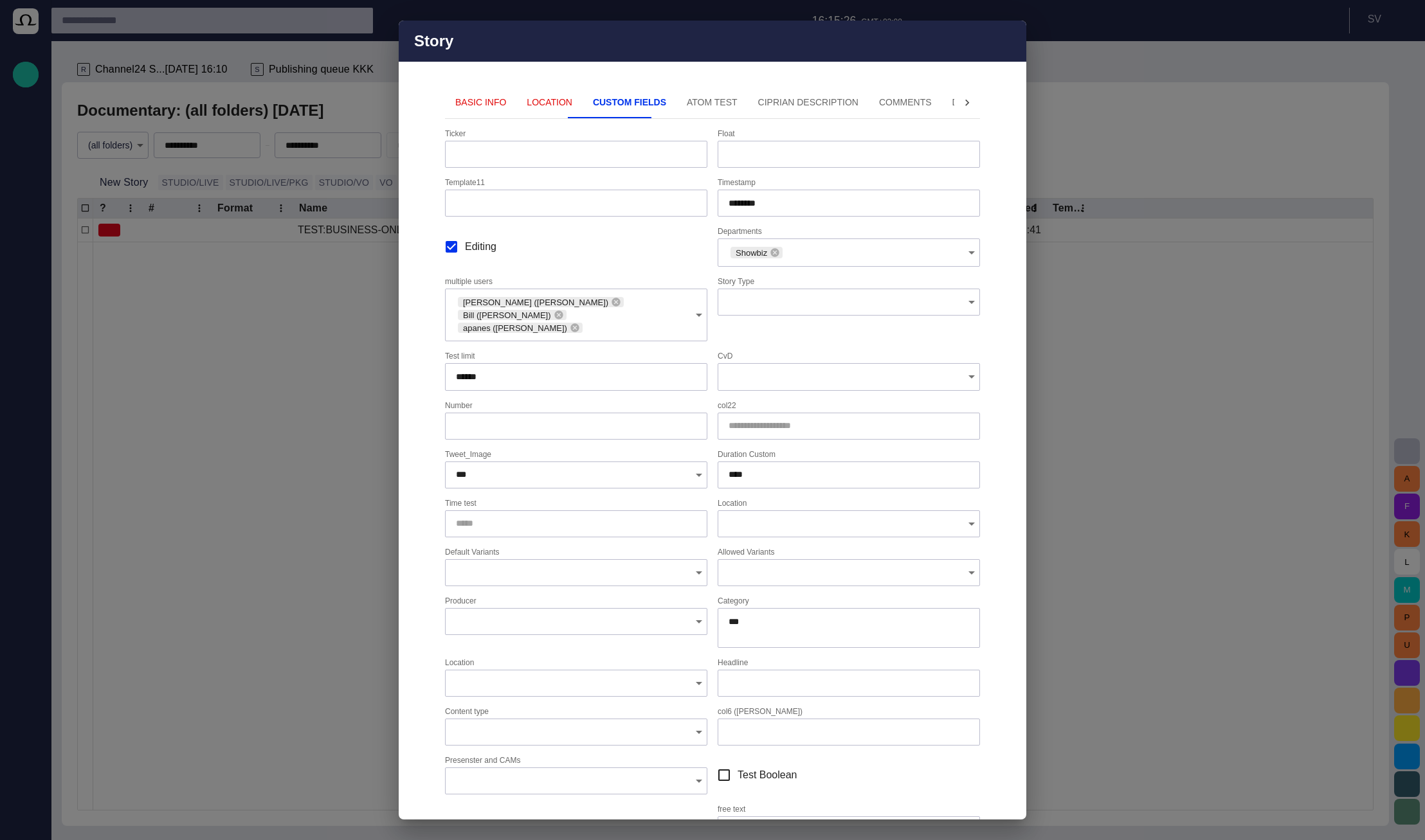
click at [676, 106] on button "ATOM Test" at bounding box center [712, 103] width 72 height 31
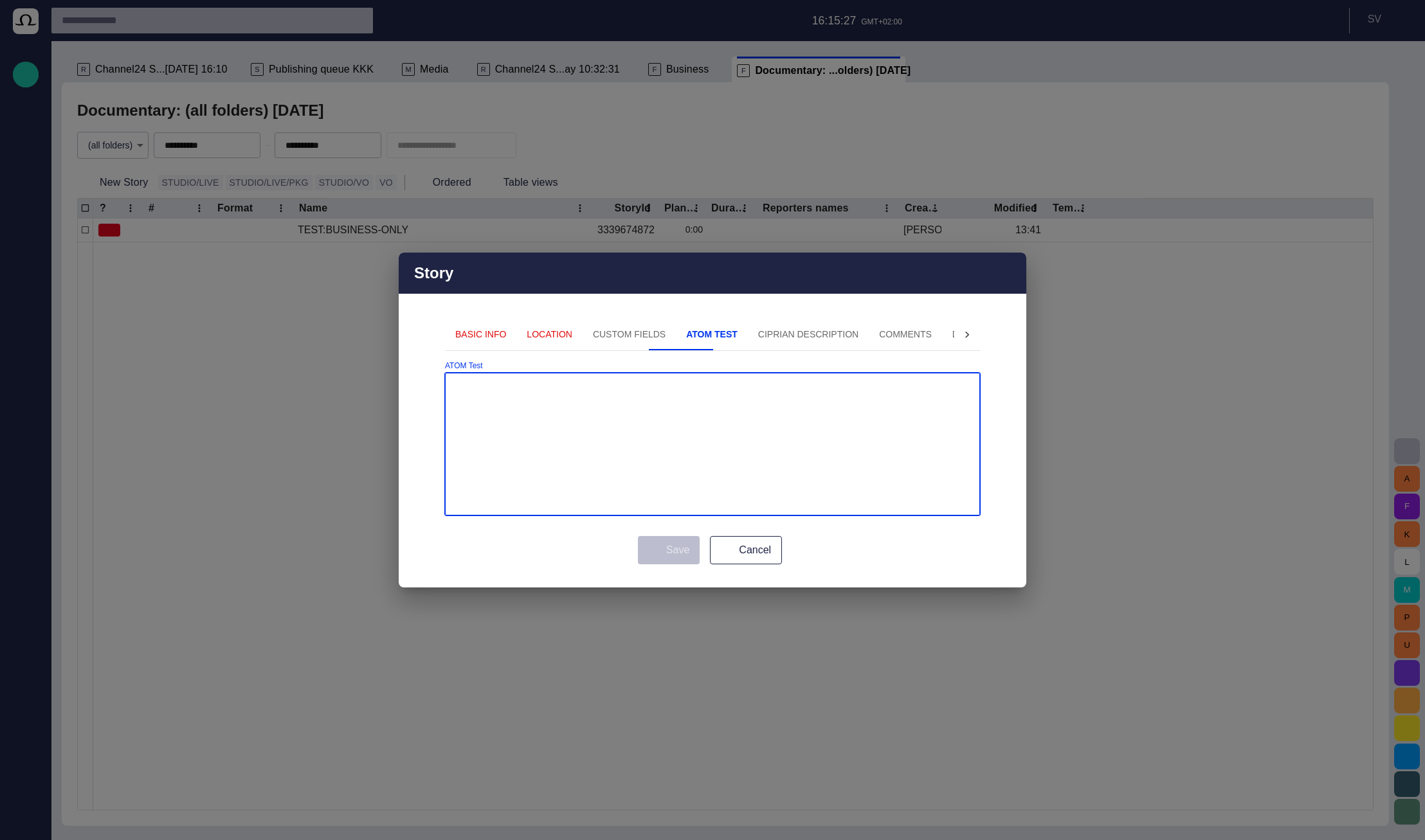
click at [773, 343] on button "Ciprian description" at bounding box center [809, 335] width 121 height 31
click at [970, 333] on icon at bounding box center [967, 335] width 13 height 13
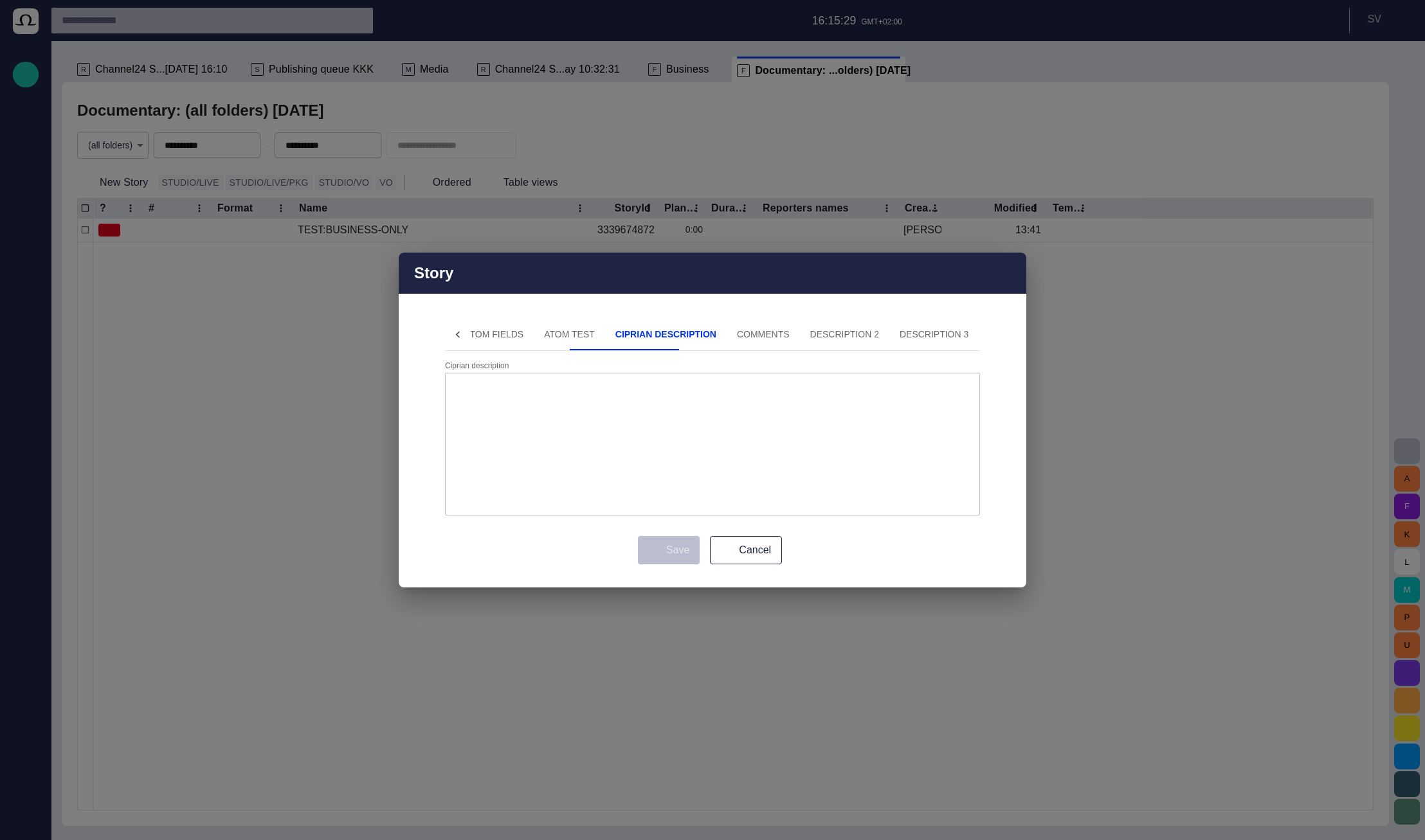
click at [800, 338] on button "Description 2" at bounding box center [844, 335] width 89 height 31
click at [741, 538] on button "Cancel" at bounding box center [746, 550] width 72 height 28
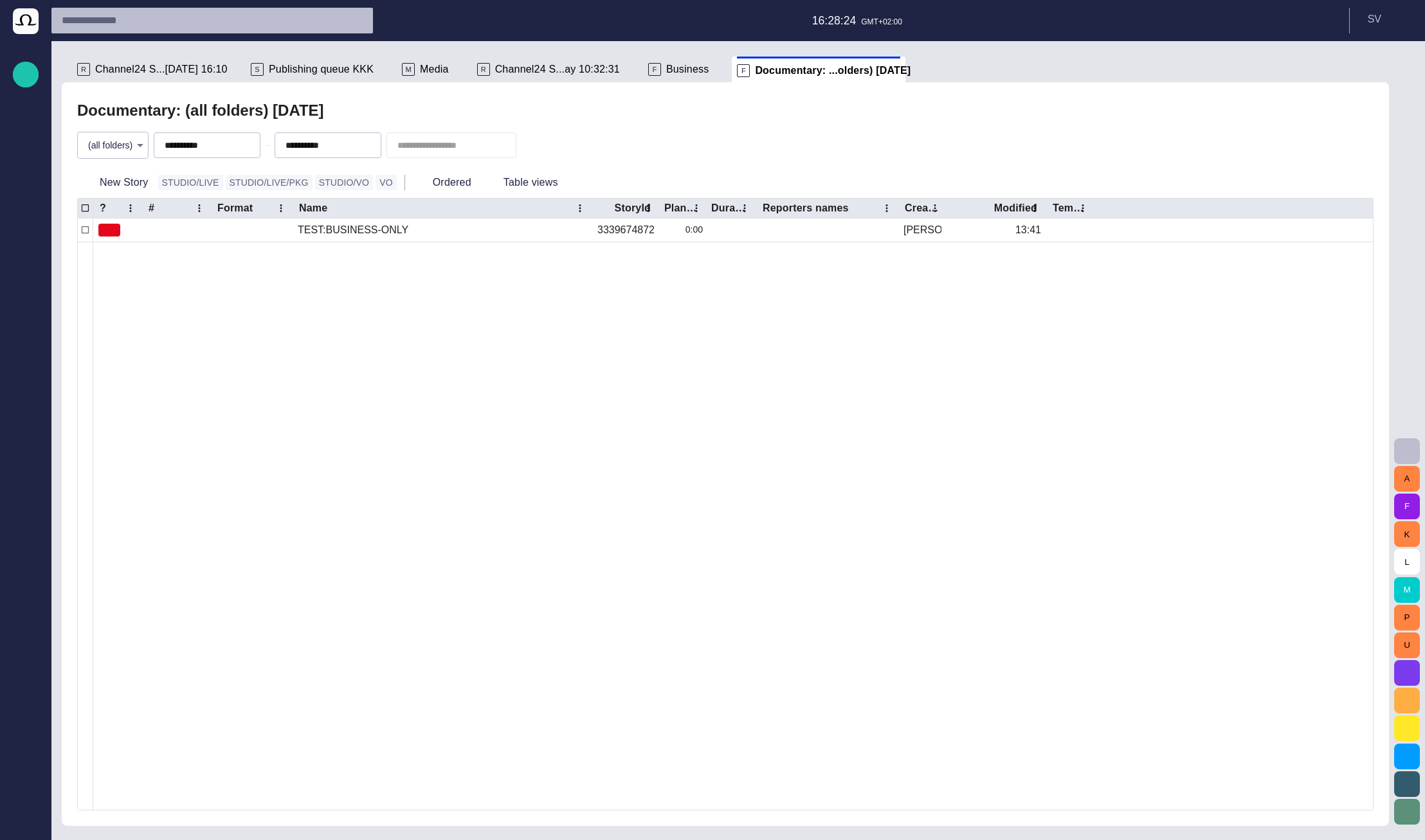
click at [272, 61] on div "S Publishing queue KKK" at bounding box center [321, 69] width 141 height 26
click at [278, 61] on div "S Publishing queue KKK" at bounding box center [321, 69] width 141 height 26
click at [283, 63] on span "Publishing queue KKK" at bounding box center [321, 69] width 105 height 13
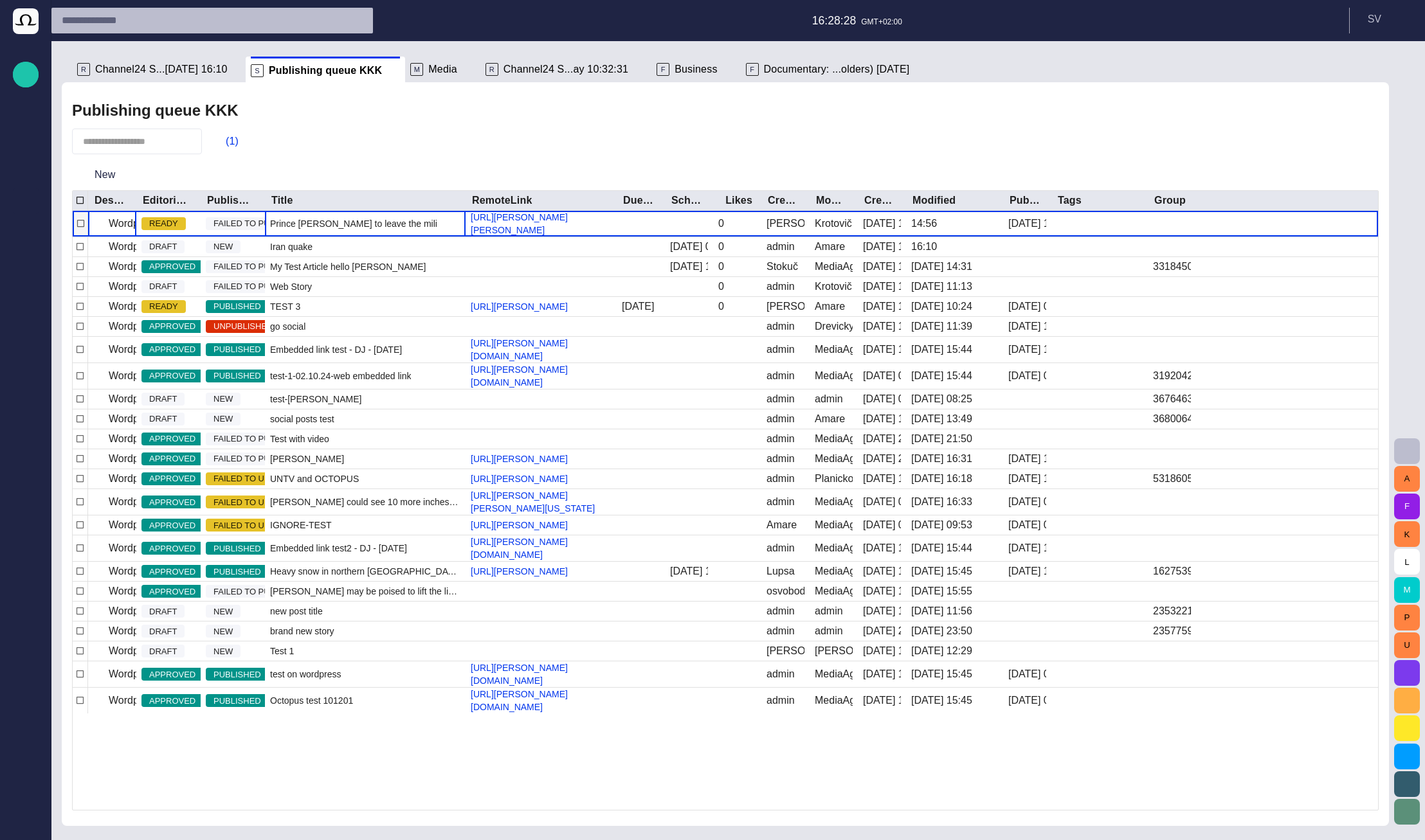
click at [285, 223] on div "Prince [PERSON_NAME] to leave the military something" at bounding box center [365, 223] width 201 height 26
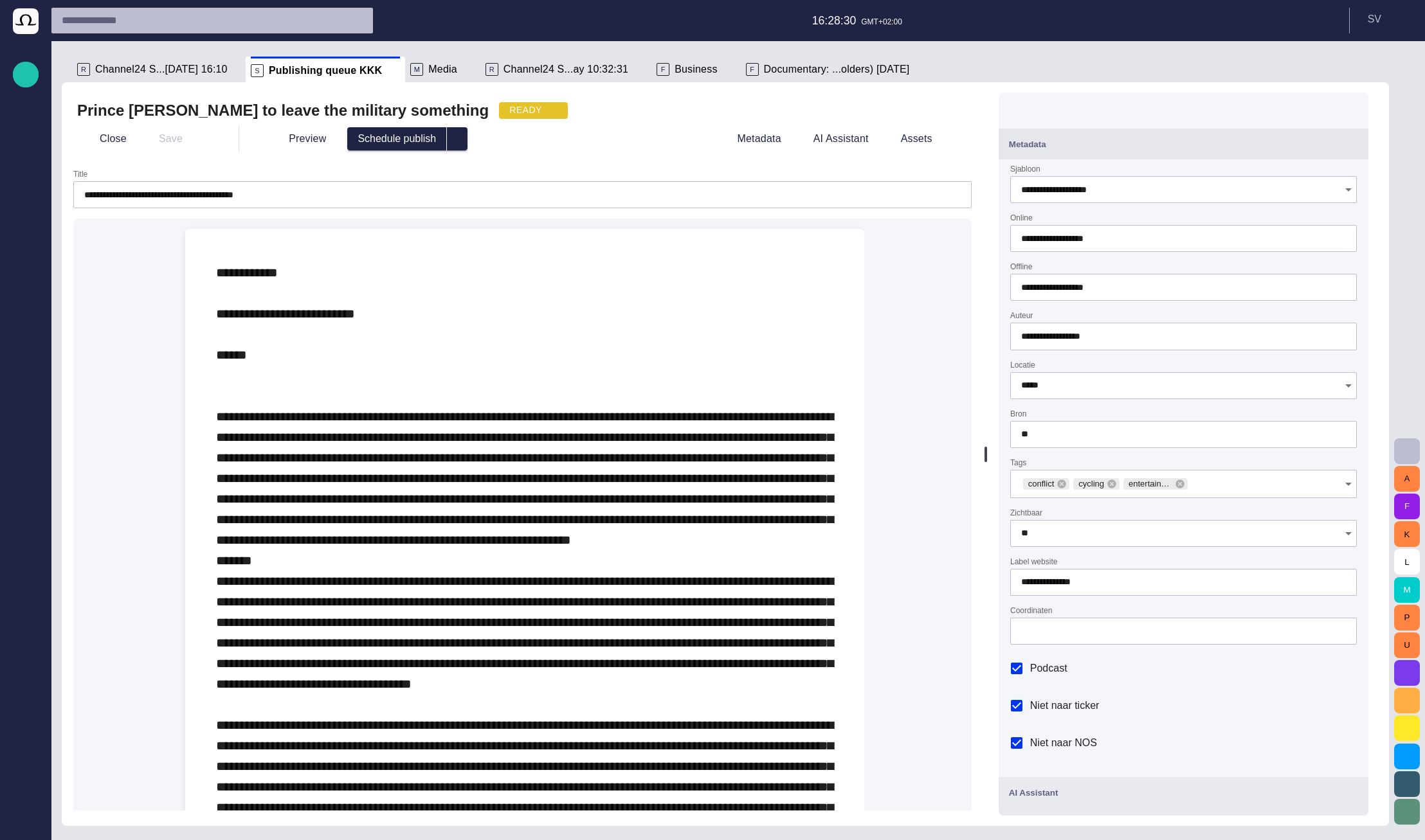
click at [1359, 113] on span "button" at bounding box center [1351, 110] width 16 height 16
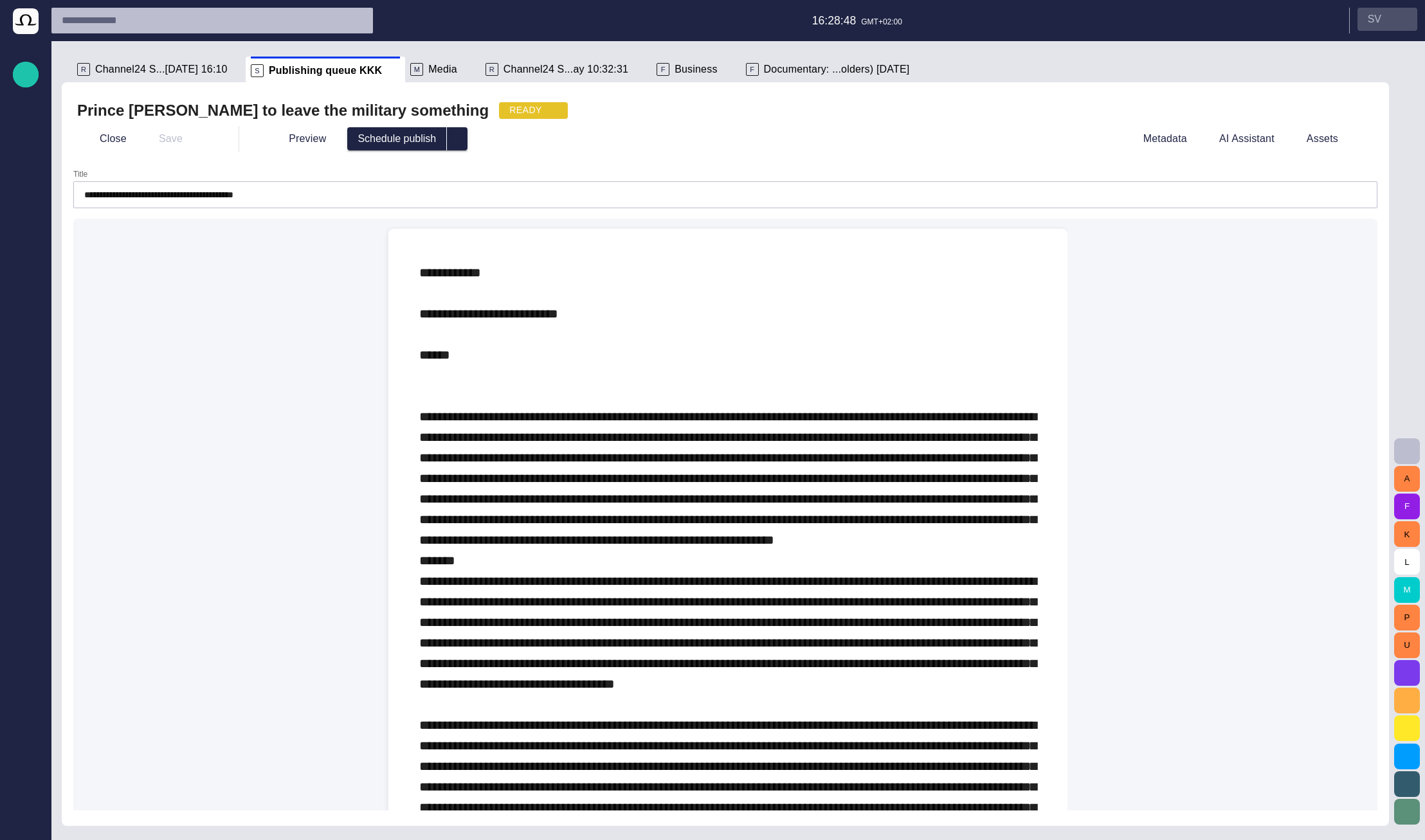
click at [1400, 17] on span "button" at bounding box center [1402, 19] width 10 height 10
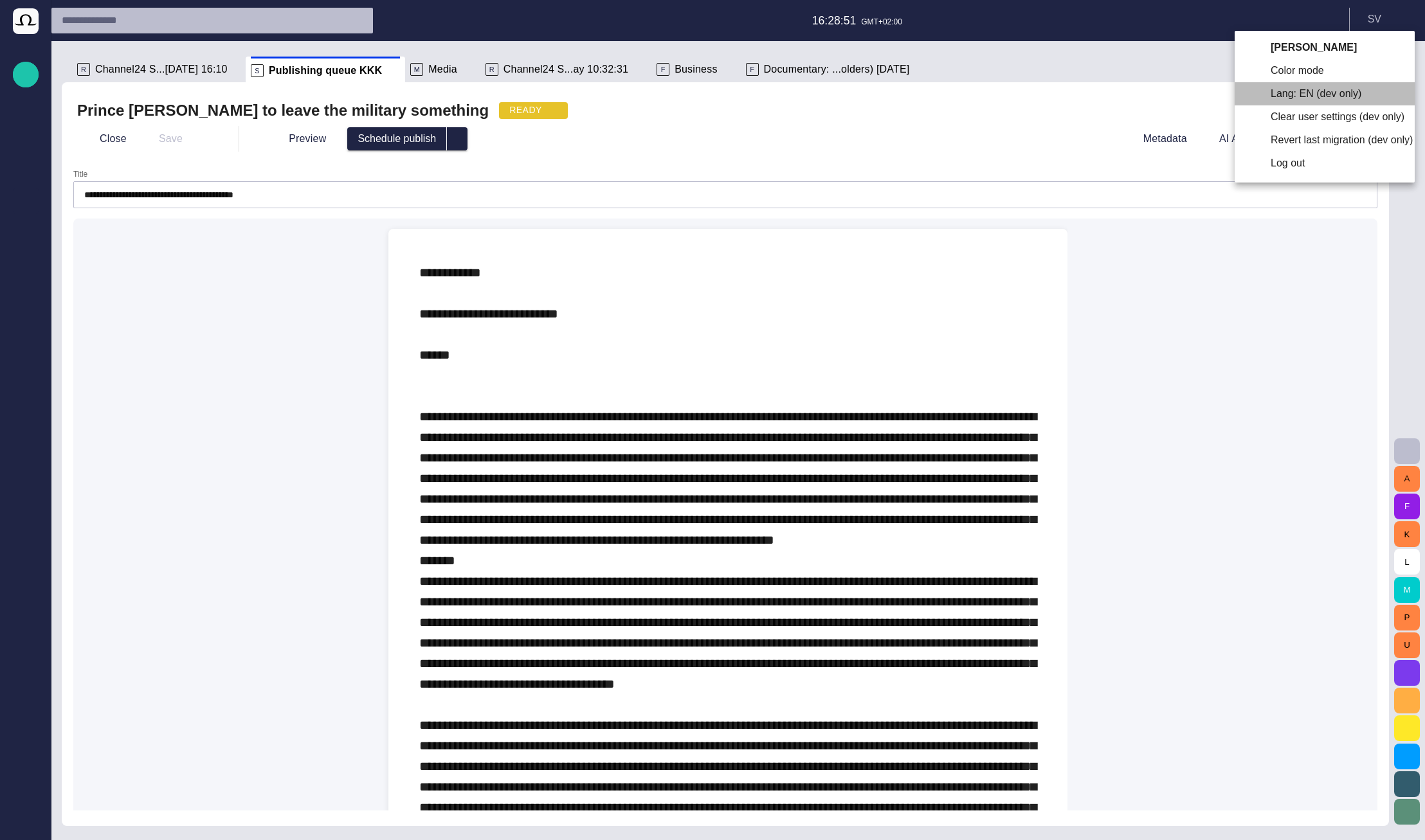
click at [1304, 96] on li "Lang: EN (dev only)" at bounding box center [1325, 94] width 180 height 23
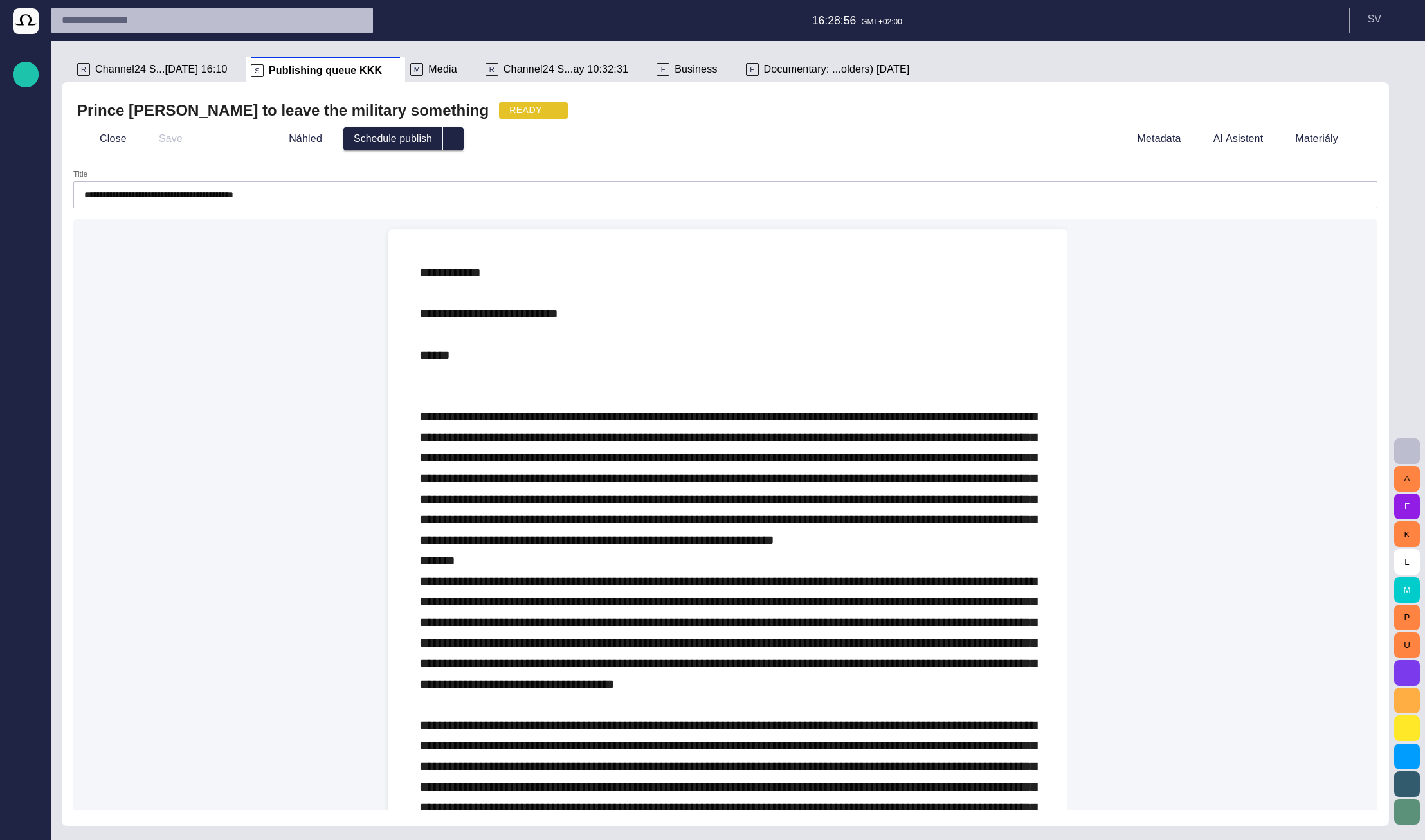
click at [547, 110] on span "button" at bounding box center [552, 110] width 10 height 10
click at [434, 110] on div at bounding box center [712, 420] width 1425 height 840
click at [449, 136] on span "select publish option" at bounding box center [453, 138] width 10 height 10
click at [466, 136] on div "Náhled Schedule publish Schedule publish Publish now Cancel schedule" at bounding box center [682, 139] width 844 height 23
click at [104, 139] on button "Close" at bounding box center [103, 139] width 54 height 23
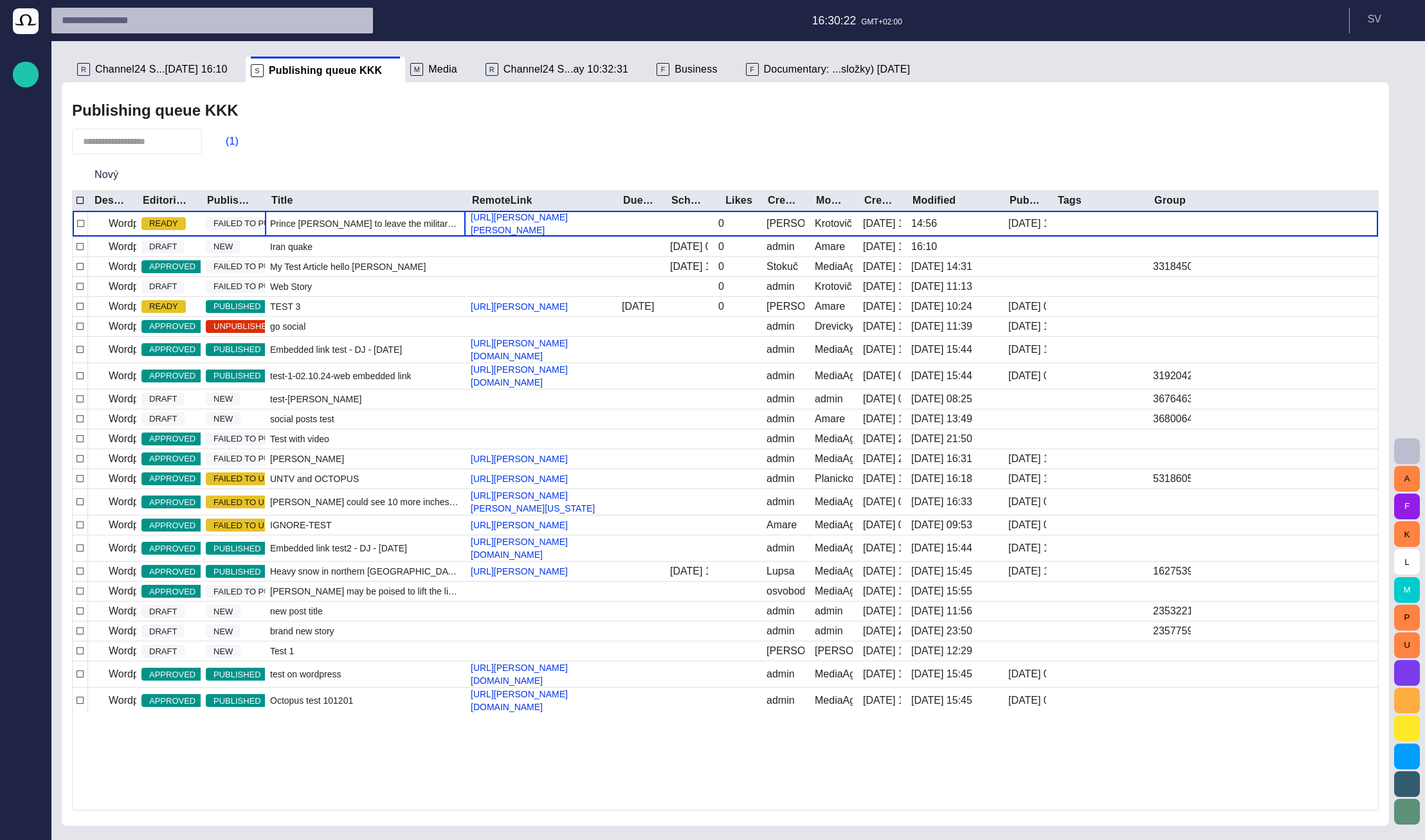
click at [964, 38] on header "16:30:22 GMT+02:00 S V" at bounding box center [738, 20] width 1374 height 41
click at [1401, 441] on button "button" at bounding box center [1406, 451] width 26 height 26
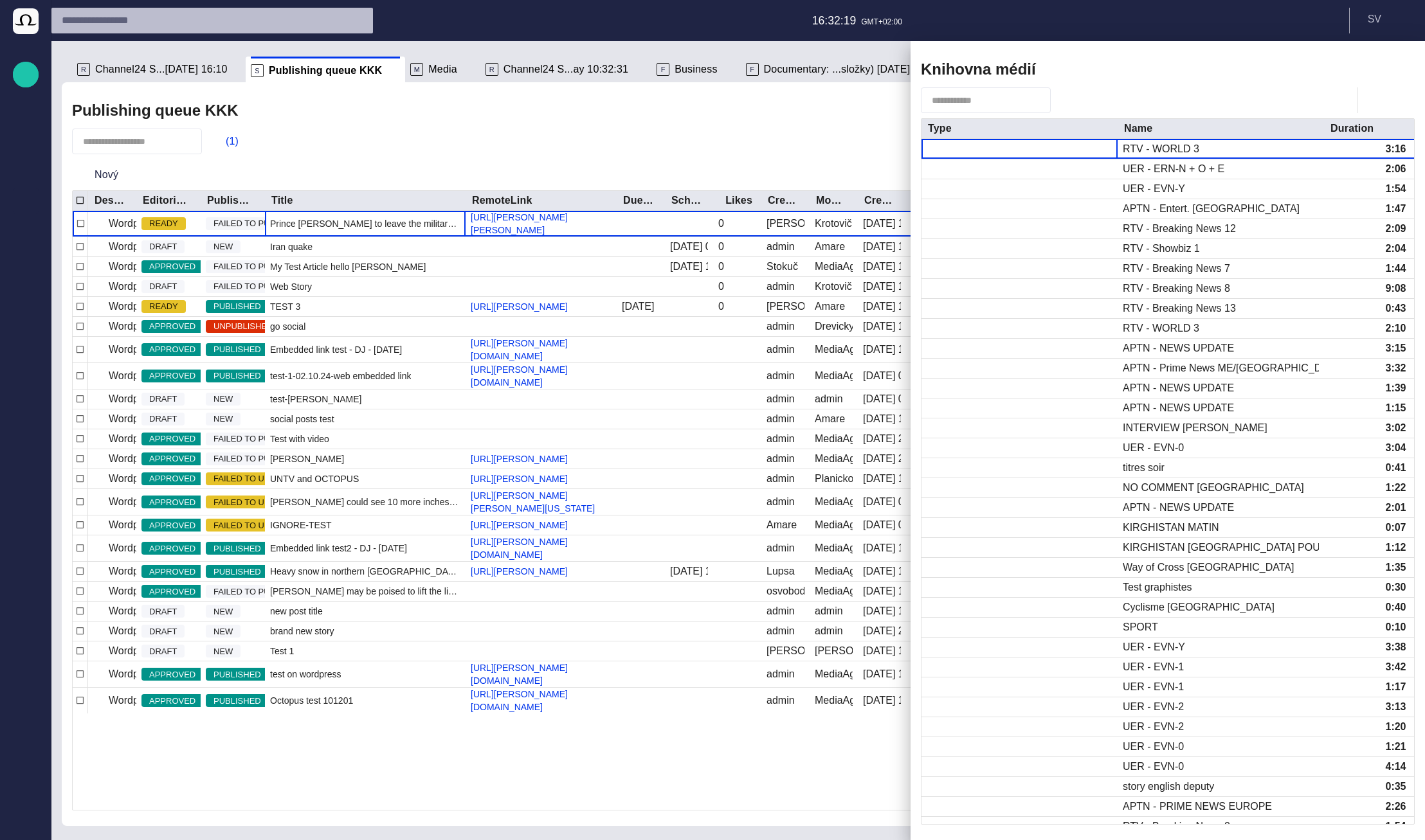
click at [1353, 69] on span "button" at bounding box center [1359, 69] width 16 height 16
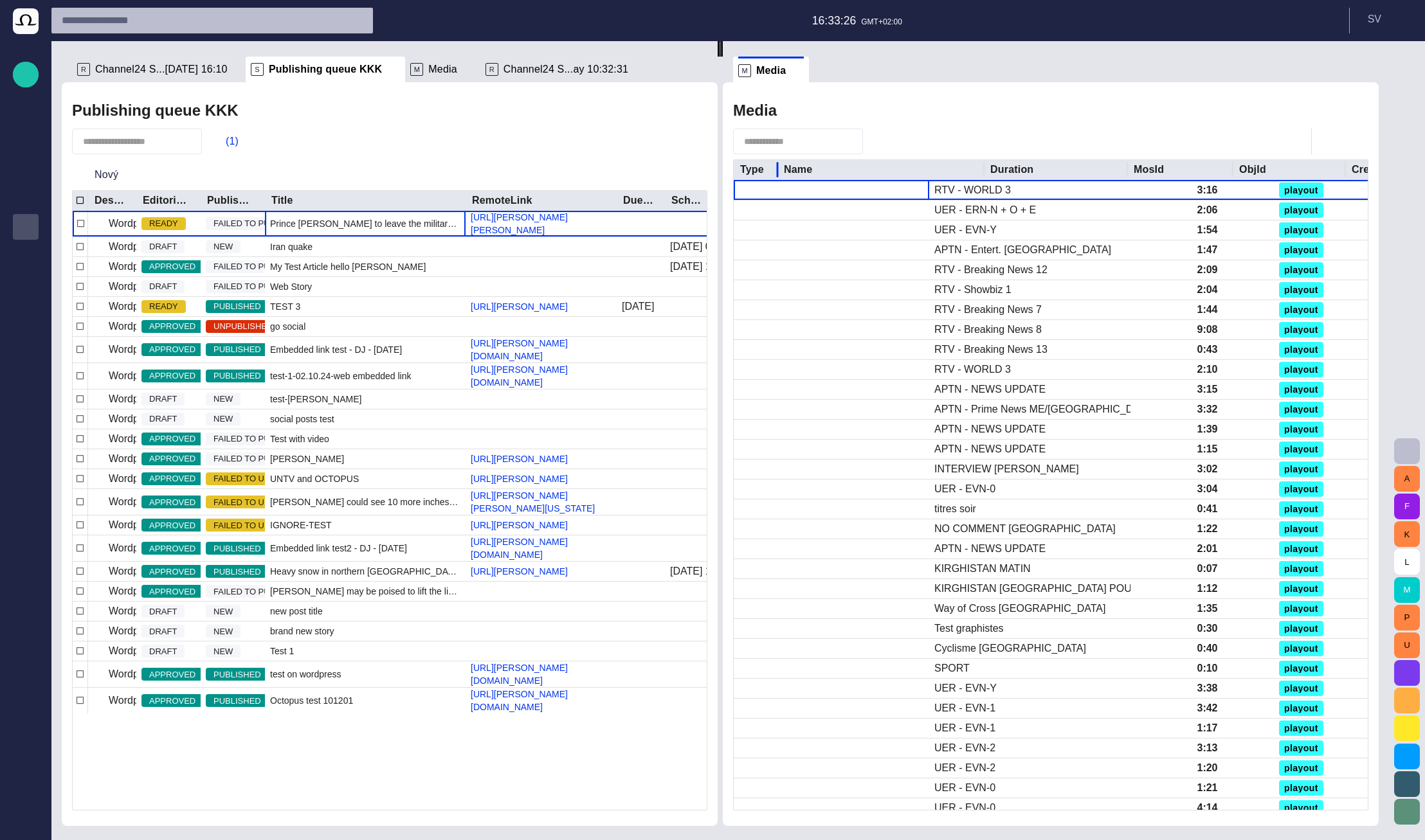
drag, startPoint x: 937, startPoint y: 166, endPoint x: 784, endPoint y: 166, distance: 153.0
click at [781, 166] on div at bounding box center [777, 170] width 6 height 20
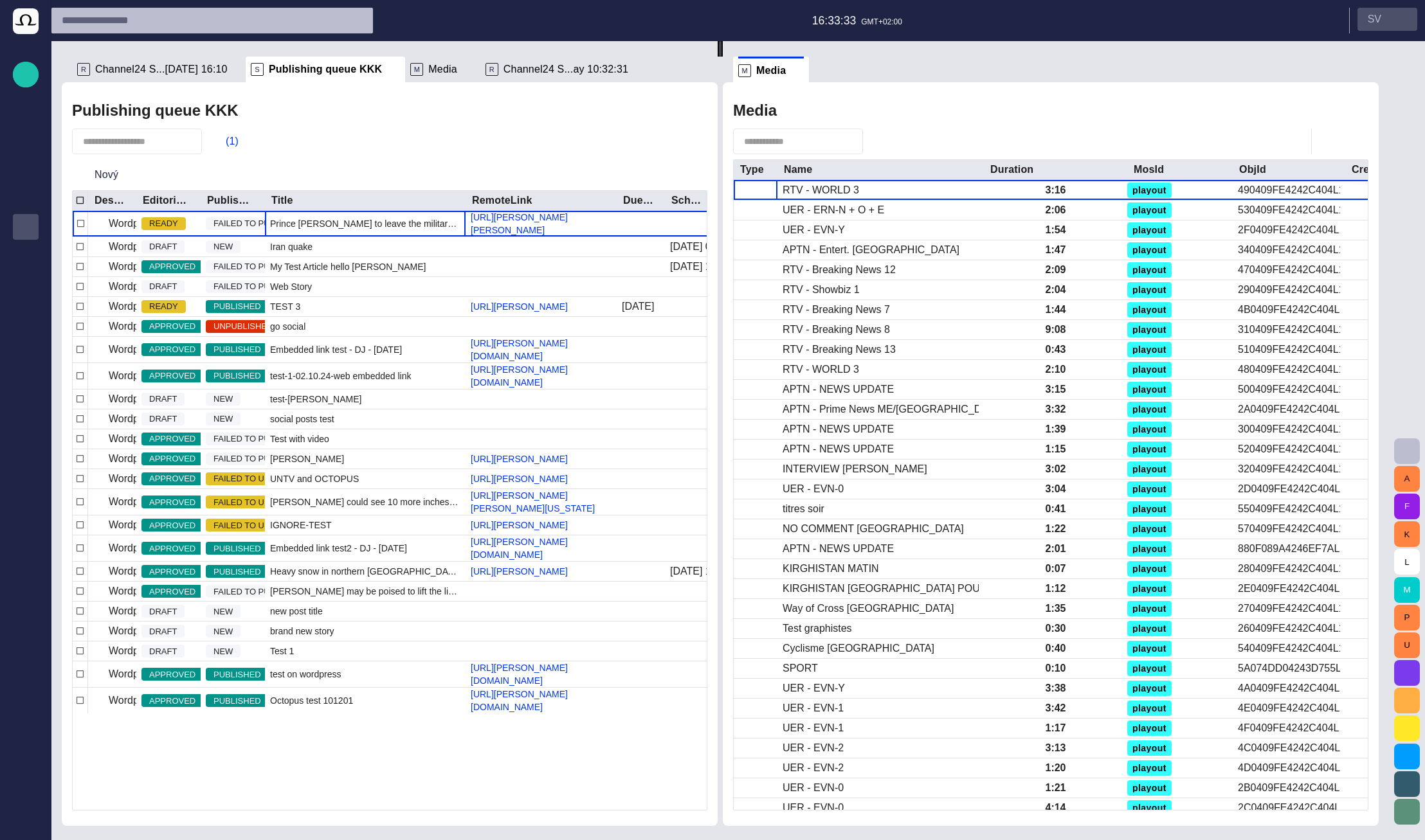
click at [1379, 16] on p "S V" at bounding box center [1374, 19] width 13 height 16
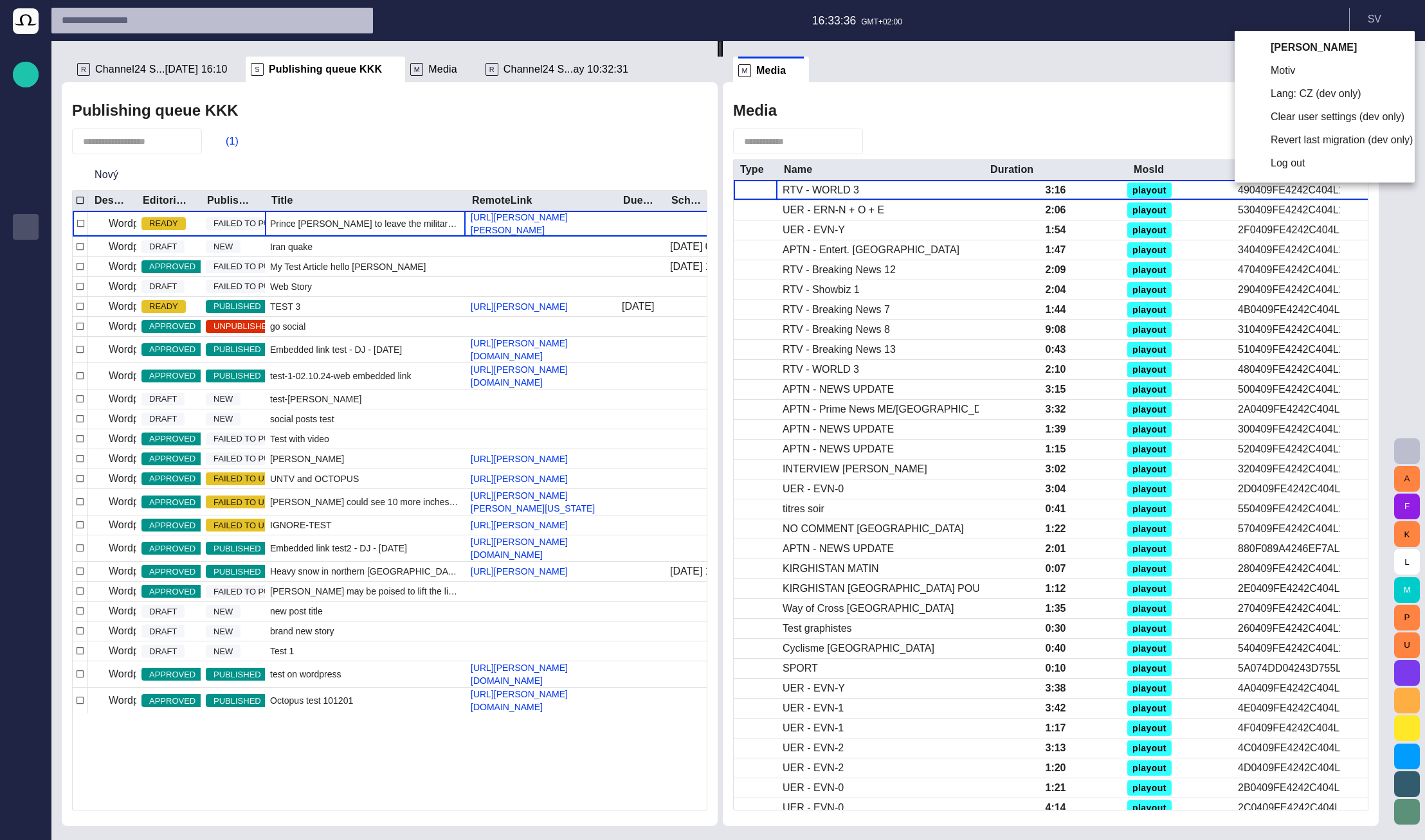
click at [1307, 93] on li "Lang: CZ (dev only)" at bounding box center [1325, 94] width 180 height 23
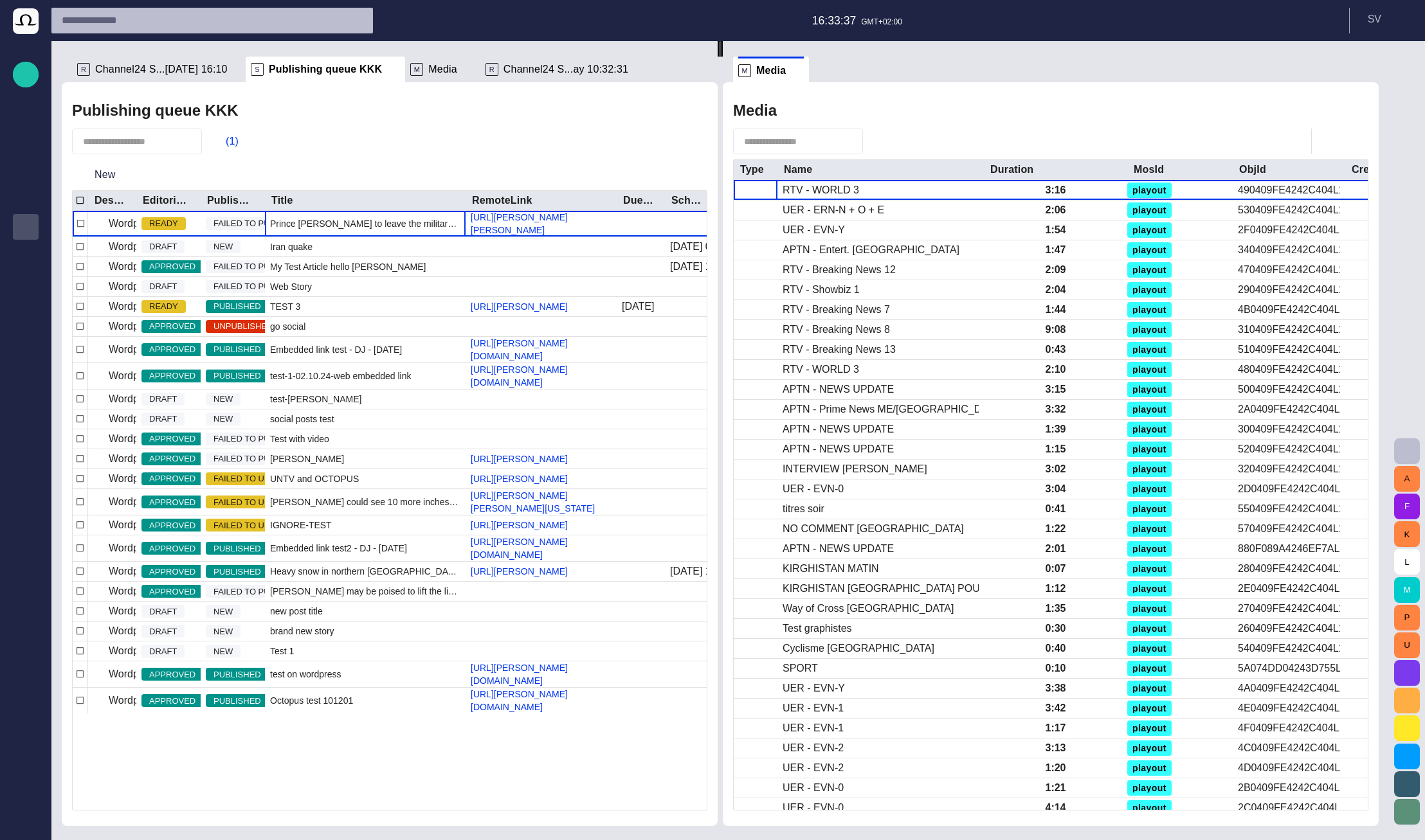
click at [1044, 103] on div "Media" at bounding box center [1050, 110] width 635 height 26
click at [1300, 145] on span "button" at bounding box center [1294, 141] width 16 height 16
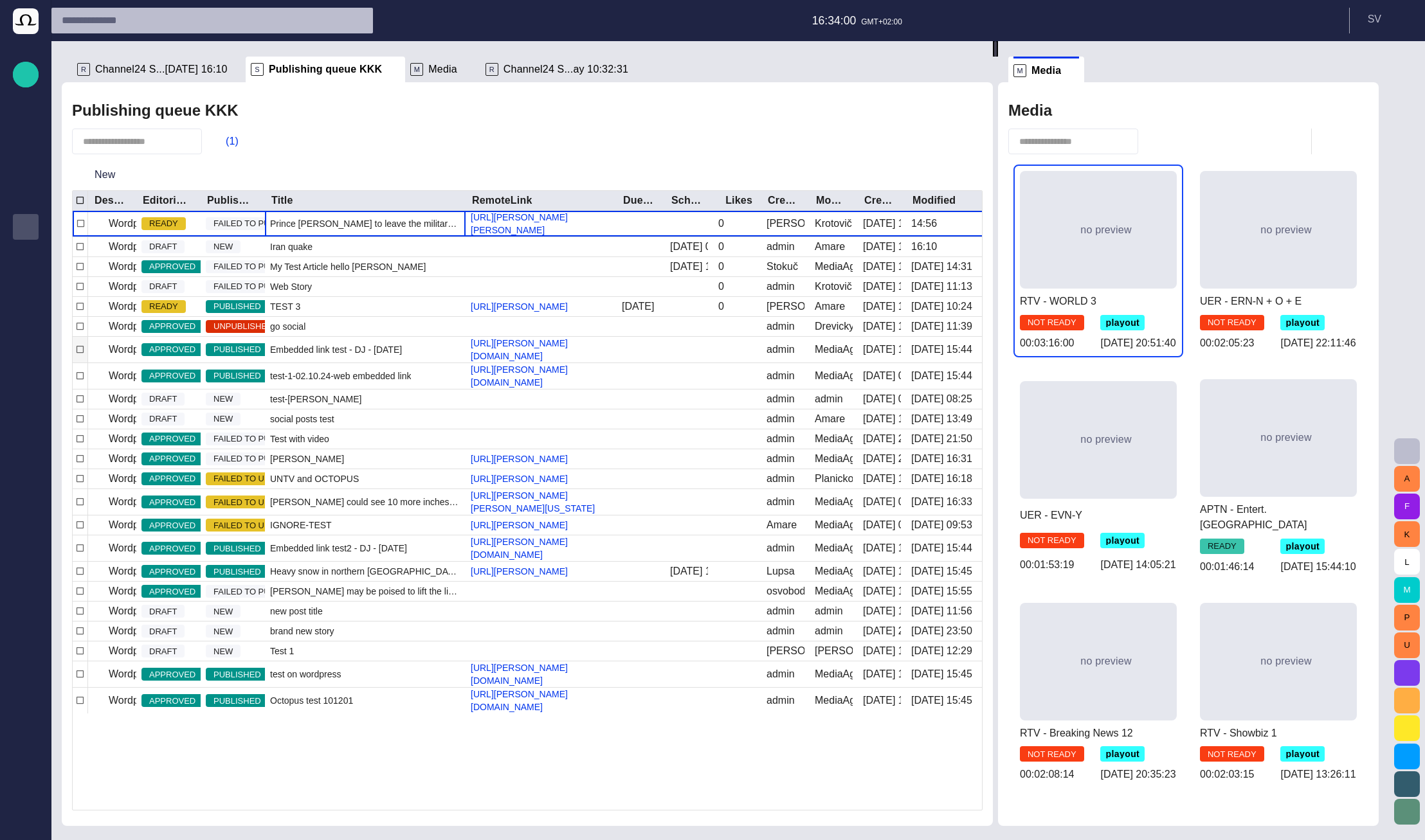
drag, startPoint x: 725, startPoint y: 434, endPoint x: 1001, endPoint y: 369, distance: 283.6
click at [998, 57] on div at bounding box center [995, 49] width 5 height 16
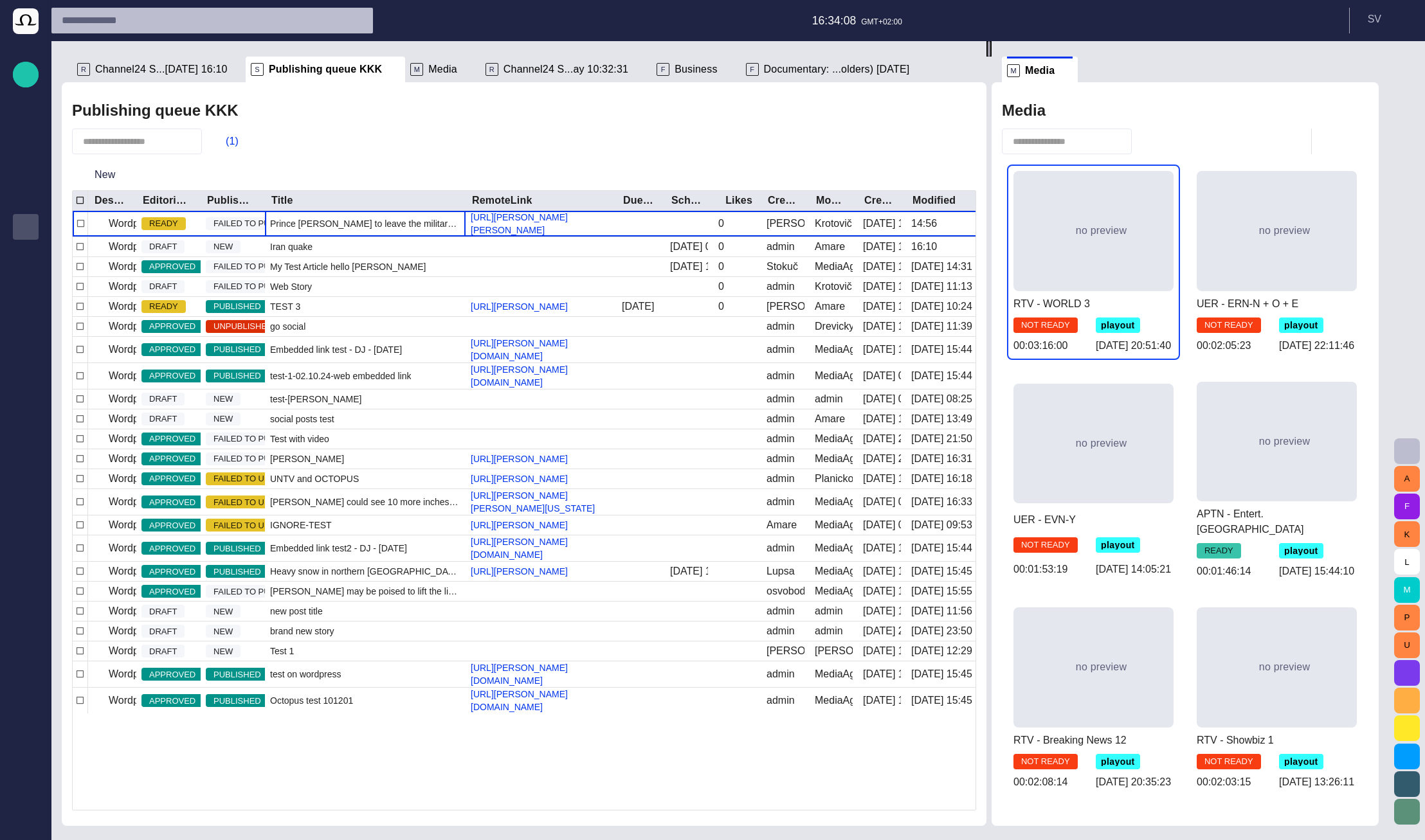
drag, startPoint x: 1000, startPoint y: 435, endPoint x: 994, endPoint y: 441, distance: 8.5
click at [990, 57] on div at bounding box center [989, 49] width 2 height 16
click at [1270, 235] on div "no preview" at bounding box center [1277, 231] width 66 height 13
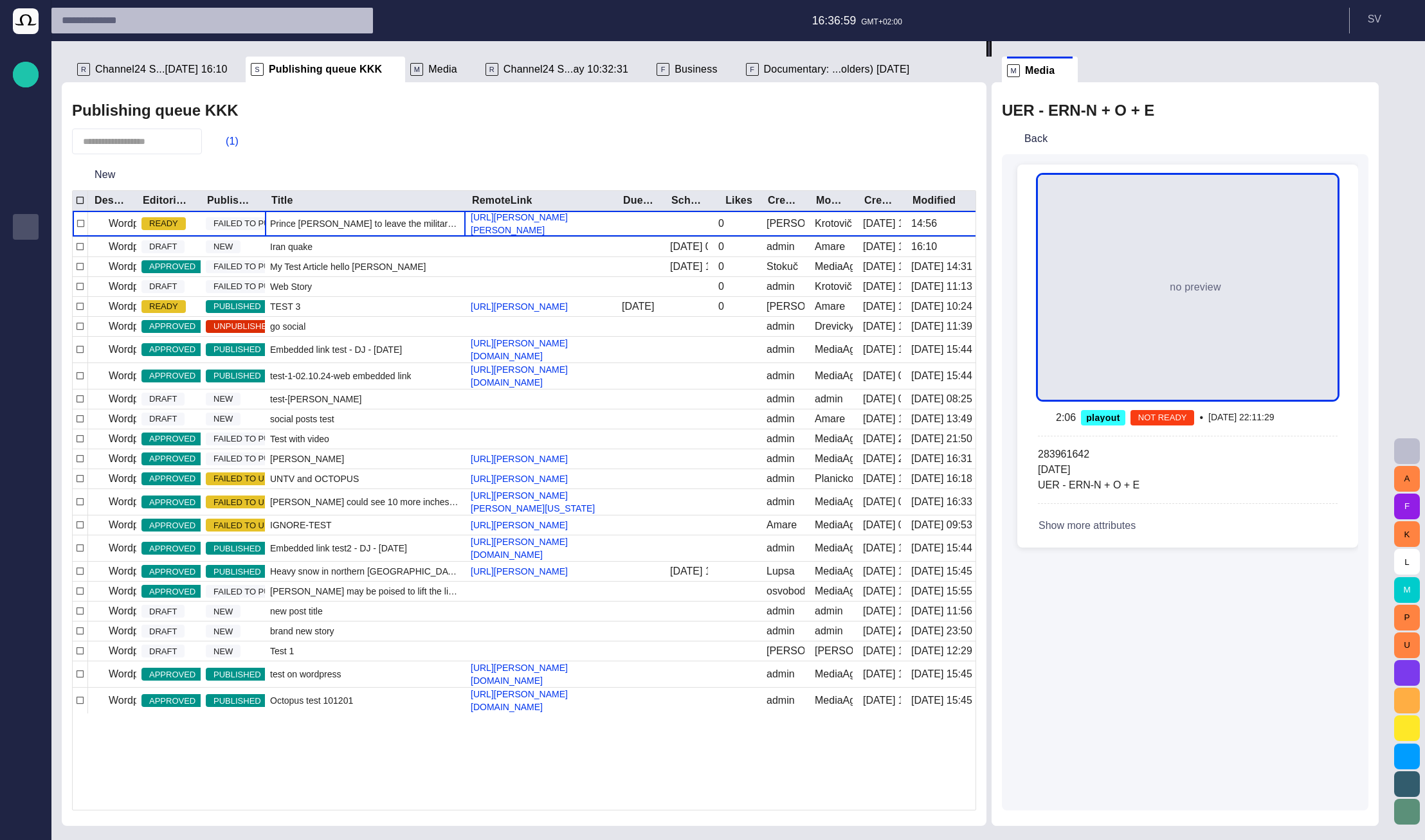
click at [1134, 532] on button "Show more attributes" at bounding box center [1101, 526] width 127 height 23
click at [1126, 525] on span "button" at bounding box center [1119, 525] width 10 height 10
click at [1040, 136] on button "Back" at bounding box center [1027, 139] width 51 height 23
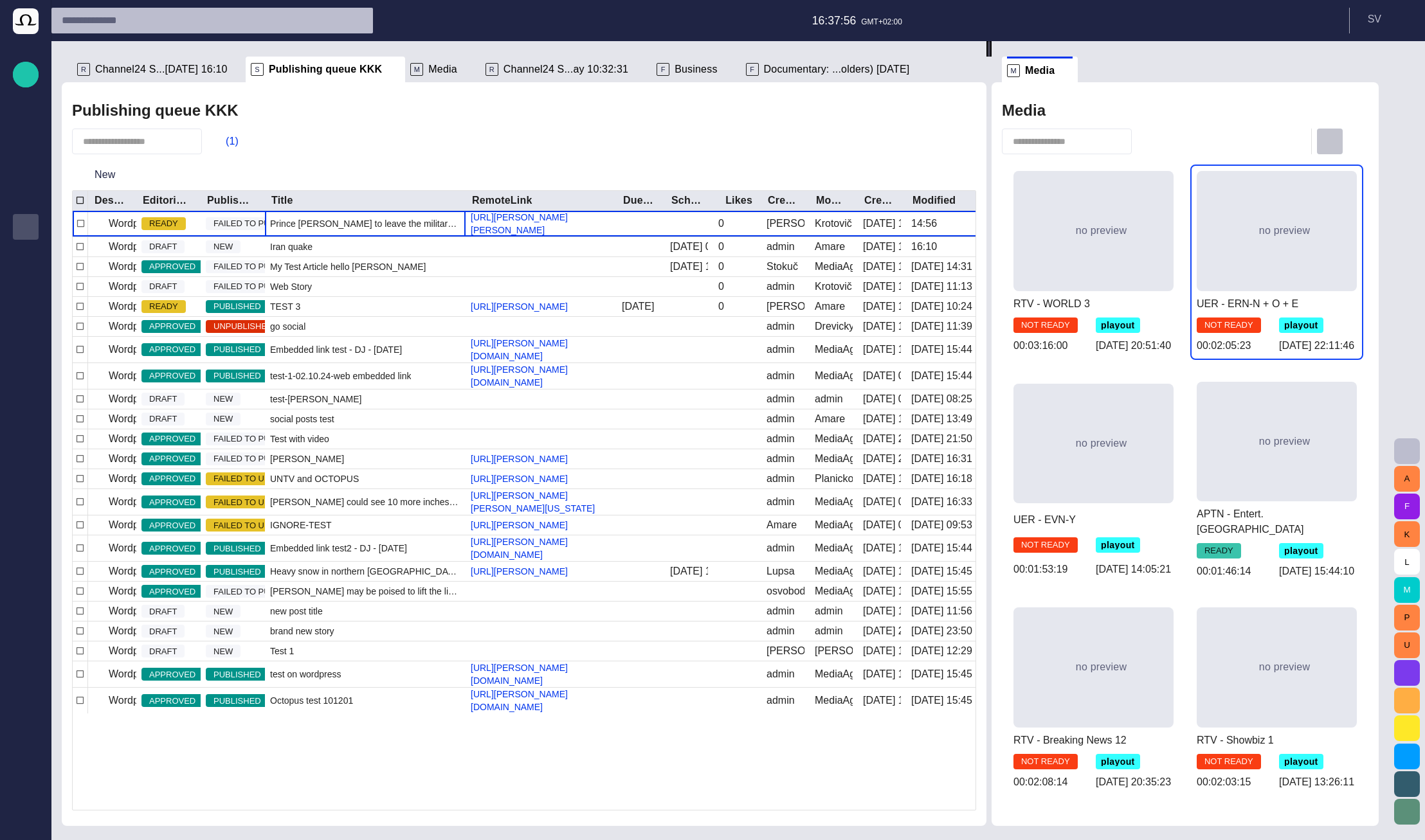
click at [1338, 145] on span "button" at bounding box center [1330, 141] width 16 height 16
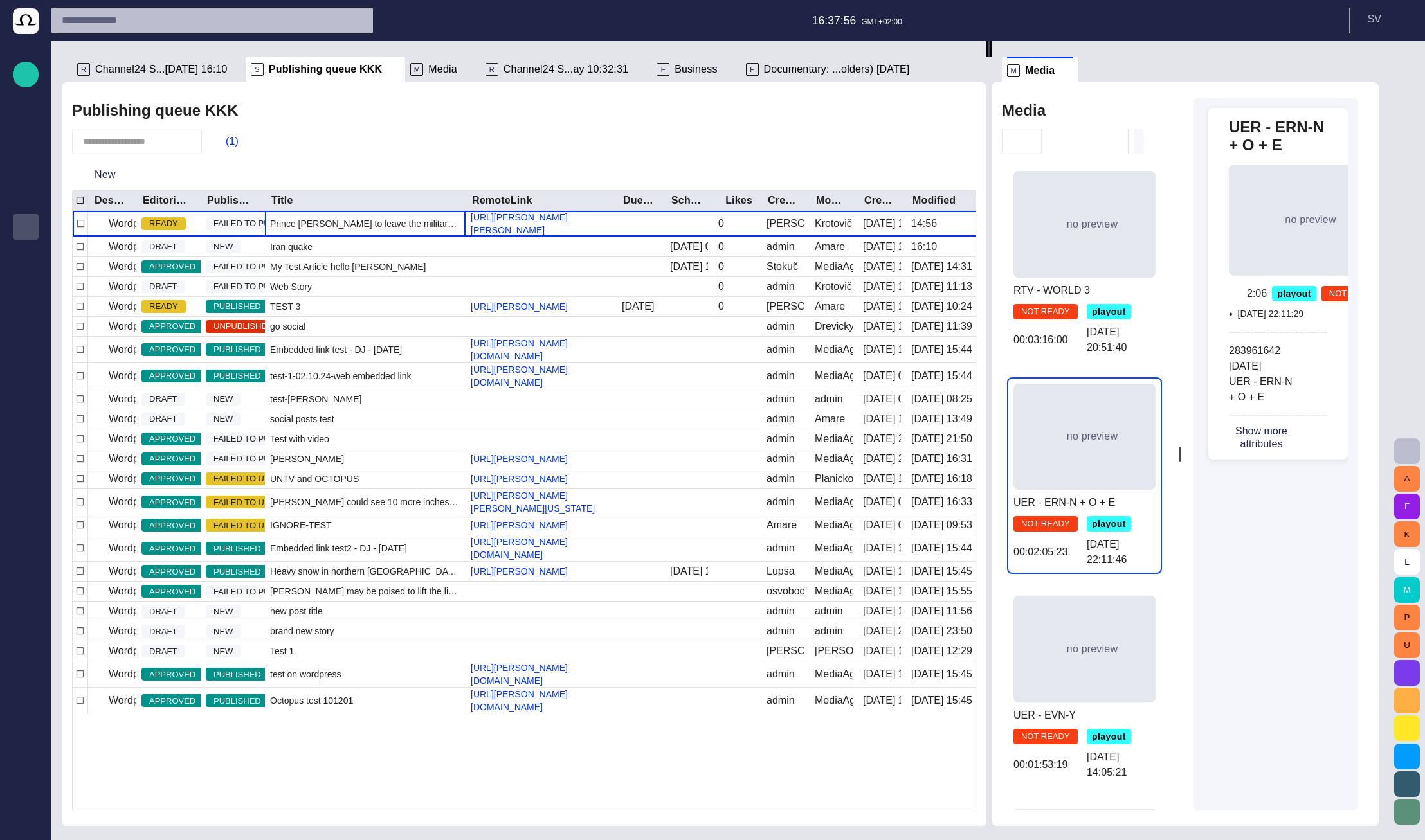
click at [1139, 141] on span "button" at bounding box center [1139, 141] width 0 height 0
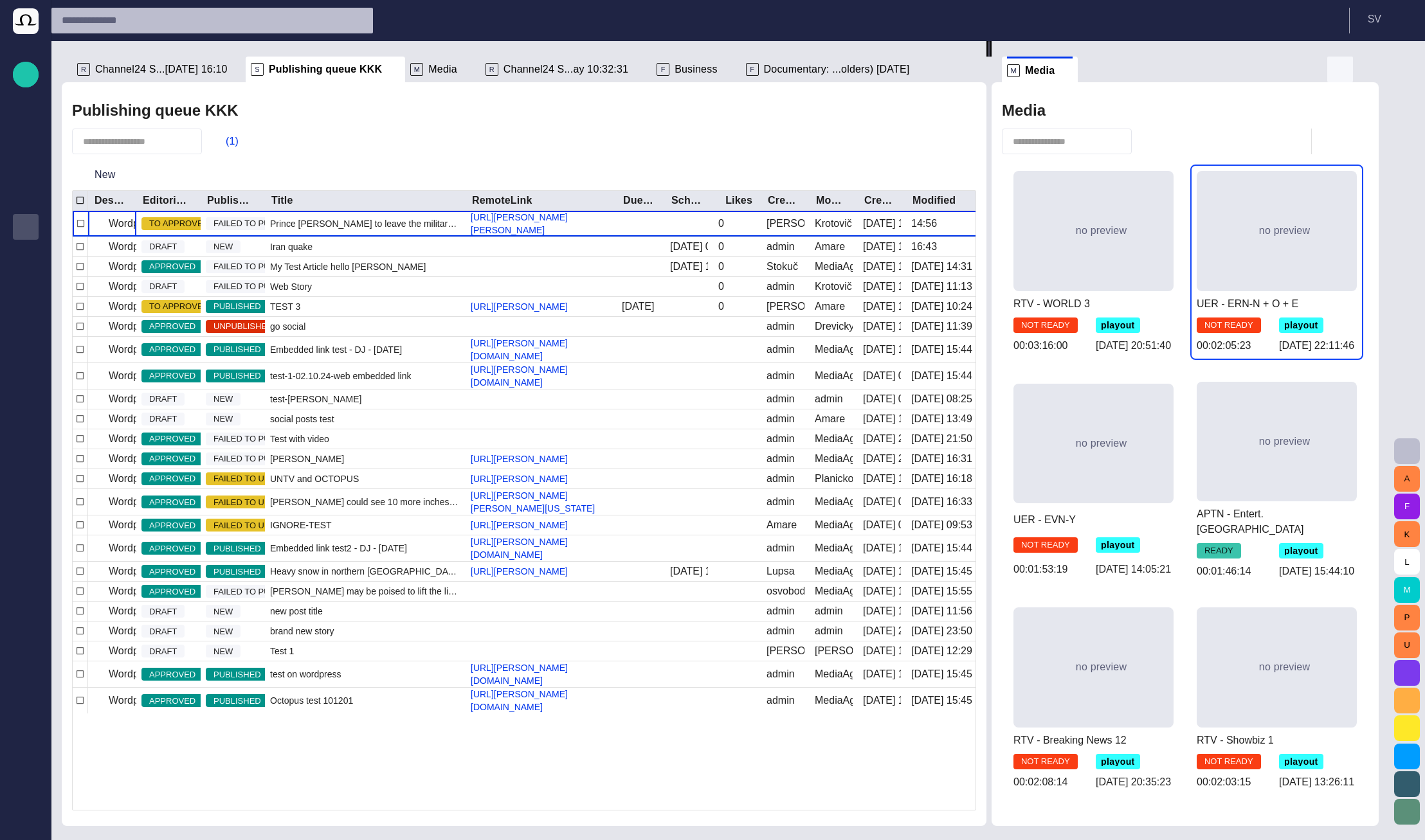
click at [1347, 68] on span "button" at bounding box center [1340, 69] width 16 height 16
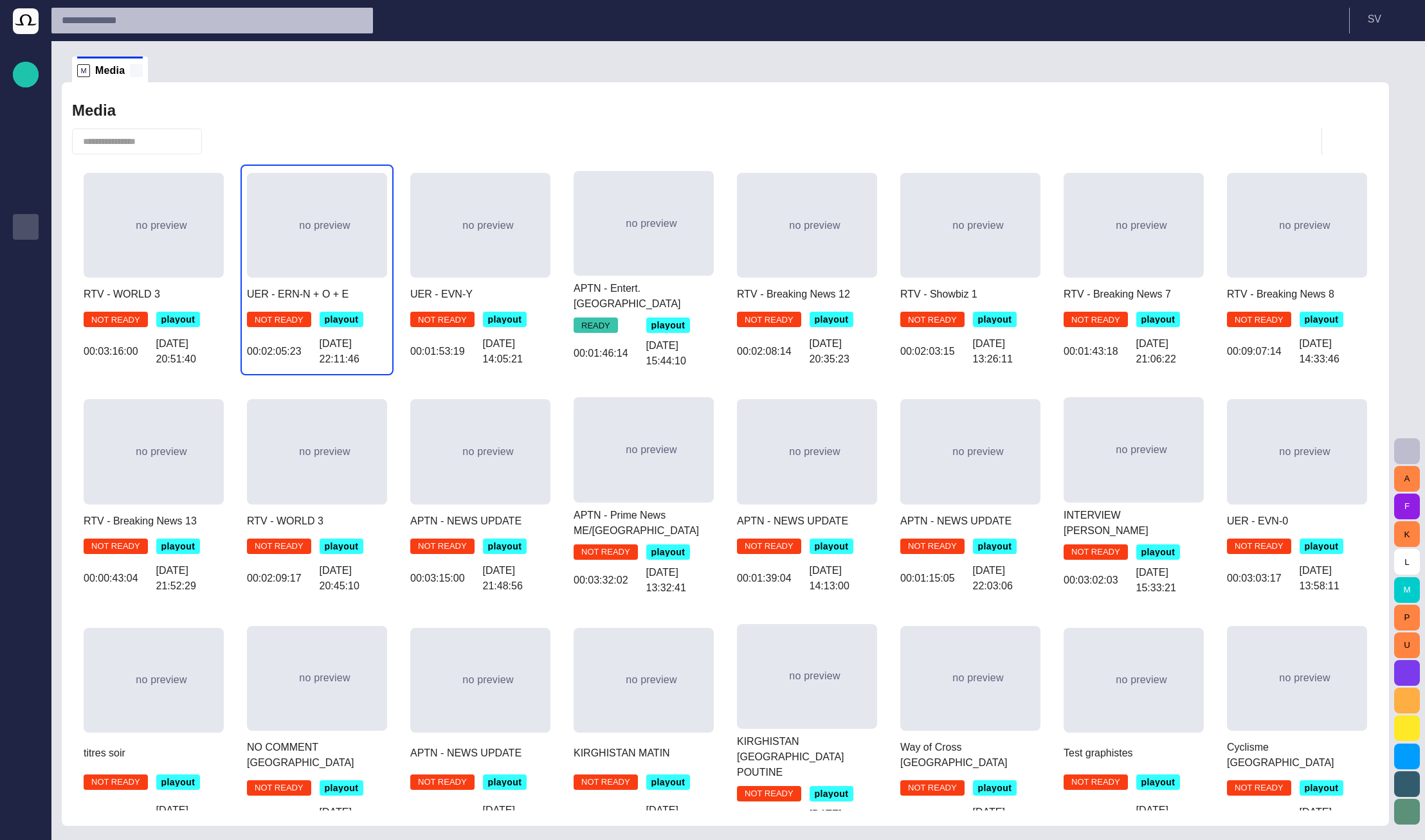
click at [132, 68] on span at bounding box center [136, 71] width 13 height 13
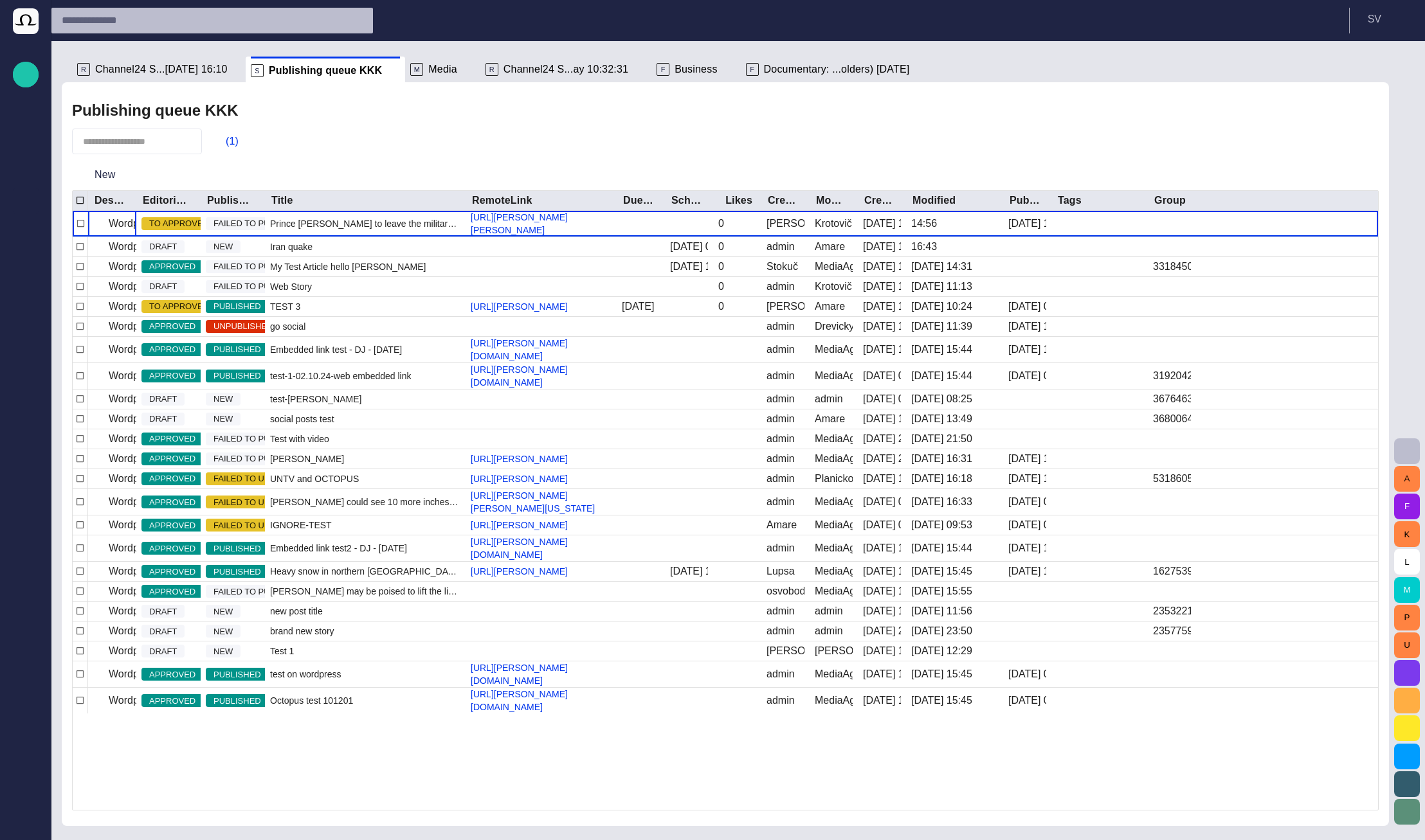
click at [428, 70] on span "Media" at bounding box center [442, 69] width 29 height 13
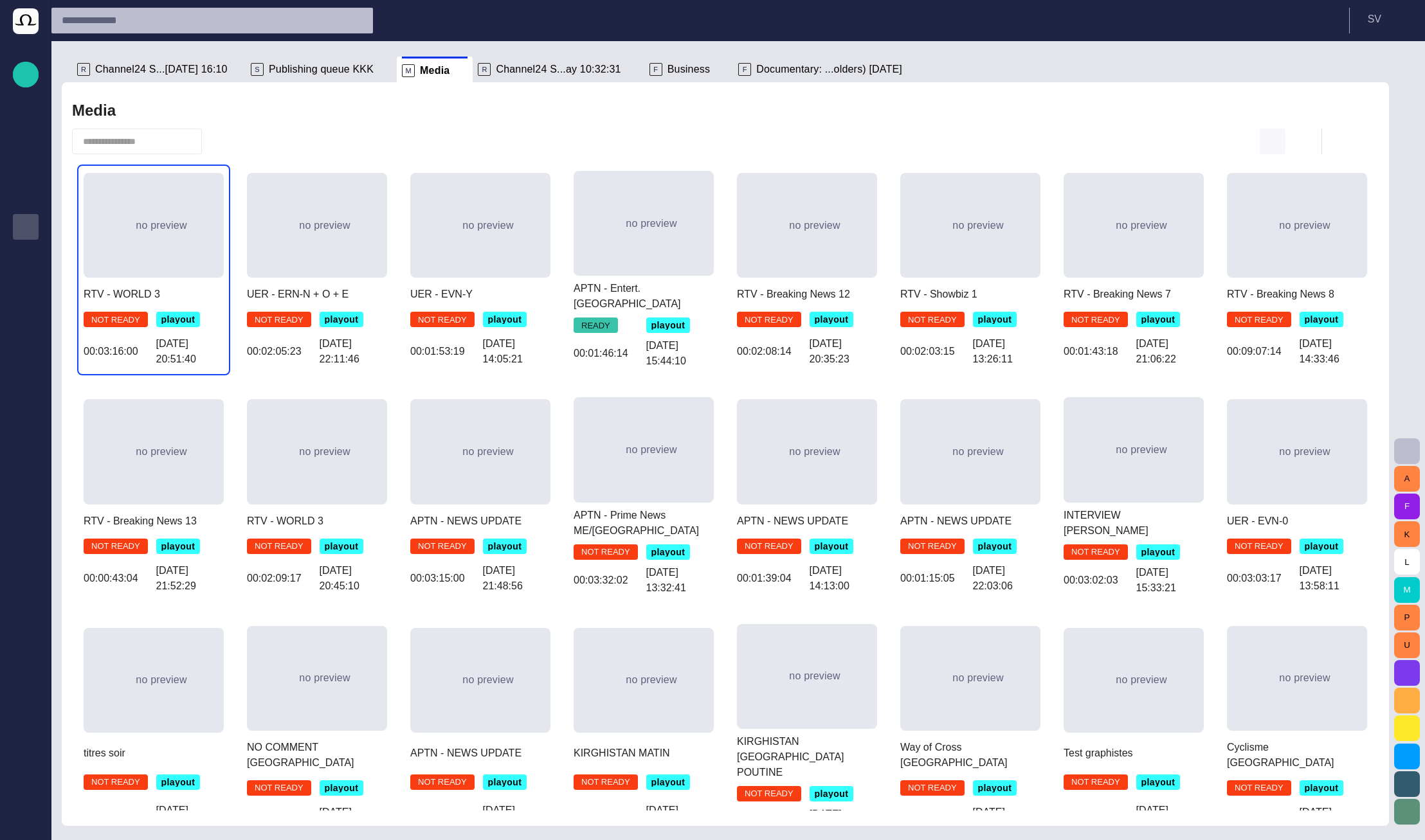
click at [1270, 145] on span "button" at bounding box center [1273, 141] width 16 height 16
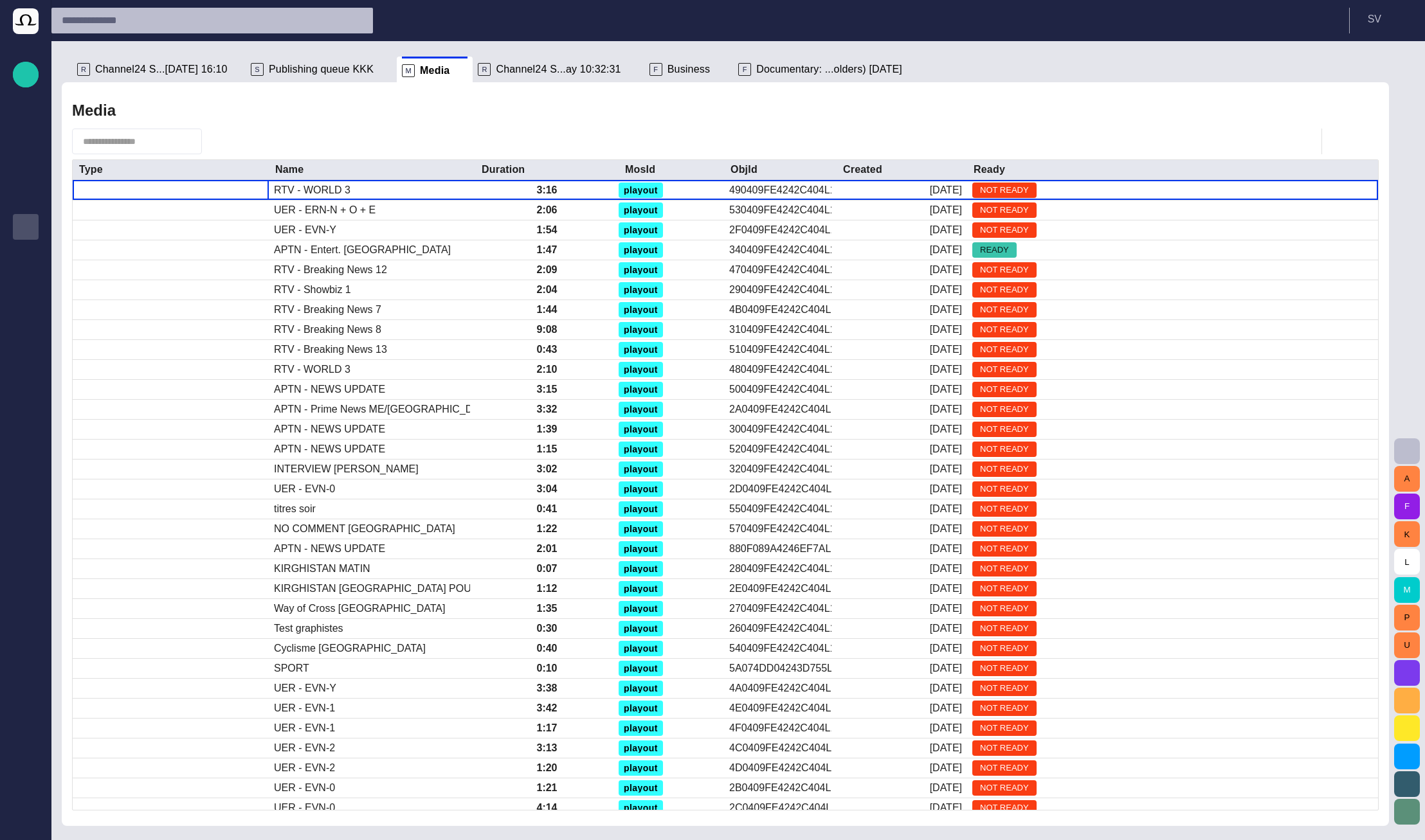
click at [478, 71] on p "R" at bounding box center [484, 69] width 13 height 13
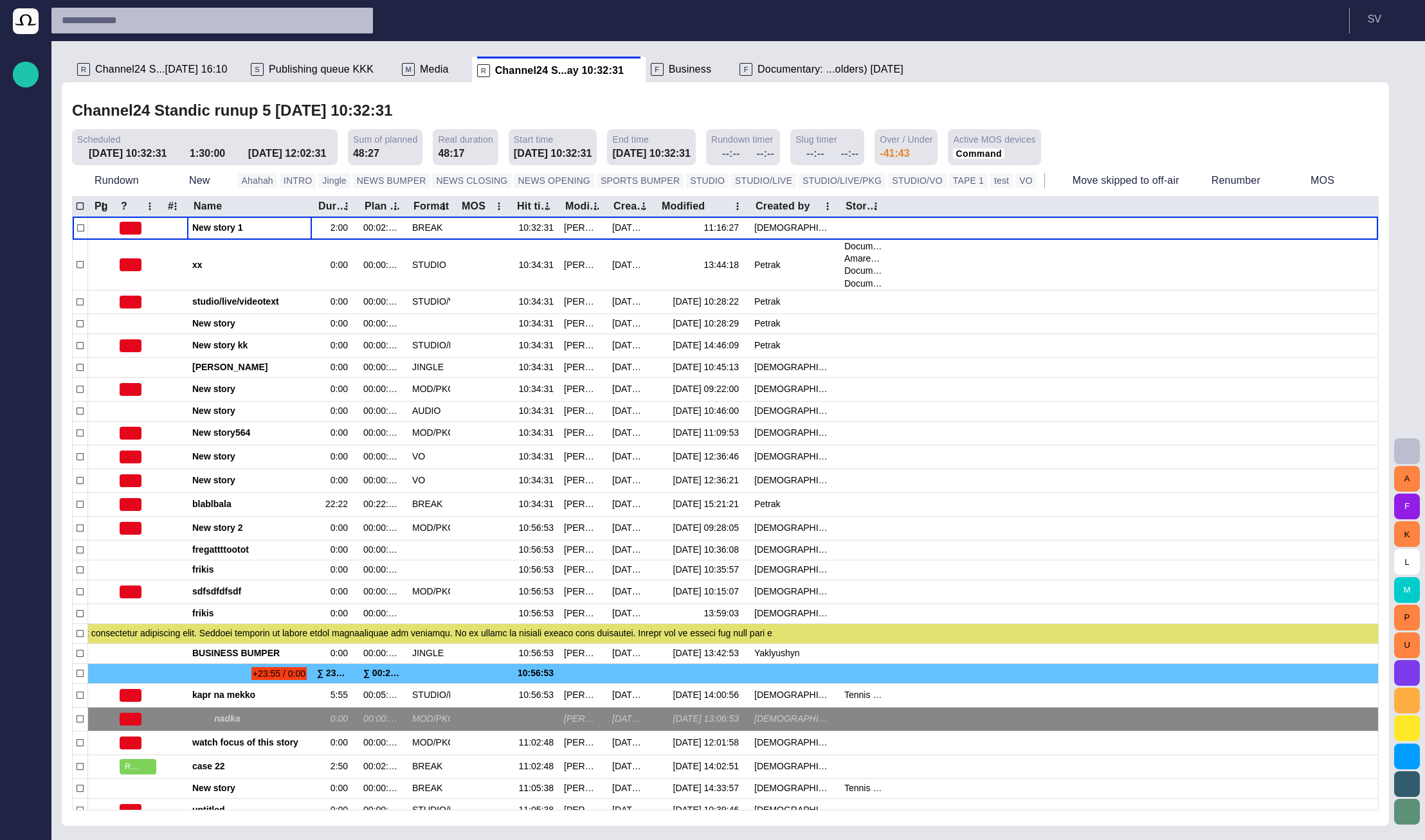
click at [757, 70] on span "Documentary: ...olders) [DATE]" at bounding box center [830, 69] width 146 height 13
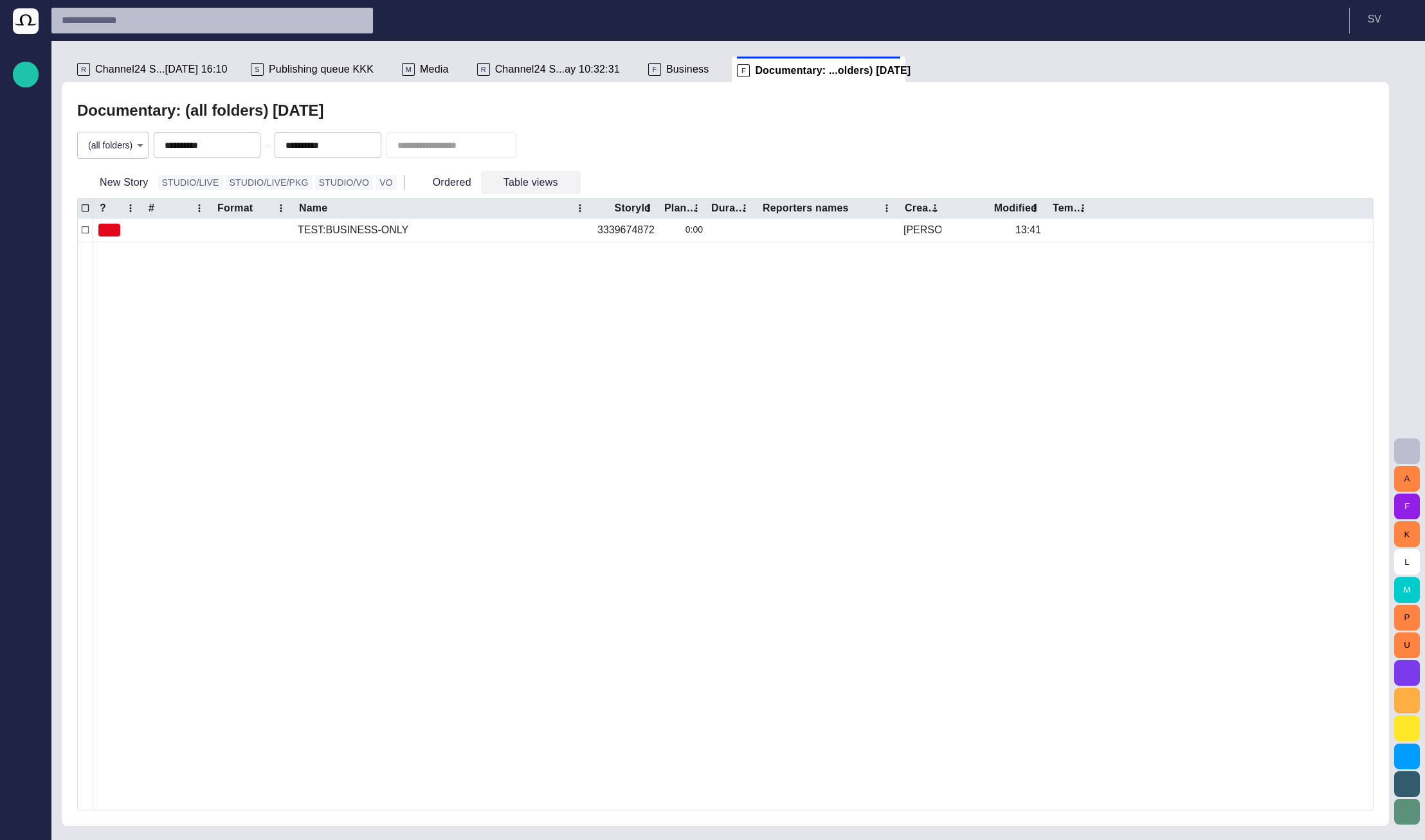
click at [564, 179] on span "button" at bounding box center [570, 183] width 13 height 13
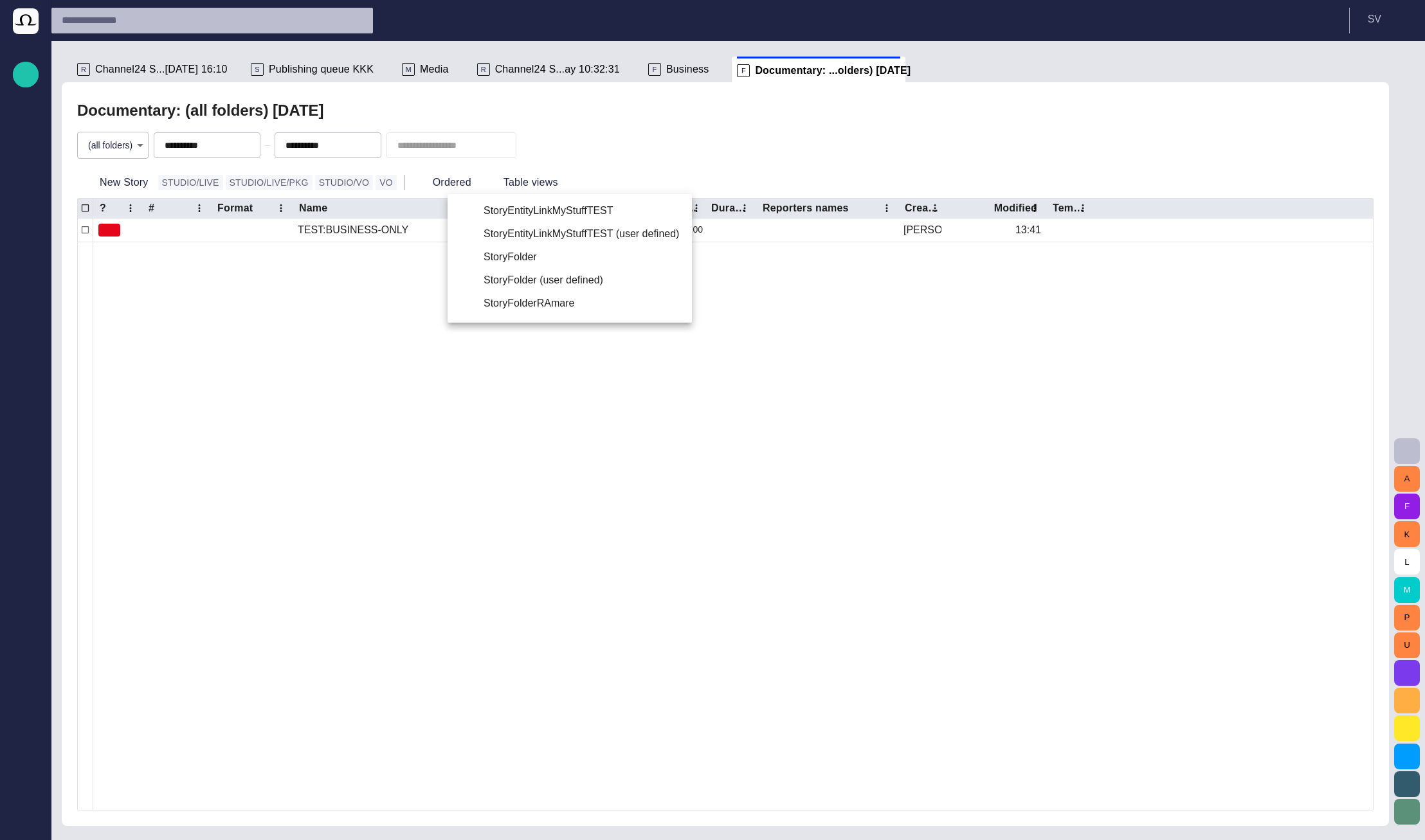
click at [558, 174] on div at bounding box center [712, 420] width 1425 height 840
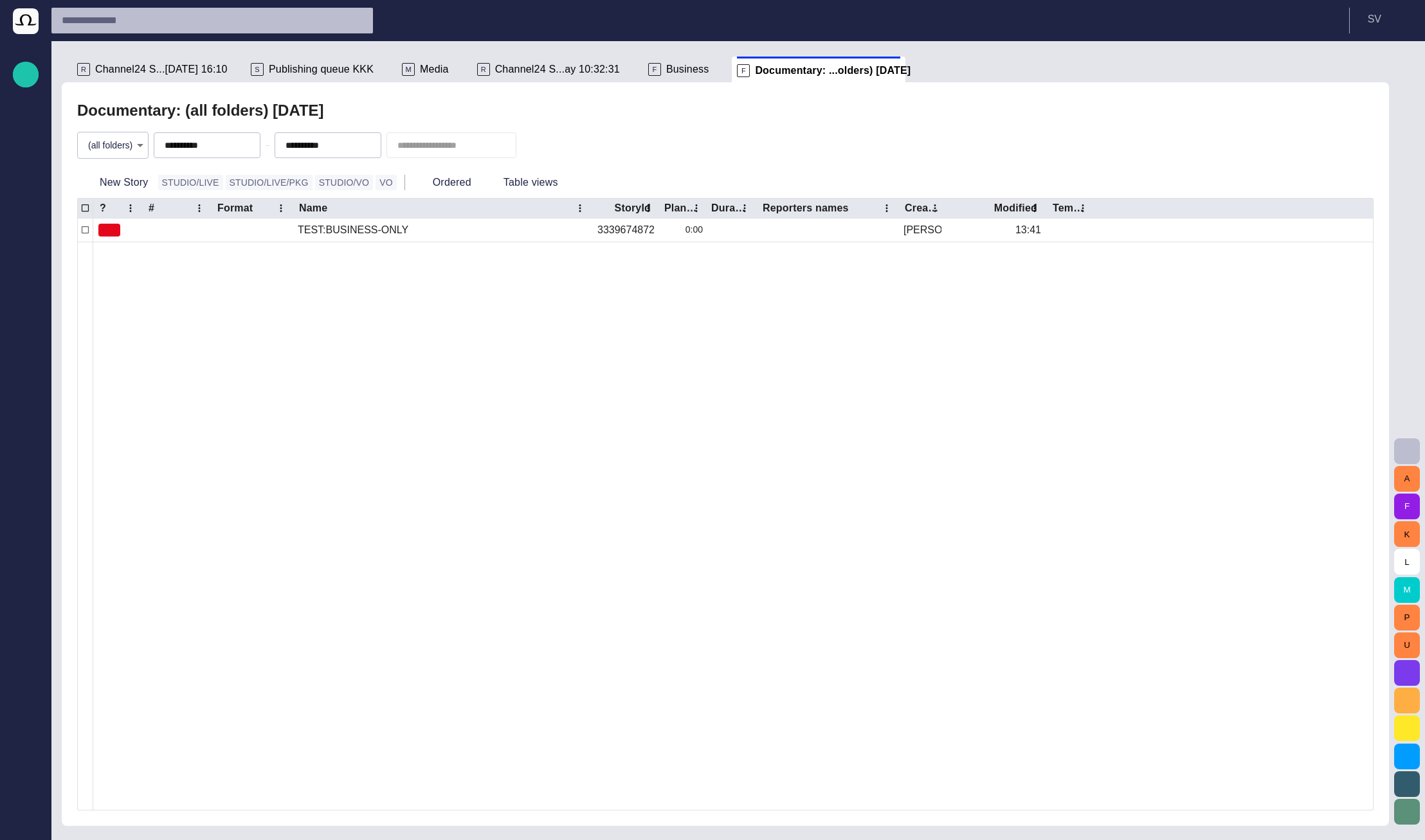
click at [700, 132] on div "**********" at bounding box center [725, 145] width 1297 height 44
click at [1409, 809] on span "button" at bounding box center [1407, 812] width 16 height 16
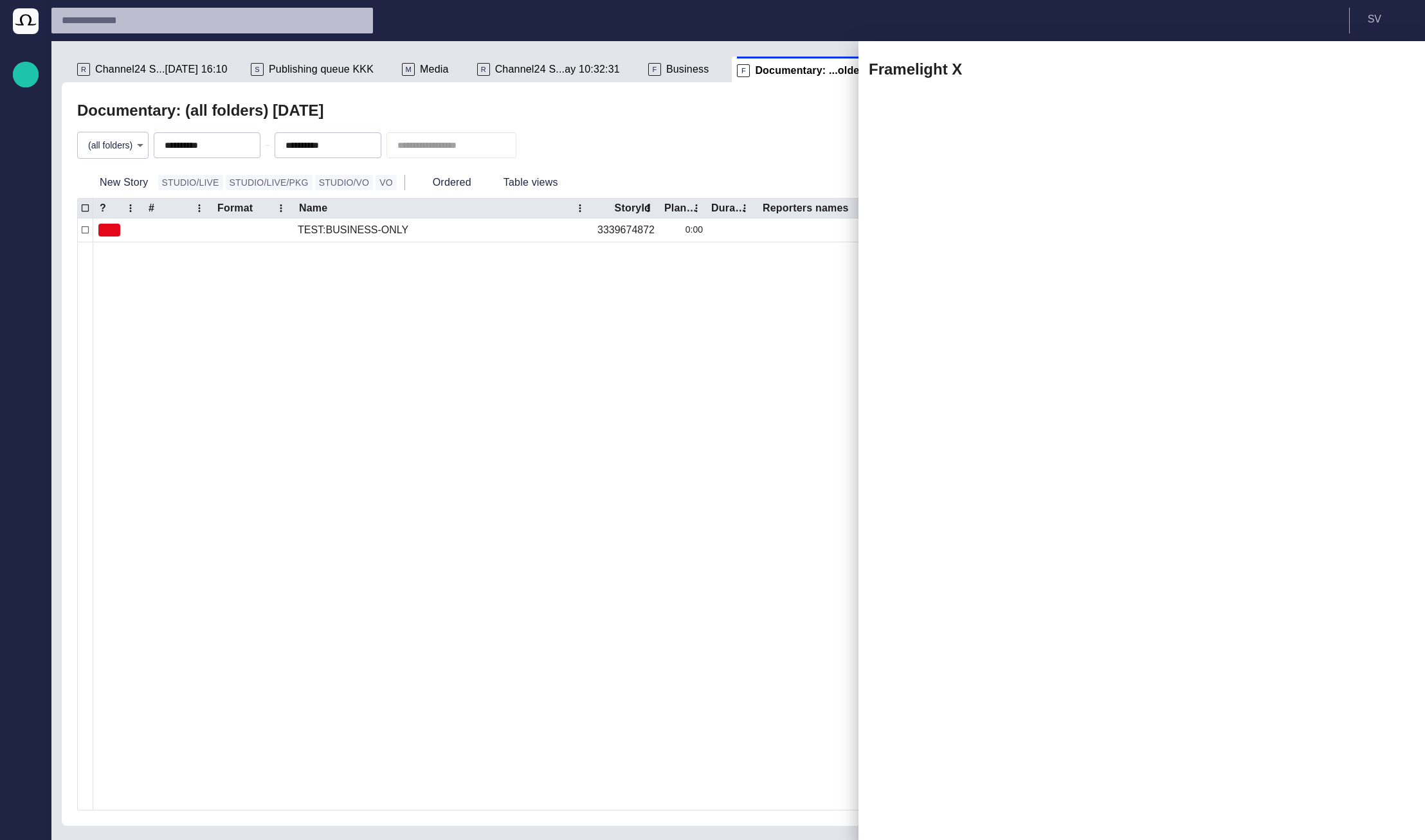
drag, startPoint x: 784, startPoint y: 455, endPoint x: 860, endPoint y: 455, distance: 76.0
click at [860, 455] on body "**********" at bounding box center [712, 420] width 1425 height 840
click at [1395, 68] on span "button" at bounding box center [1396, 69] width 16 height 16
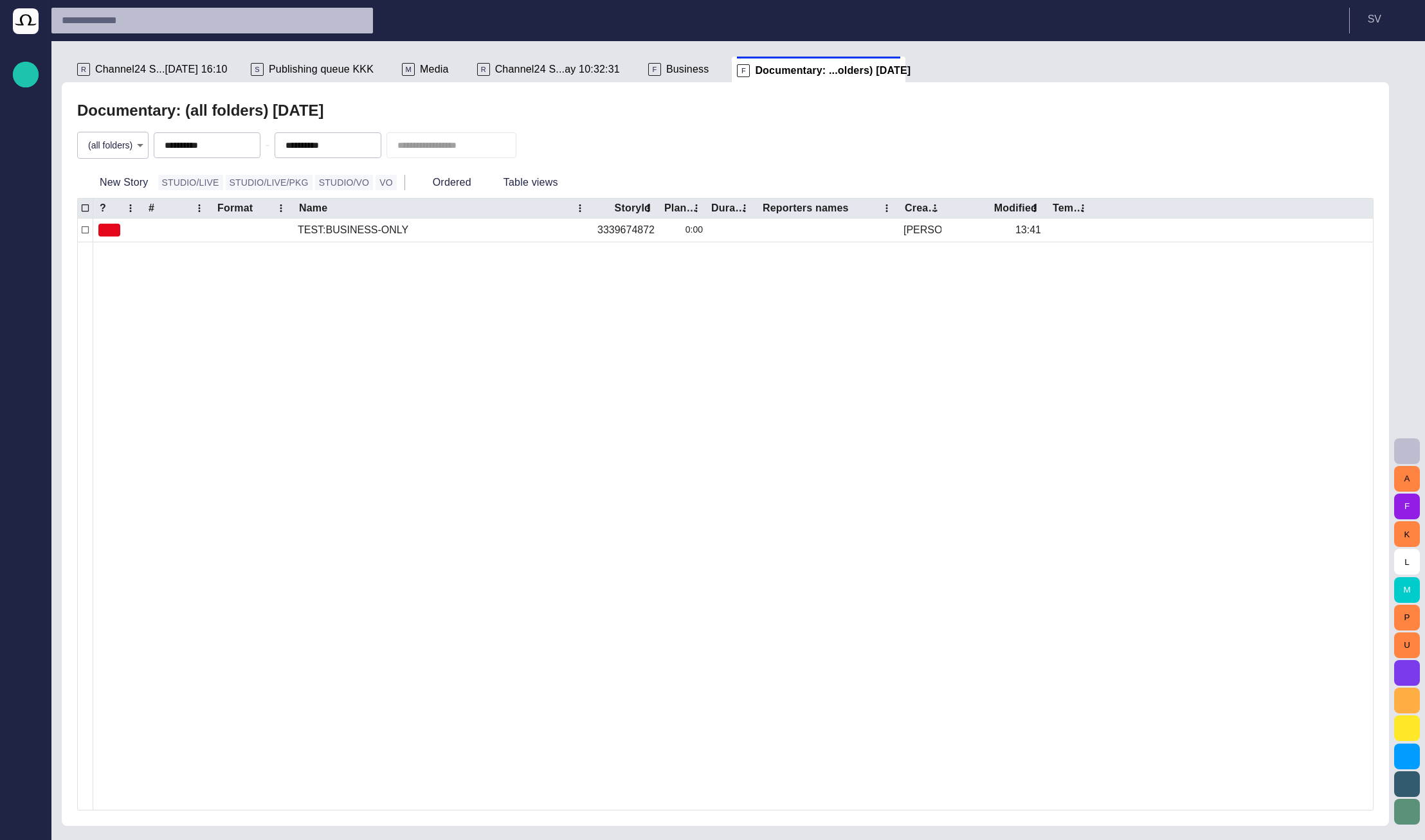
click at [952, 151] on div "**********" at bounding box center [725, 145] width 1297 height 44
click at [175, 71] on span "Channel24 S...[DATE] 16:10" at bounding box center [161, 69] width 132 height 13
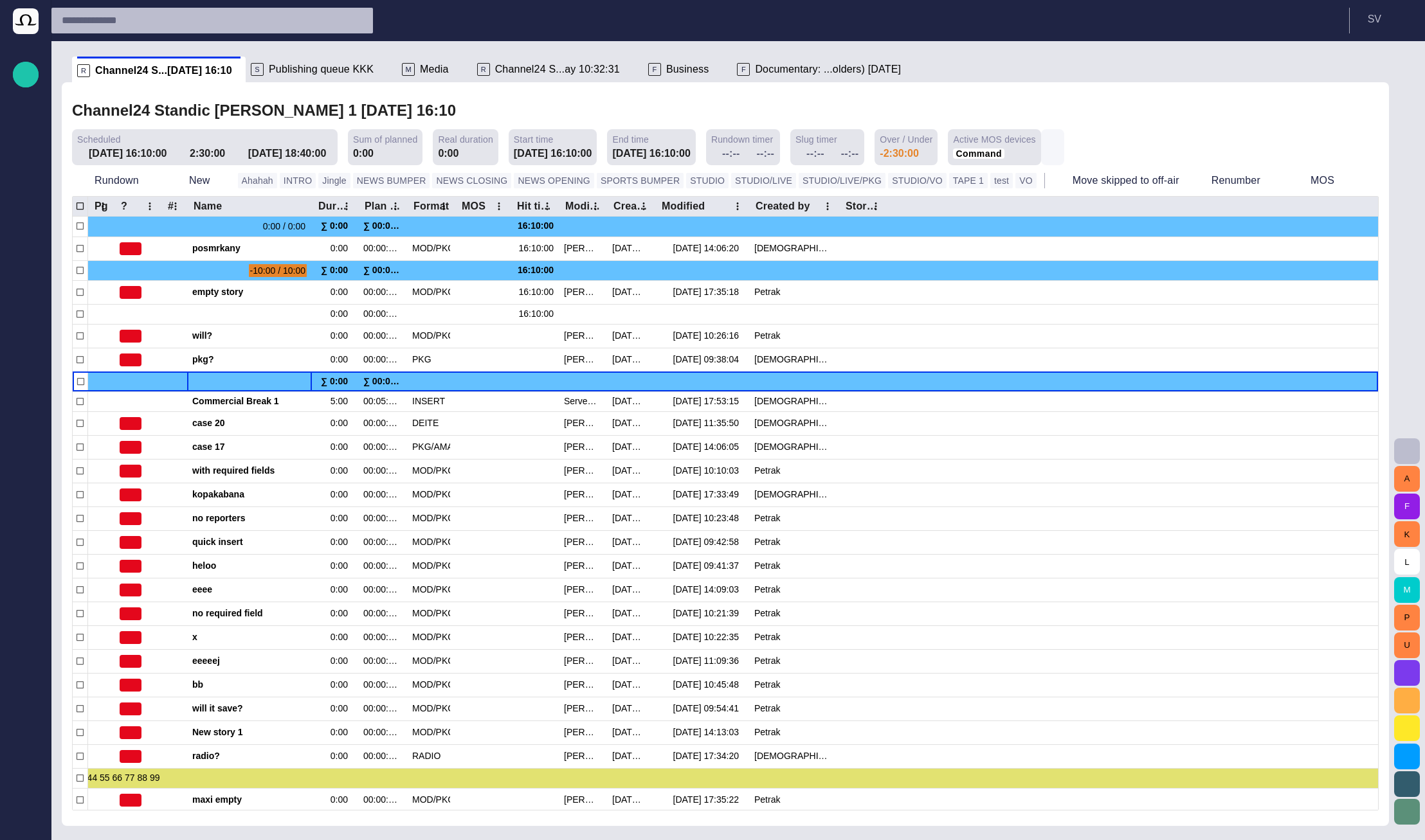
click at [1046, 147] on span "button" at bounding box center [1053, 147] width 13 height 13
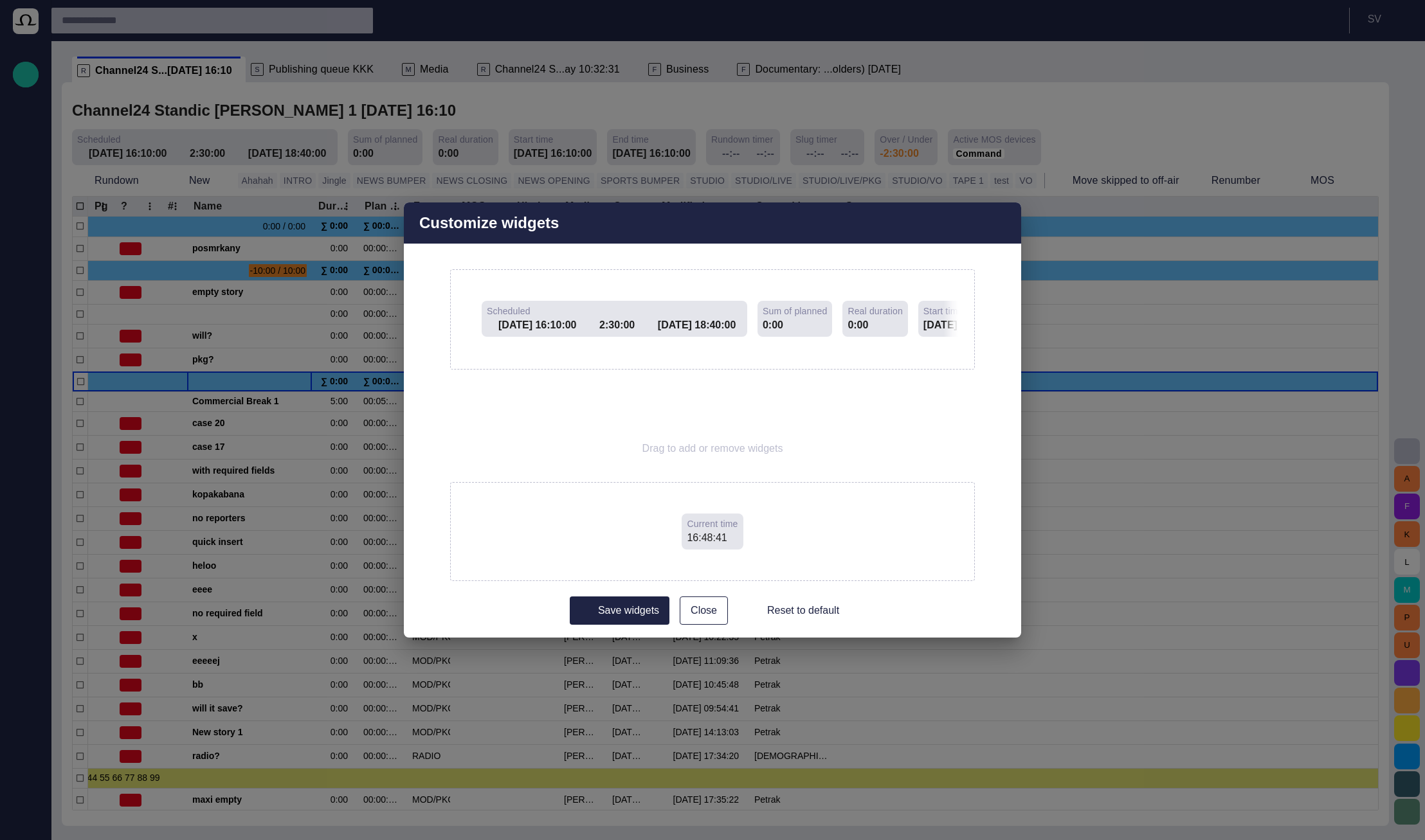
click at [1001, 223] on span "button" at bounding box center [1004, 223] width 16 height 16
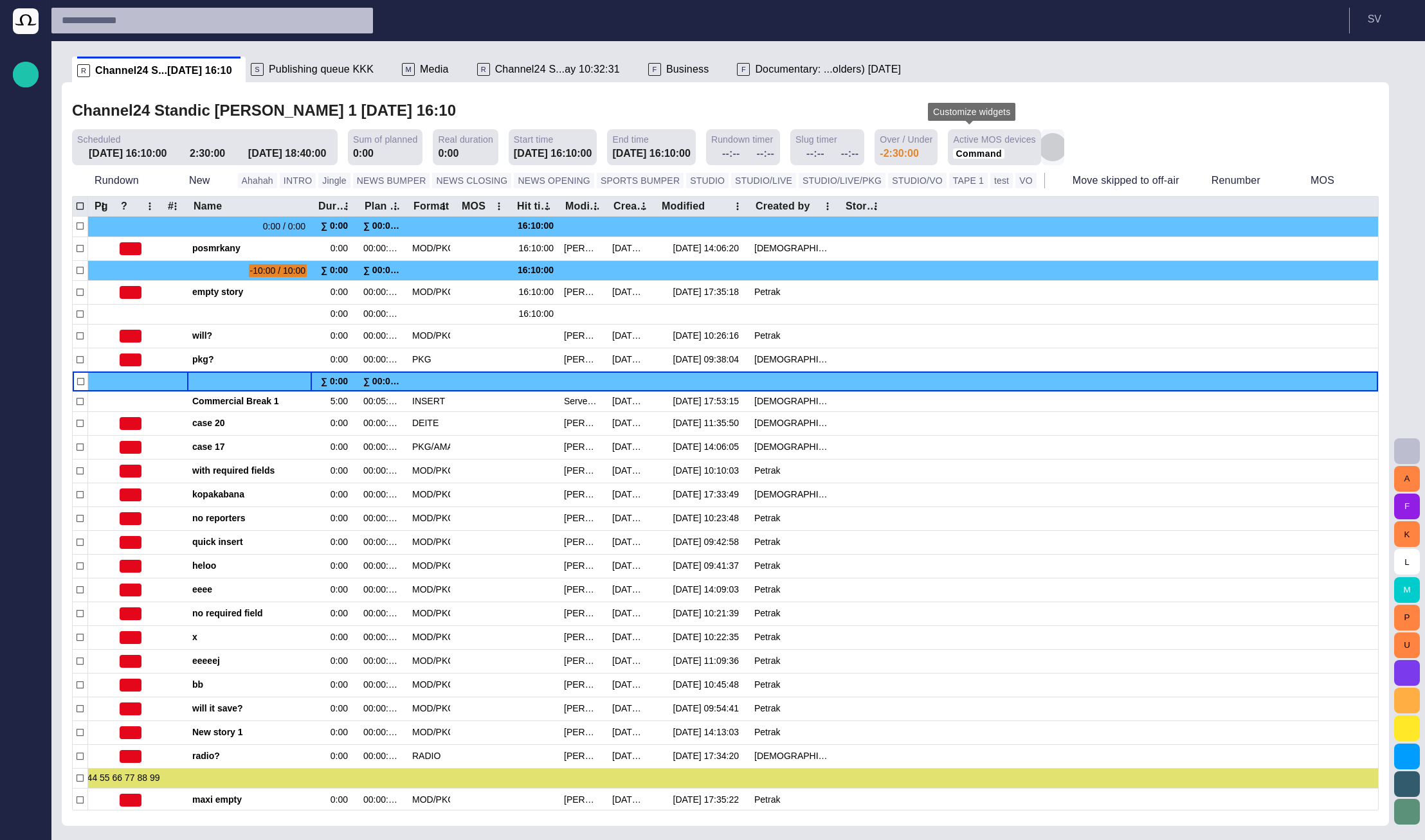
click at [1041, 141] on button "button" at bounding box center [1053, 147] width 23 height 36
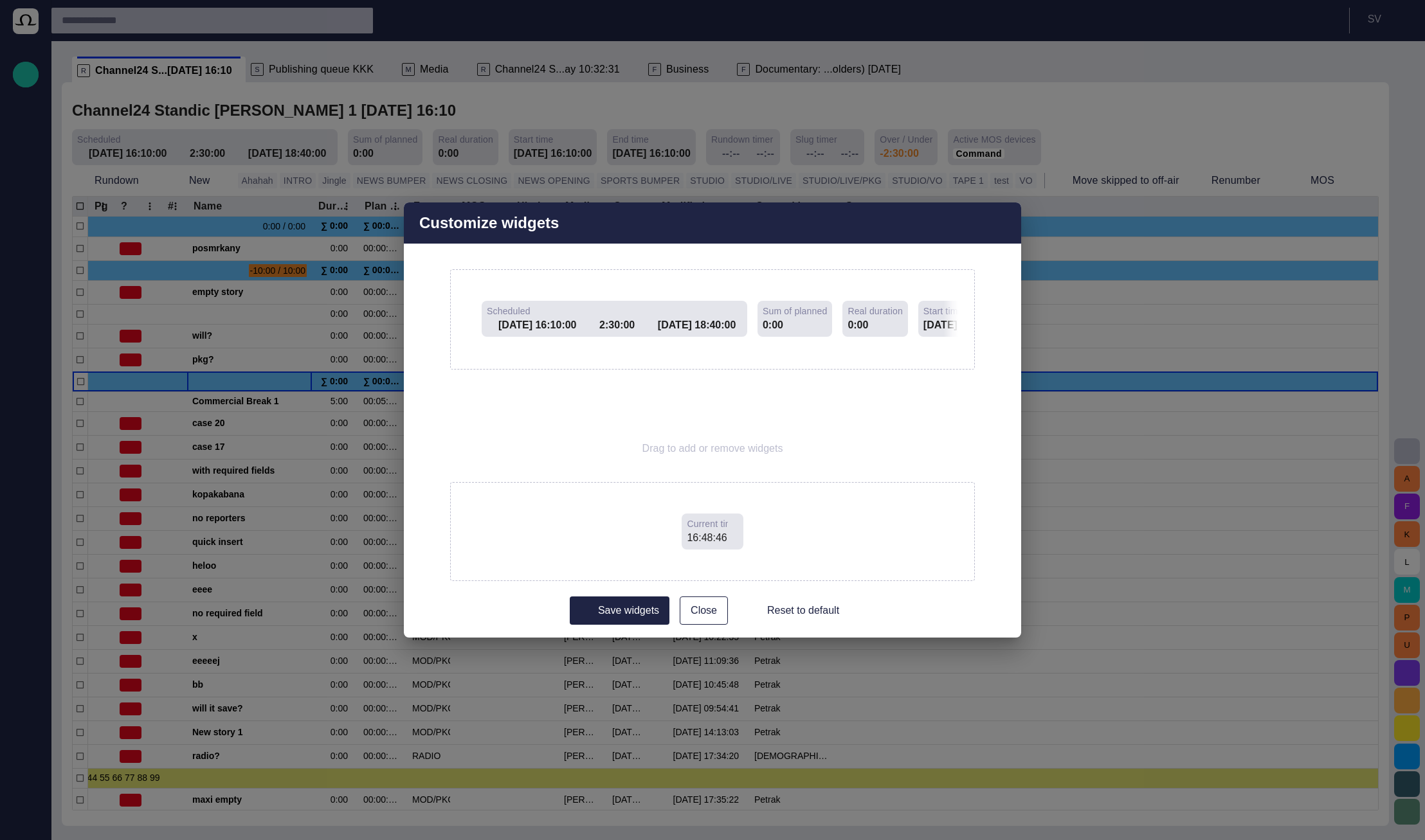
drag, startPoint x: 713, startPoint y: 526, endPoint x: 712, endPoint y: 498, distance: 28.0
click at [712, 518] on span "Current time" at bounding box center [711, 524] width 51 height 13
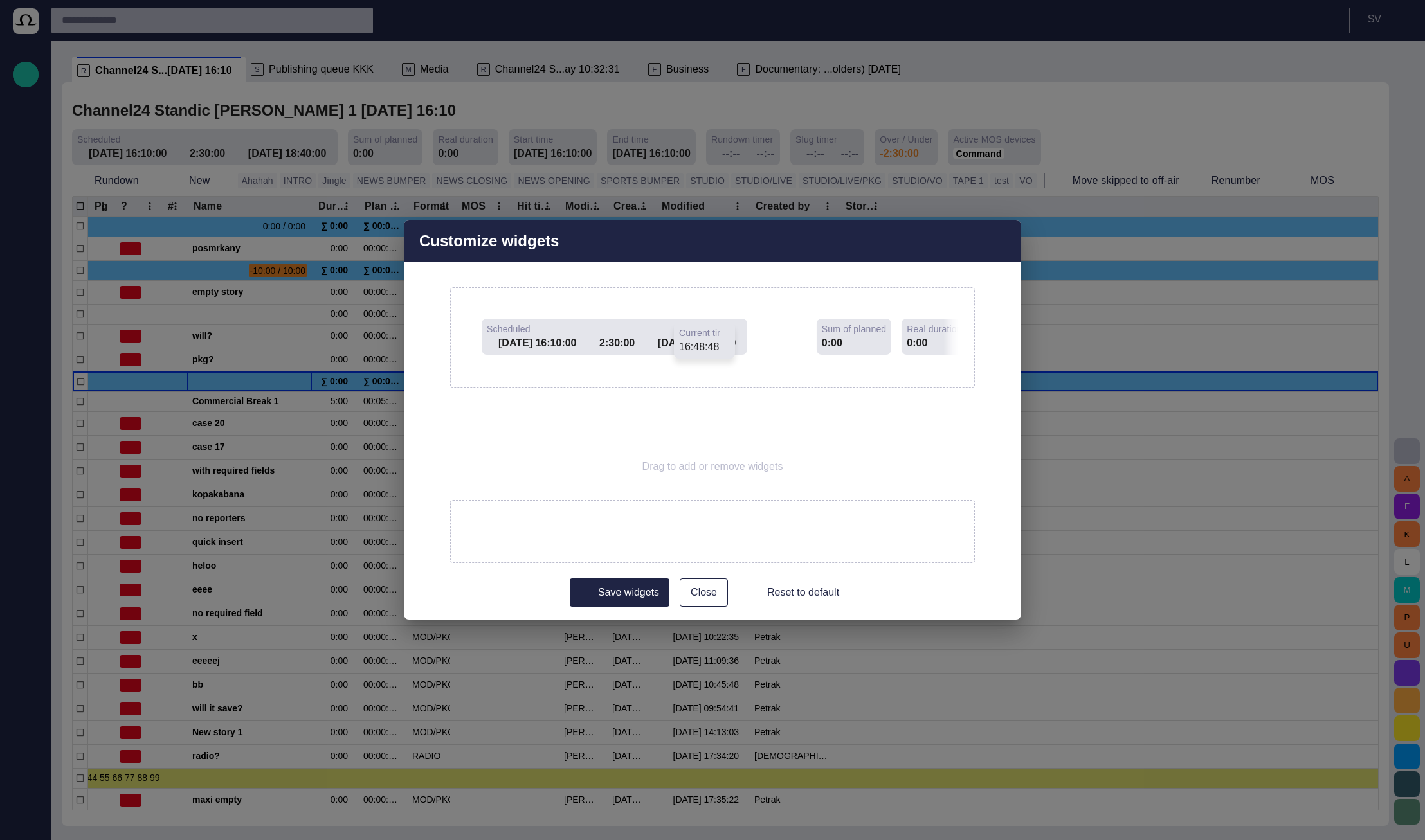
drag, startPoint x: 732, startPoint y: 520, endPoint x: 724, endPoint y: 323, distance: 197.2
click at [724, 323] on div "Scheduled 05/08 16:10:00 2:30:00 05/08 18:40:00 Sum of planned 0:00 Real durati…" at bounding box center [712, 447] width 525 height 319
click at [645, 588] on button "Save widgets" at bounding box center [620, 592] width 100 height 28
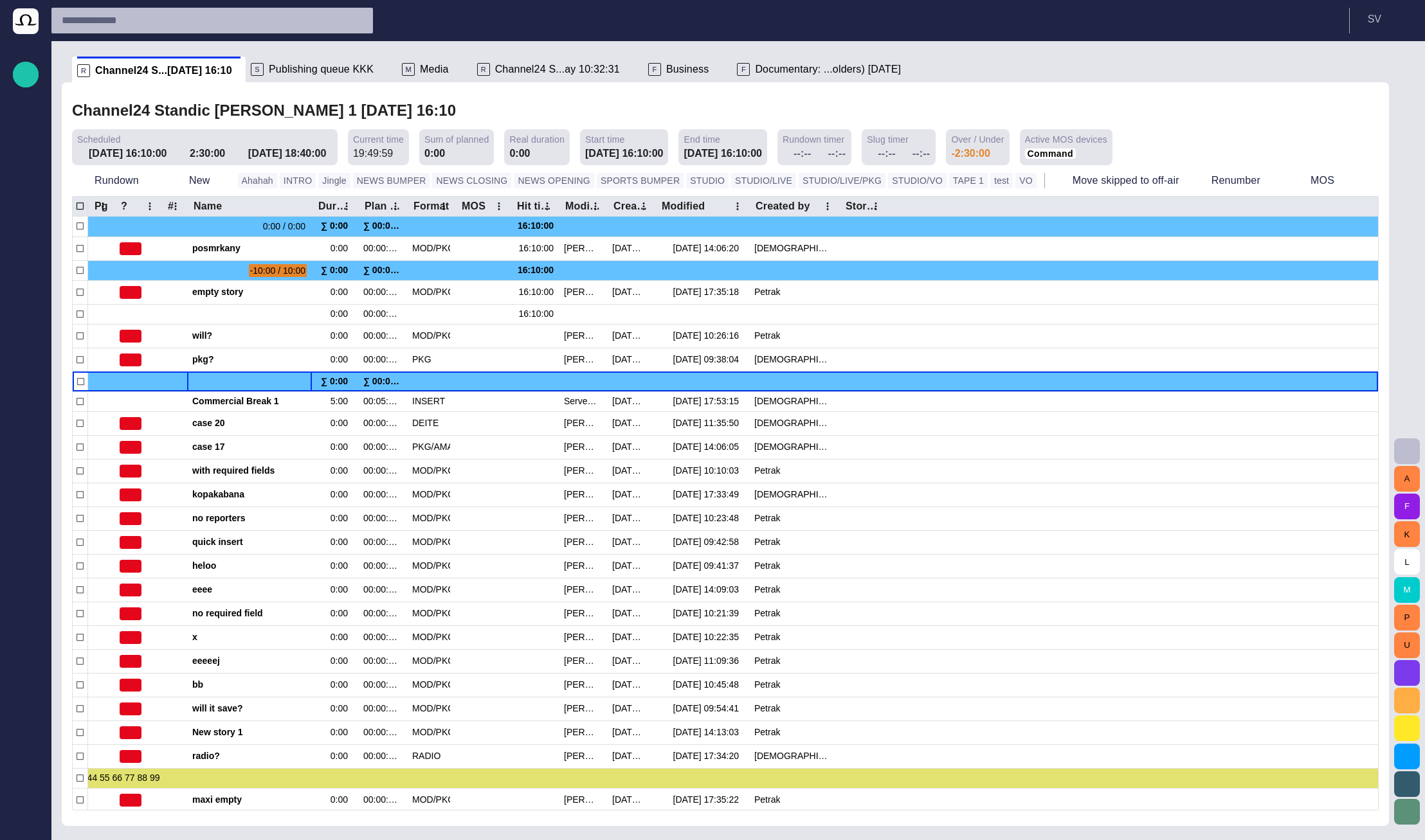
click at [1081, 110] on div "Channel24 Standic [PERSON_NAME] 1 [DATE] 16:10" at bounding box center [725, 111] width 1307 height 26
click at [1103, 121] on div "Channel24 Standic [PERSON_NAME] 1 [DATE] 16:10" at bounding box center [725, 111] width 1307 height 26
click at [292, 61] on div "S Publishing queue KKK" at bounding box center [321, 69] width 141 height 26
click at [293, 67] on span "Publishing queue KKK" at bounding box center [321, 69] width 105 height 13
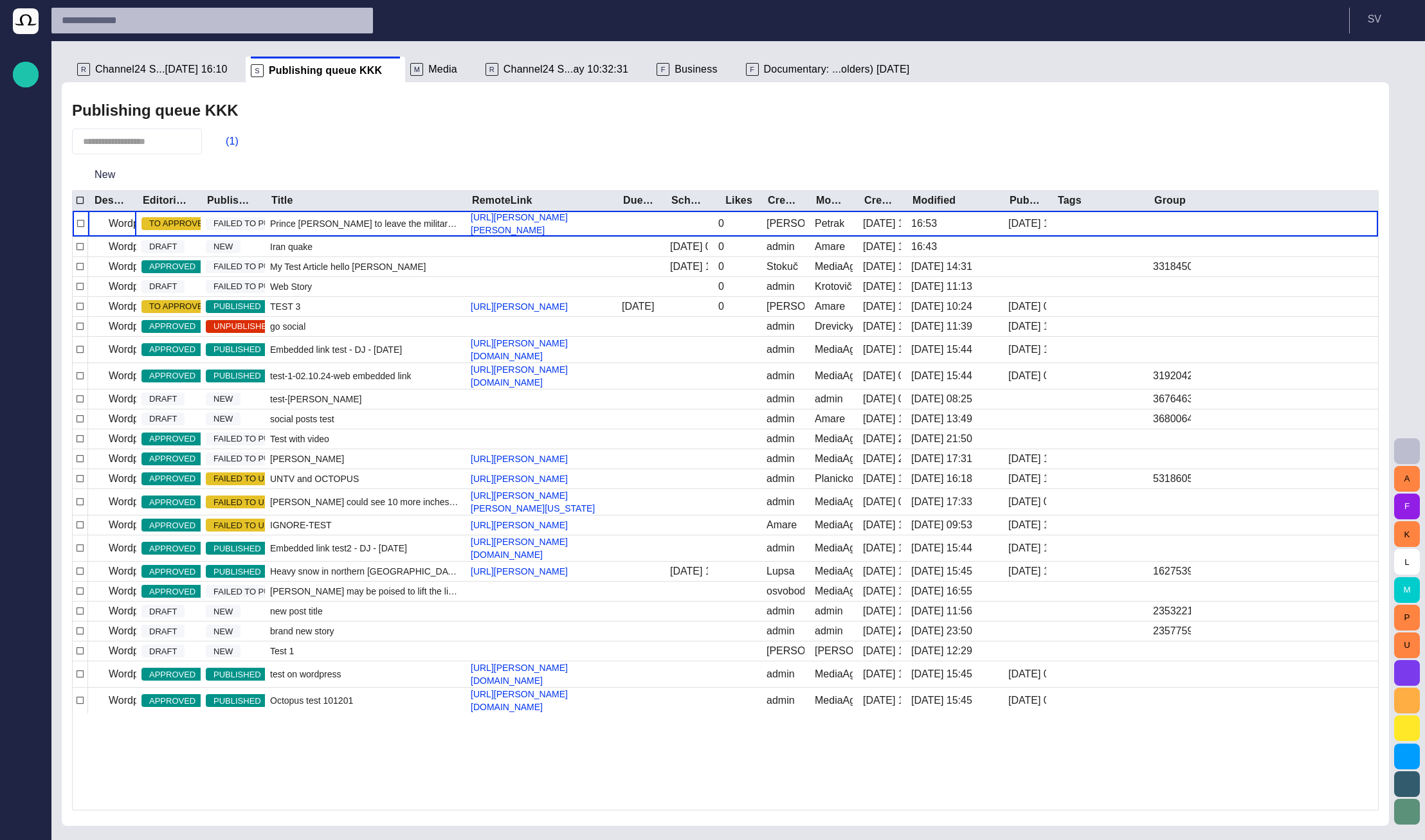
click at [667, 141] on div "(1)" at bounding box center [725, 141] width 1307 height 26
click at [114, 172] on button "New" at bounding box center [105, 175] width 66 height 23
click at [376, 158] on div at bounding box center [712, 420] width 1425 height 840
click at [1360, 81] on ul "R Channel24 S...05/08 16:10 S Publishing queue KKK M Media R Channel24 S...ay 1…" at bounding box center [718, 69] width 1291 height 26
click at [1368, 75] on button "button" at bounding box center [1376, 69] width 26 height 26
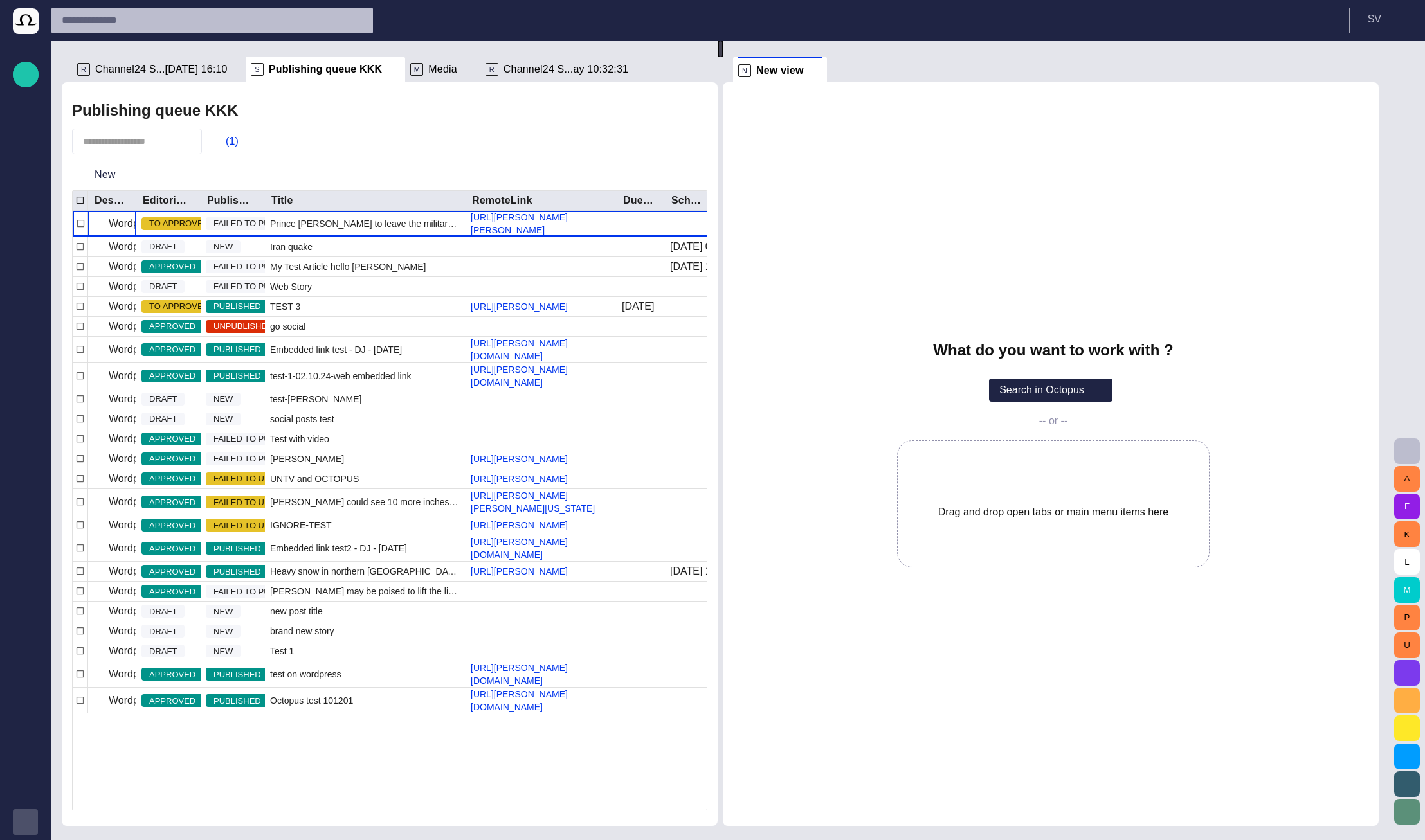
click at [27, 833] on div "button" at bounding box center [26, 821] width 26 height 26
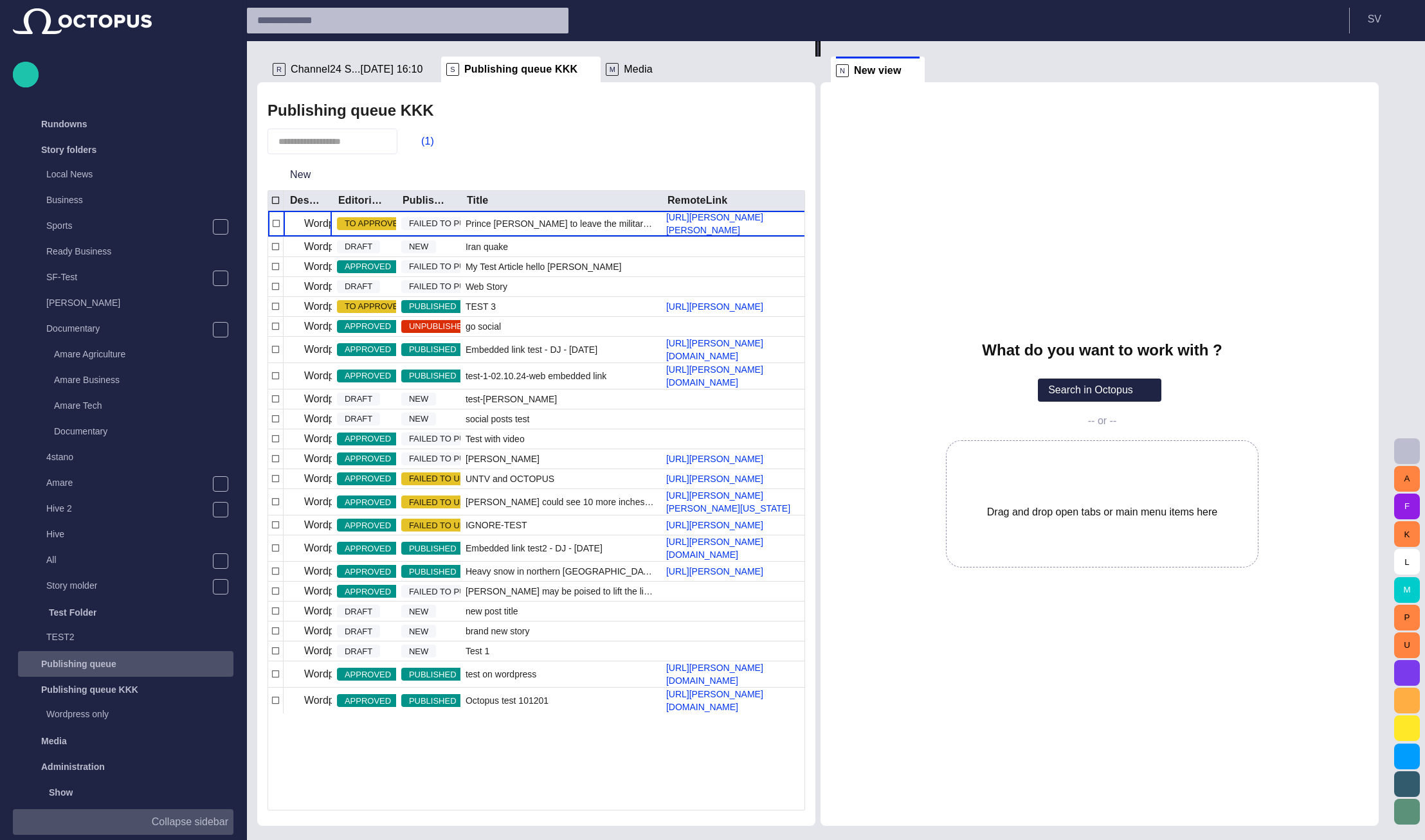
click at [87, 672] on div "Publishing queue" at bounding box center [127, 664] width 213 height 20
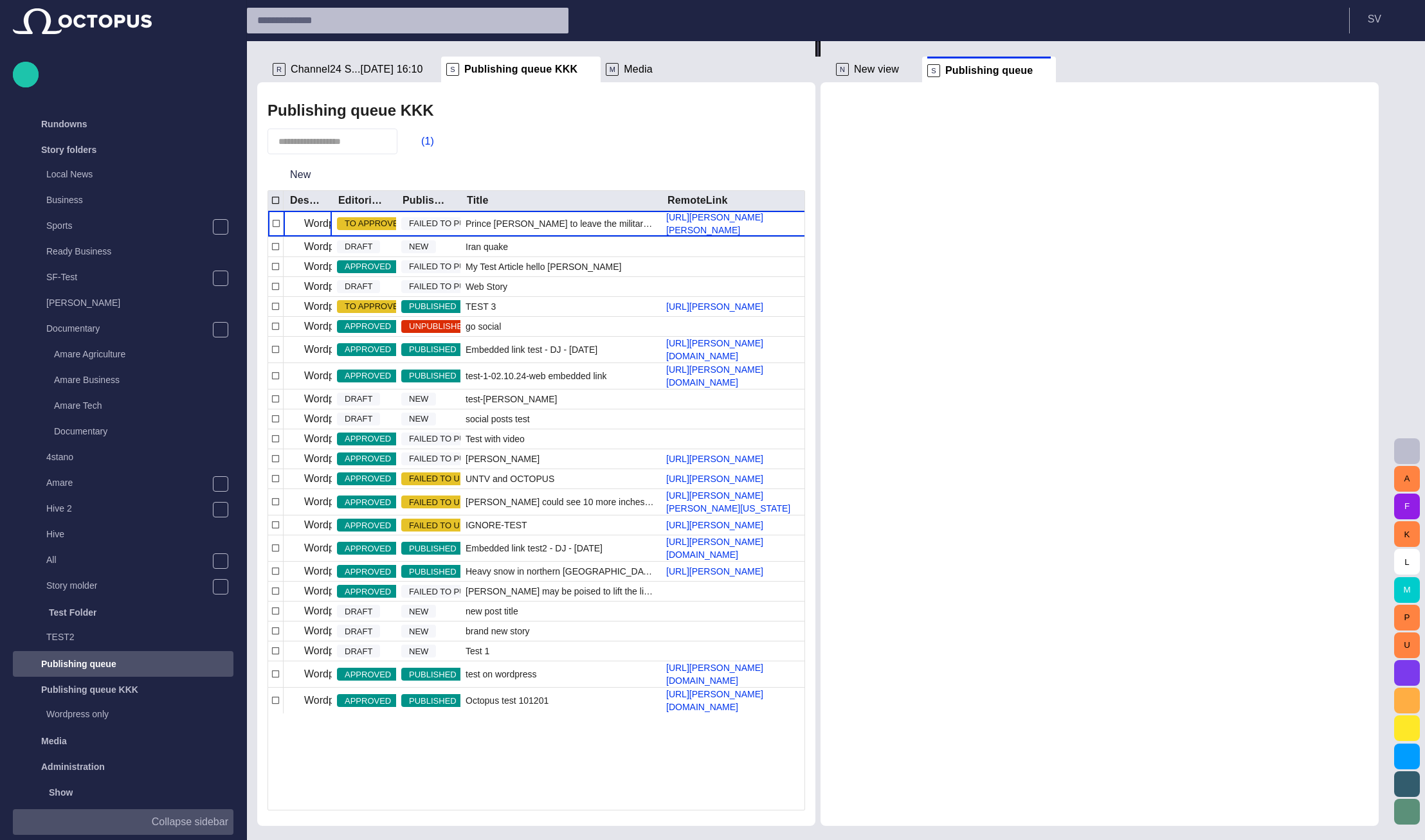
click at [181, 814] on p "Collapse sidebar" at bounding box center [190, 822] width 76 height 16
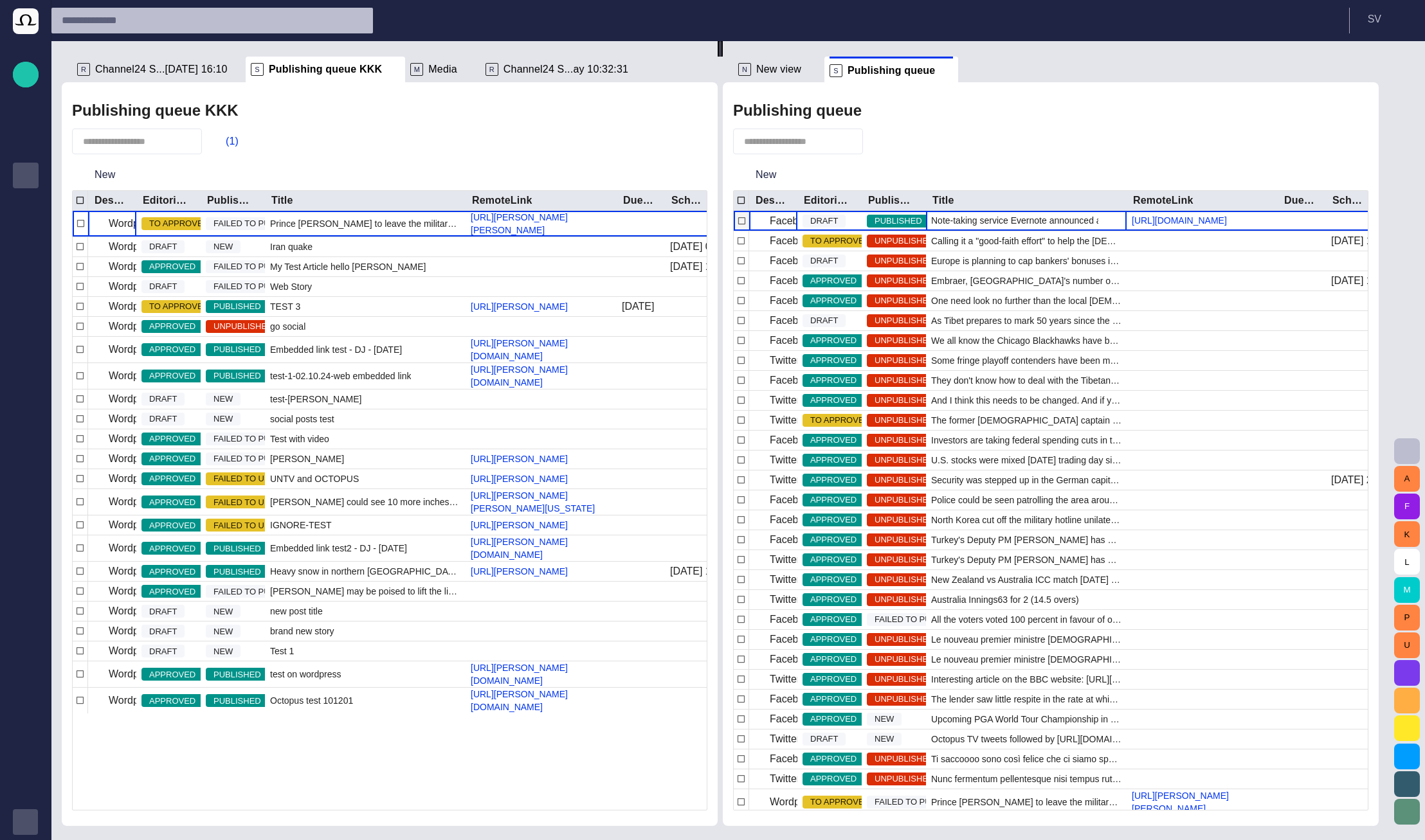
click at [959, 225] on span "Note-taking service Evernote announced a breach on their net" at bounding box center [1026, 220] width 190 height 13
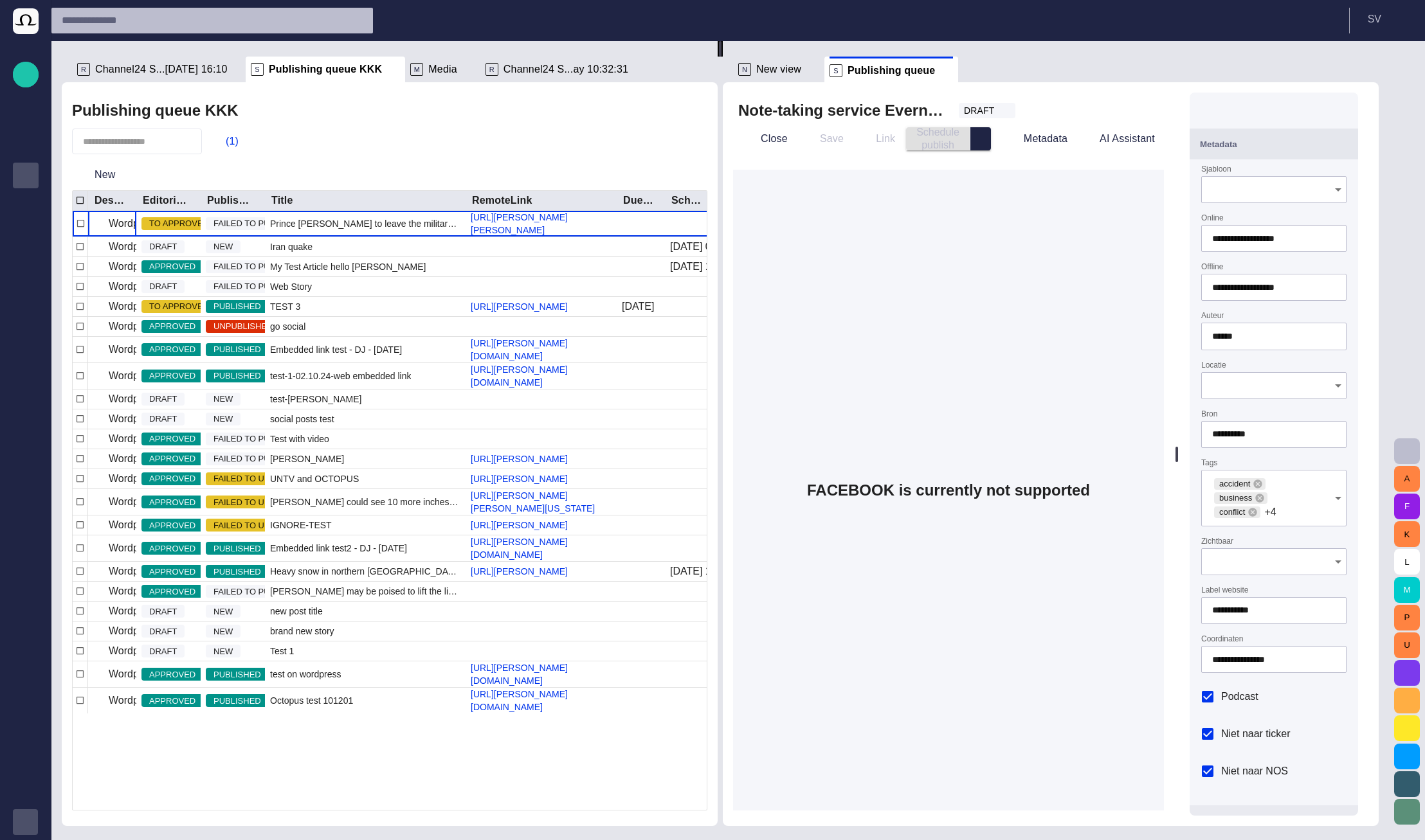
type input "**********"
type input "*****"
type input "***"
click at [1014, 106] on div "DRAFT" at bounding box center [987, 110] width 57 height 16
click at [1063, 99] on div at bounding box center [712, 420] width 1425 height 840
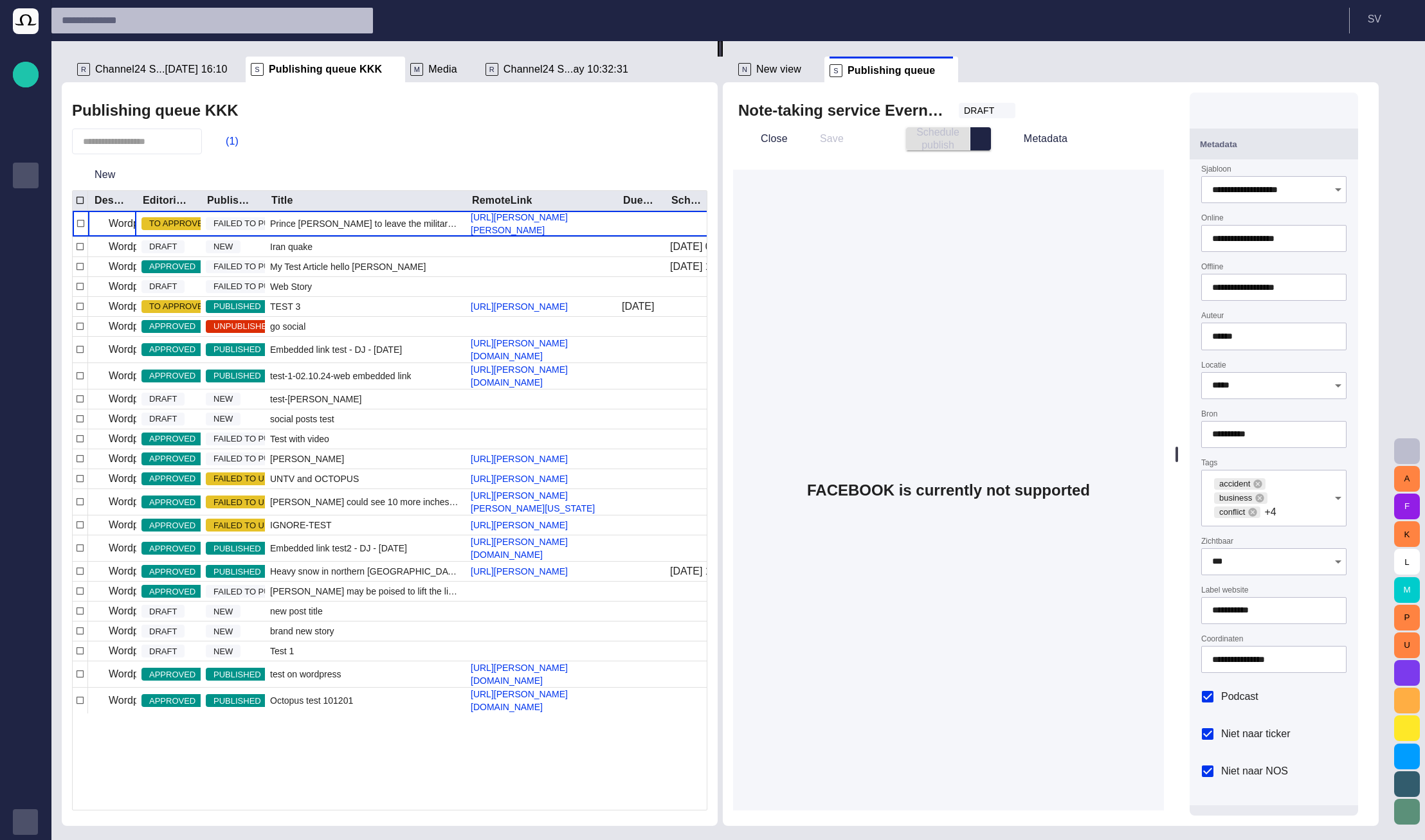
click at [1001, 113] on div "DRAFT" at bounding box center [987, 110] width 57 height 16
click at [1008, 157] on span "TO APPROVE" at bounding box center [1026, 155] width 66 height 16
click at [1009, 118] on div "TO APPROVE" at bounding box center [1001, 110] width 85 height 16
click at [1015, 176] on span "APPROVED" at bounding box center [1027, 180] width 67 height 16
click at [1389, 29] on button "S V" at bounding box center [1387, 19] width 60 height 23
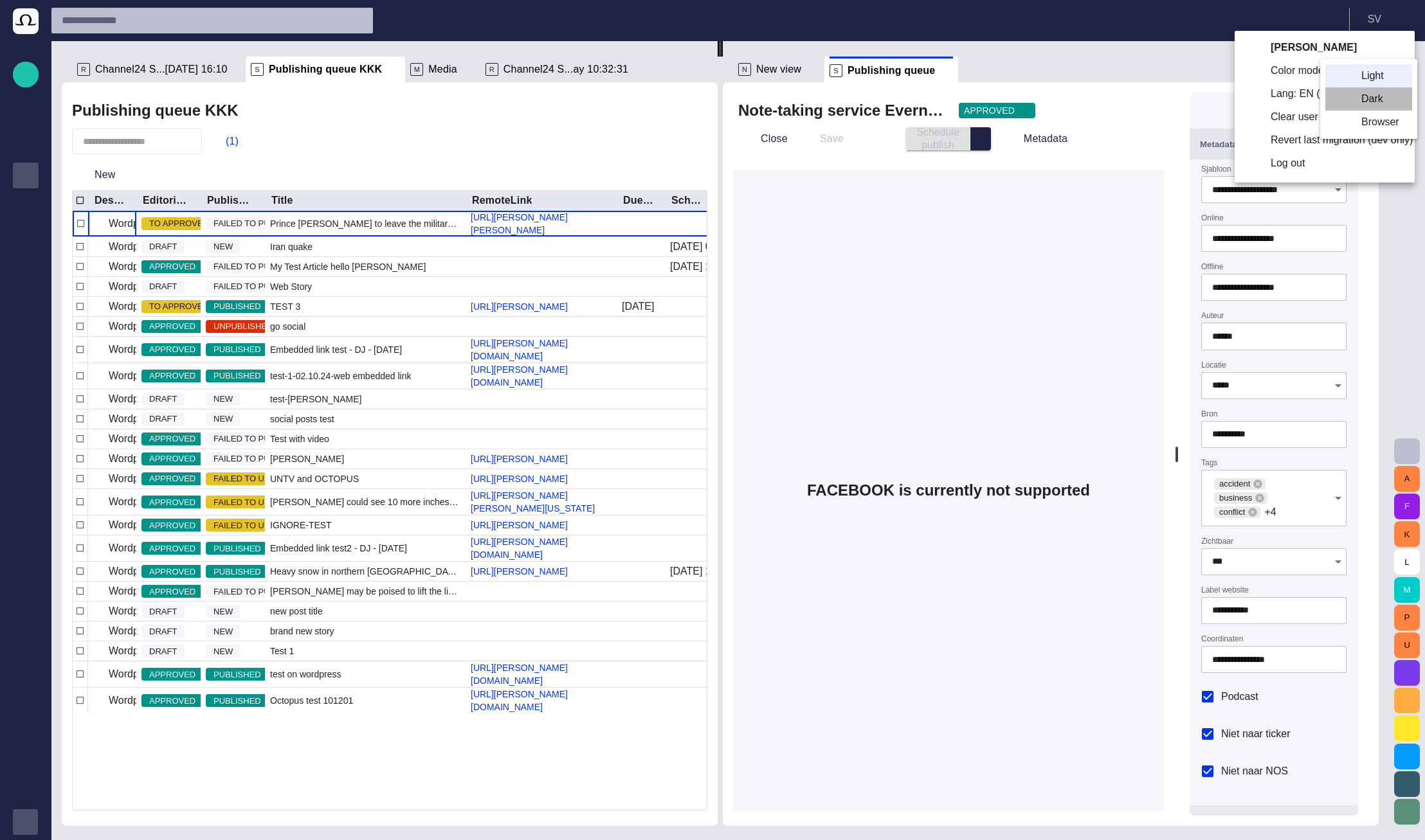
click at [1373, 96] on li "Dark" at bounding box center [1369, 99] width 87 height 23
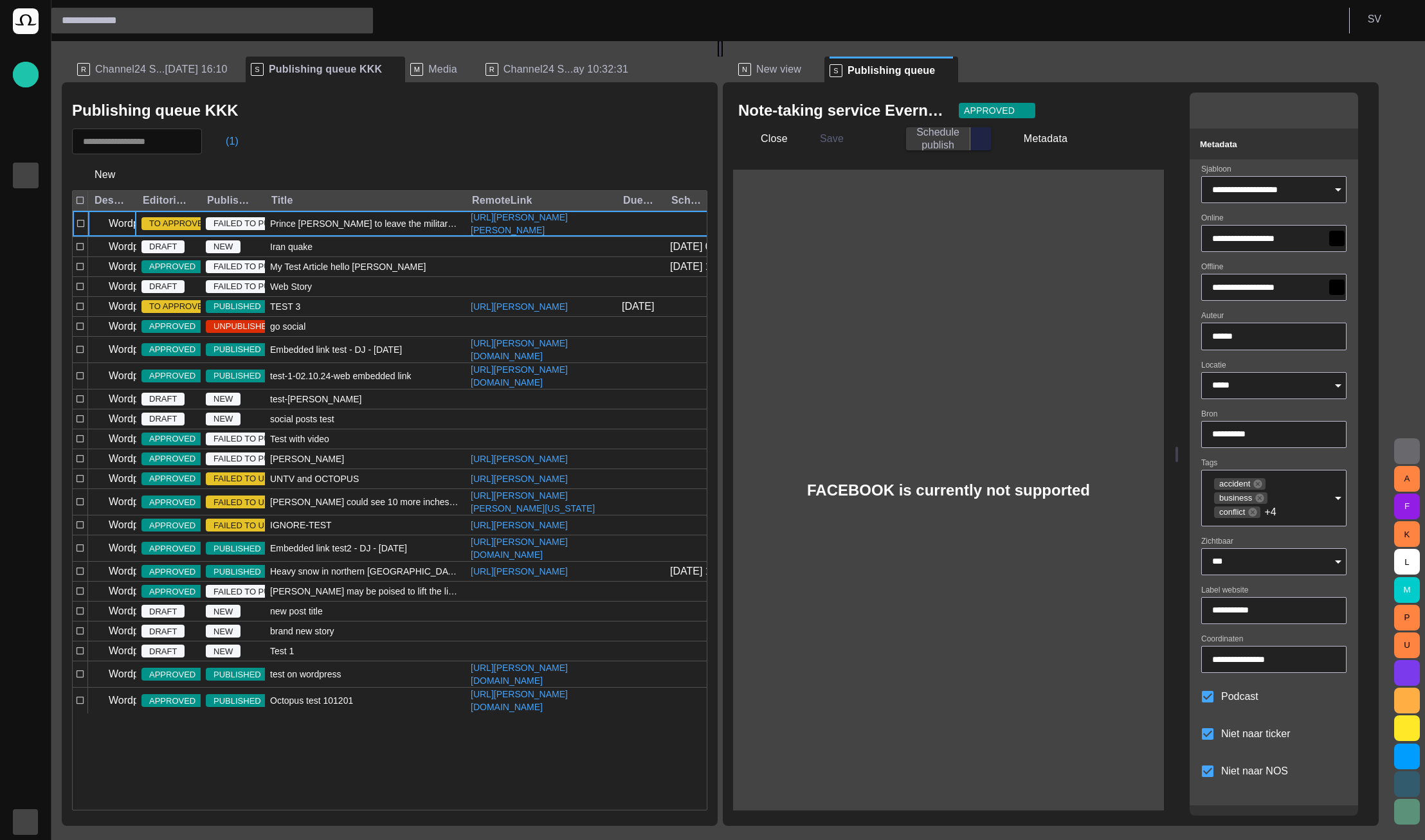
click at [1033, 108] on div "APPROVED" at bounding box center [997, 110] width 76 height 16
click at [1025, 155] on span "TO APPROVE" at bounding box center [1026, 155] width 66 height 16
click at [1009, 106] on span "TO APPROVE" at bounding box center [994, 110] width 59 height 13
click at [1015, 130] on span "DRAFT" at bounding box center [1027, 131] width 67 height 16
click at [1011, 110] on span "button" at bounding box center [1004, 110] width 10 height 10
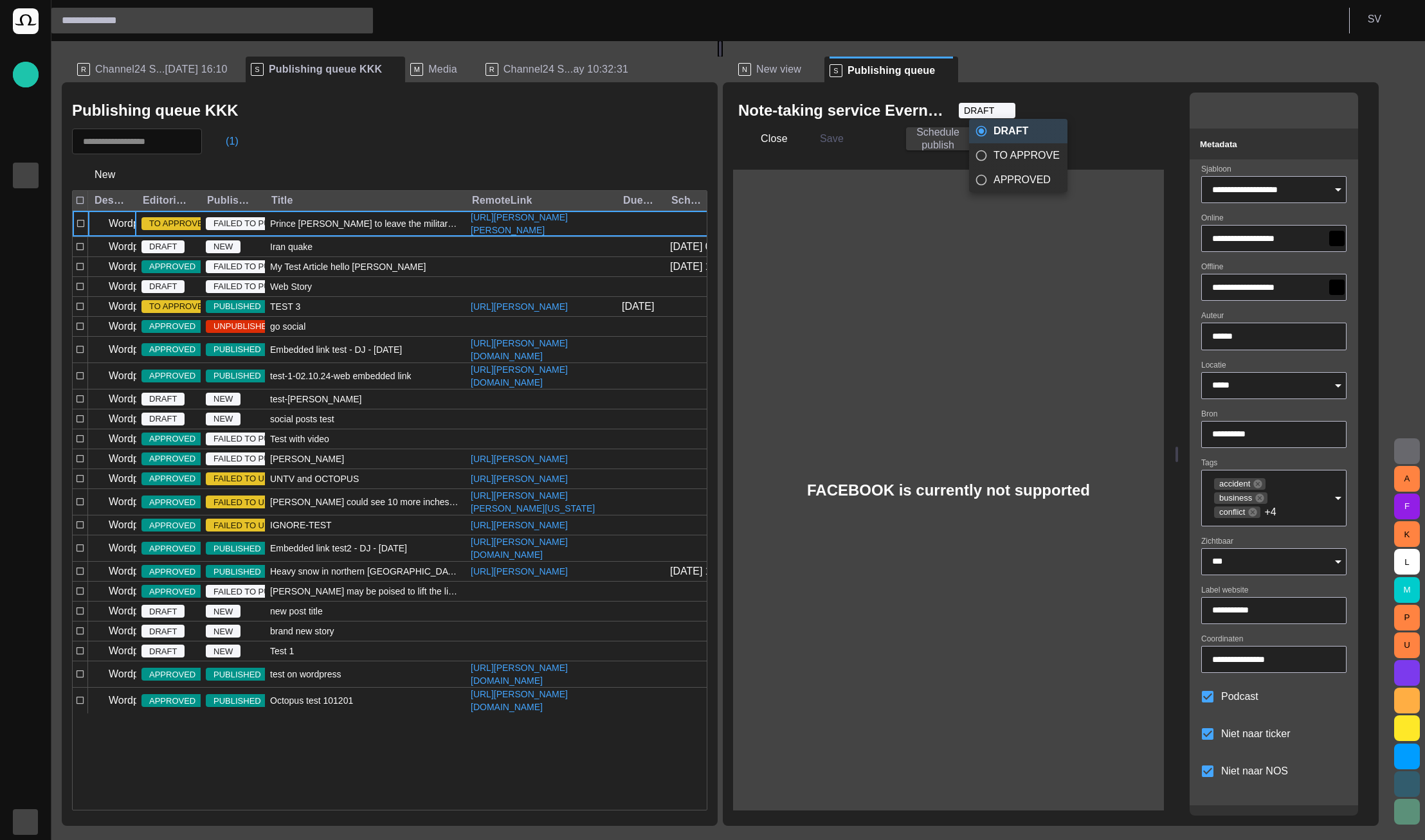
click at [1378, 26] on div at bounding box center [712, 420] width 1425 height 840
click at [1376, 26] on p "S V" at bounding box center [1374, 19] width 13 height 16
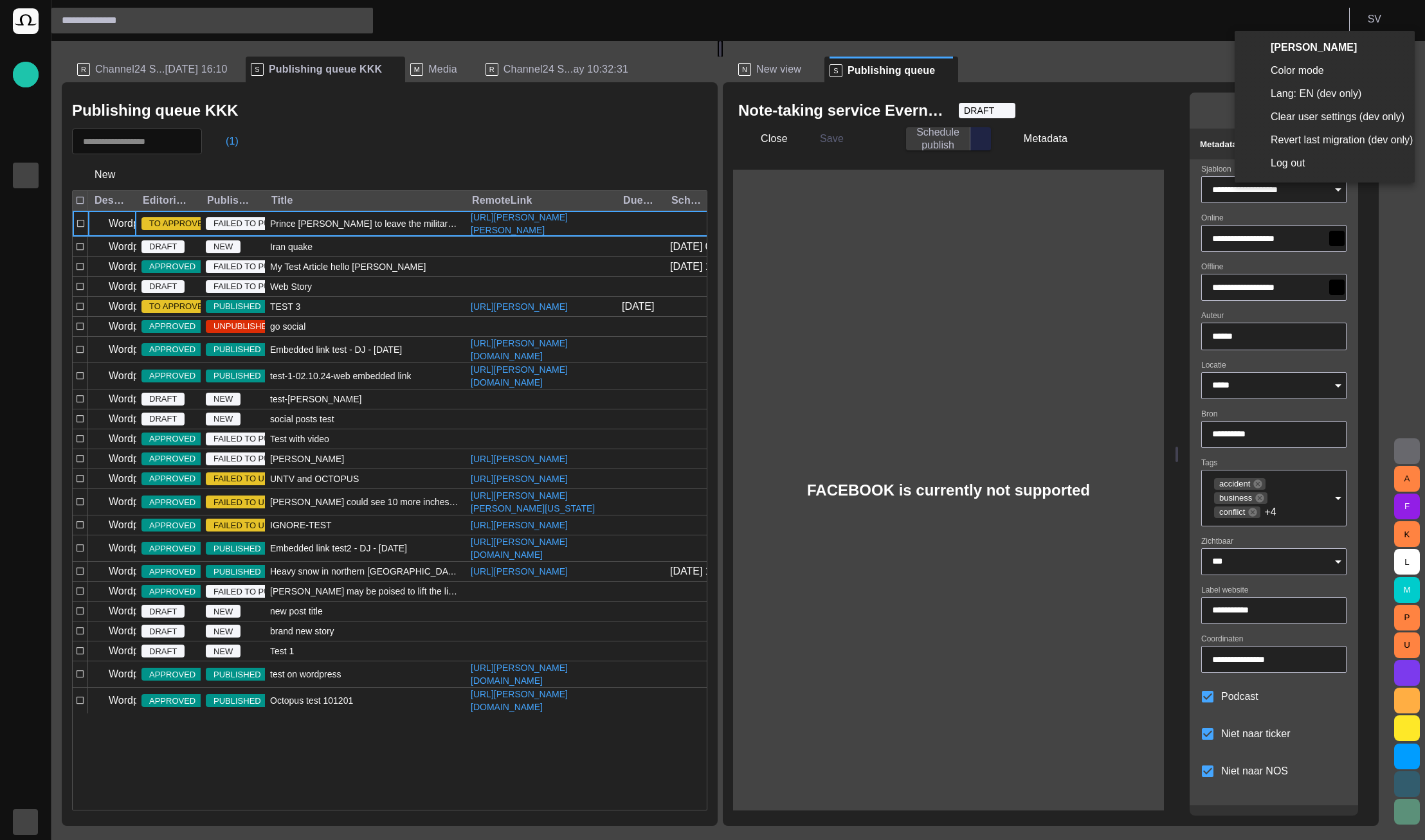
click at [1291, 92] on li "Lang: EN (dev only)" at bounding box center [1325, 94] width 180 height 23
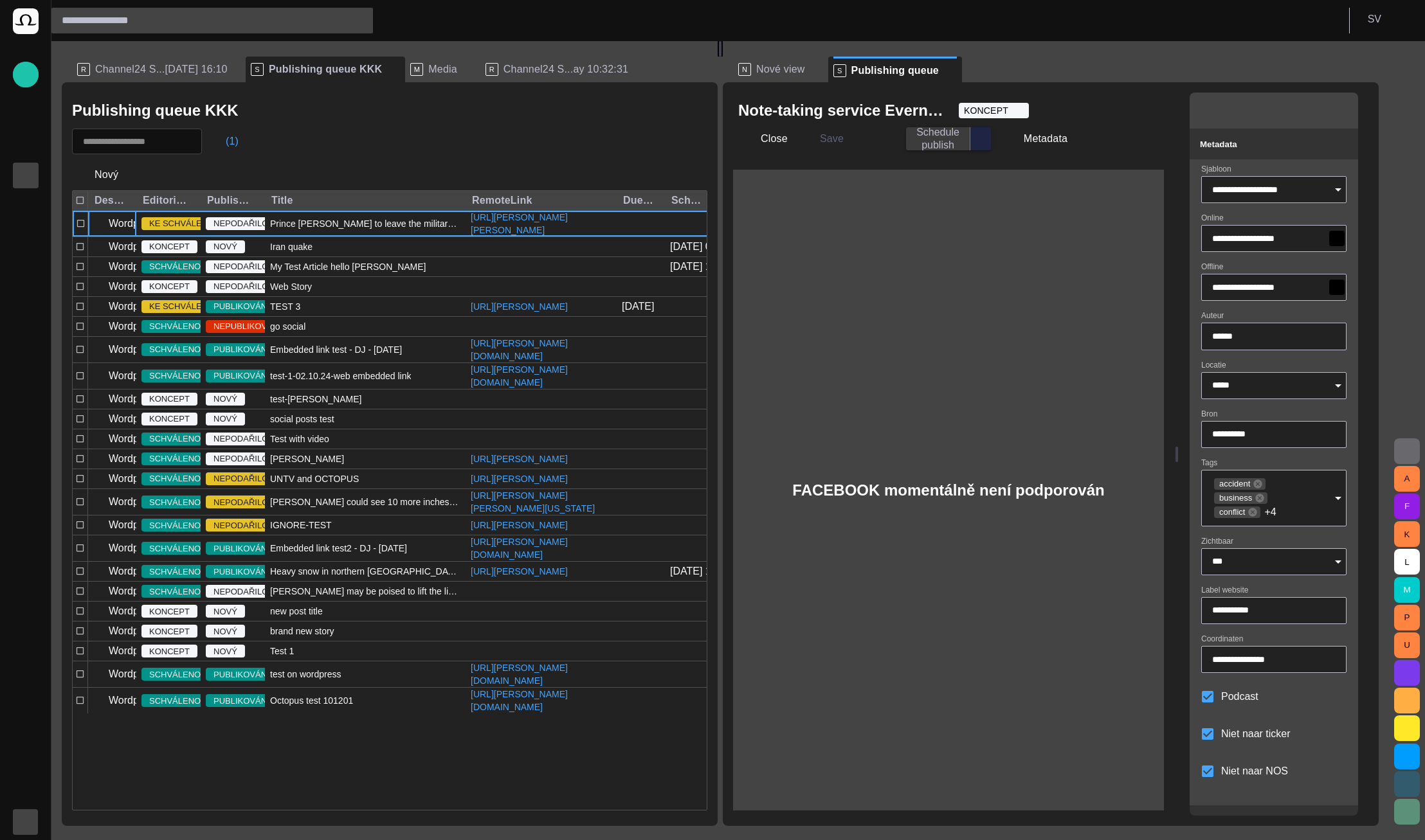
click at [1009, 103] on div "KONCEPT" at bounding box center [994, 110] width 70 height 16
click at [1016, 112] on div "KONCEPT" at bounding box center [994, 110] width 70 height 16
click at [1022, 157] on span "KE SCHVÁLENÍ" at bounding box center [1031, 155] width 75 height 16
click at [1022, 112] on div at bounding box center [712, 420] width 1425 height 840
click at [1022, 113] on span "KE SCHVÁLENÍ" at bounding box center [997, 110] width 67 height 13
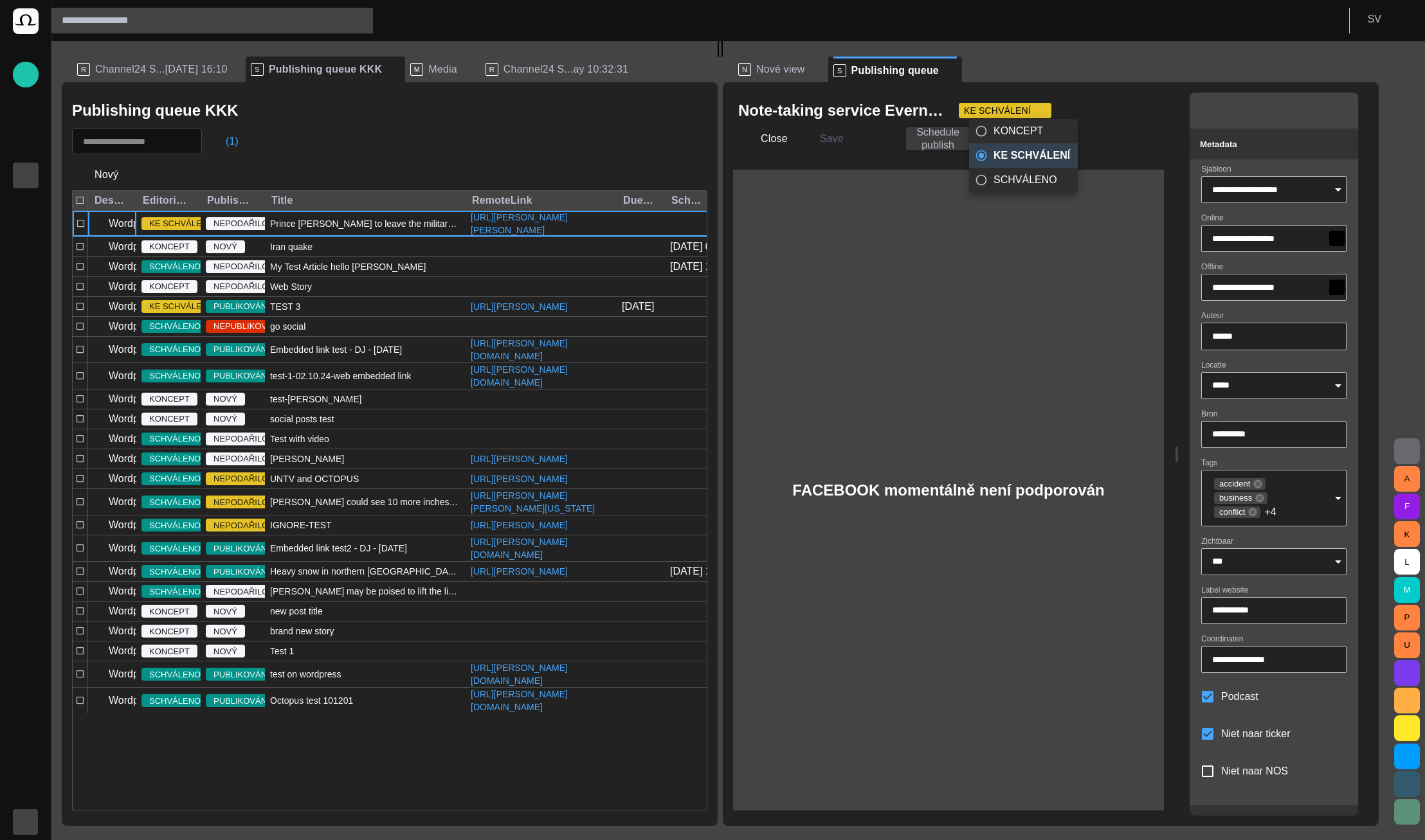
click at [1018, 178] on span "SCHVÁLENO" at bounding box center [1032, 180] width 76 height 16
click at [1374, 69] on span "button" at bounding box center [1366, 69] width 16 height 16
